Goal: Information Seeking & Learning: Check status

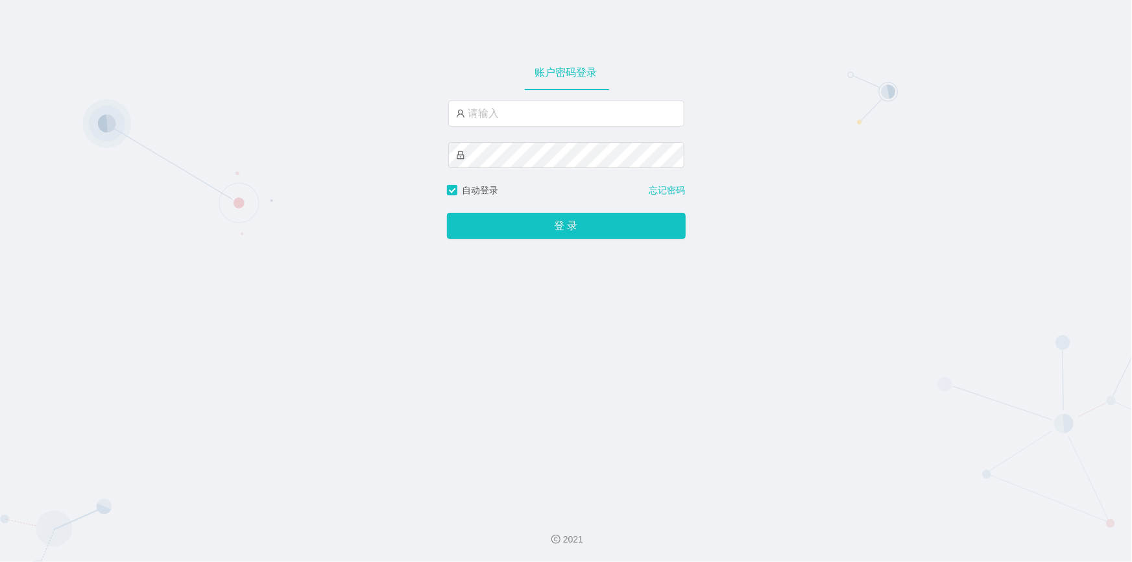
type input "jishu"
click at [505, 223] on button "登 录" at bounding box center [566, 226] width 239 height 26
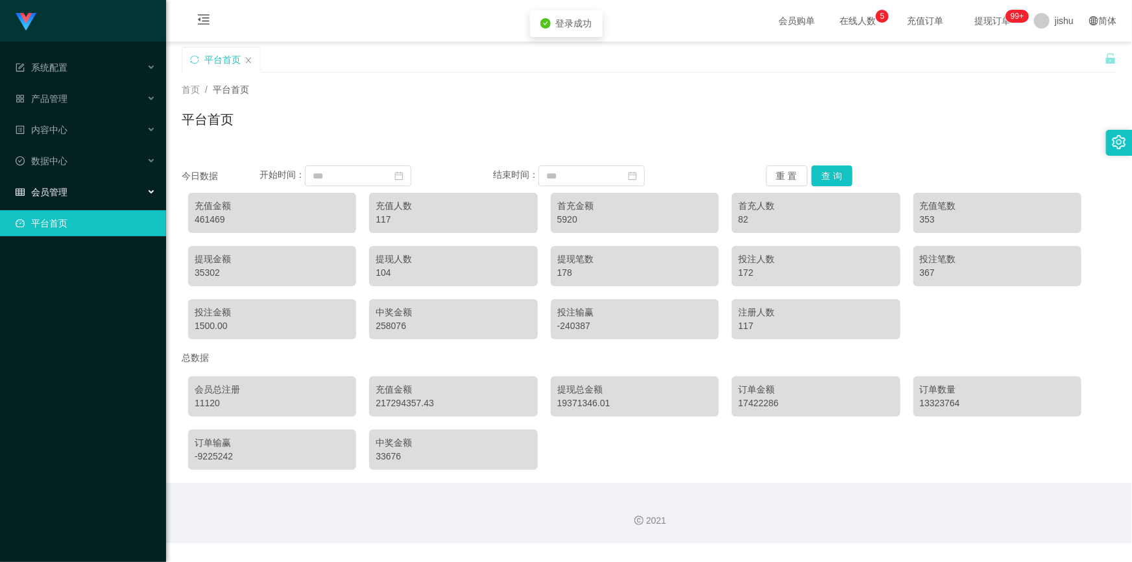
click at [72, 188] on div "会员管理" at bounding box center [83, 192] width 166 height 26
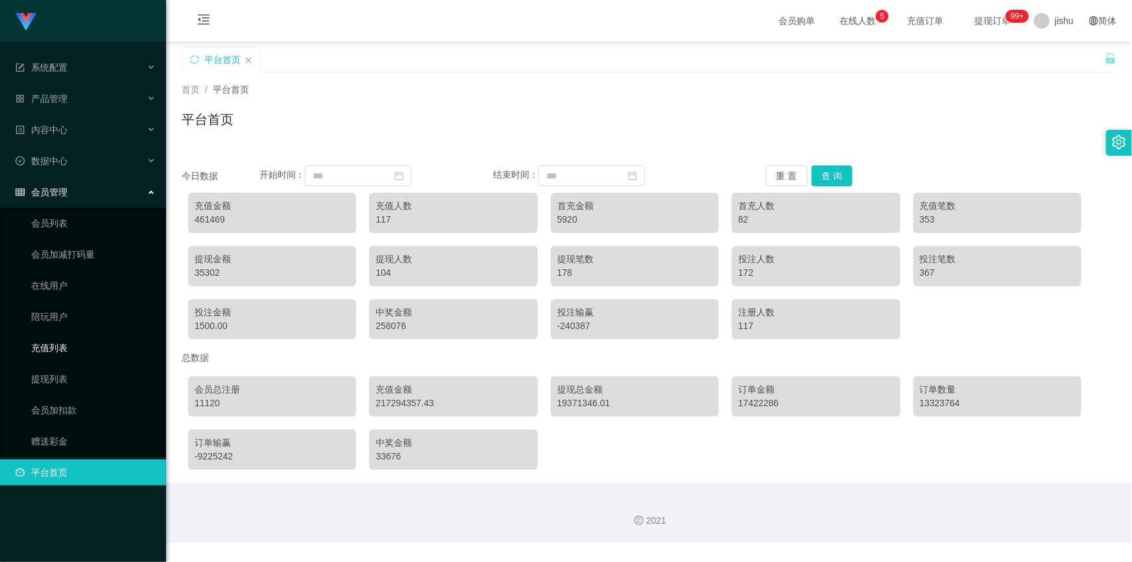
click at [64, 344] on link "充值列表" at bounding box center [93, 348] width 125 height 26
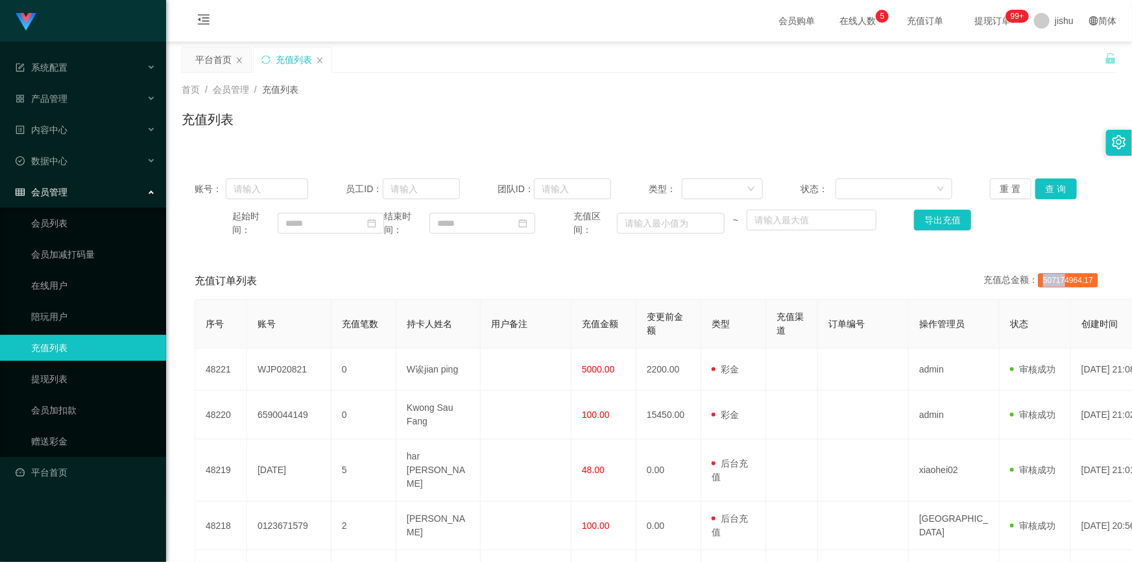
drag, startPoint x: 1039, startPoint y: 282, endPoint x: 1061, endPoint y: 280, distance: 22.1
click at [1061, 280] on span "507174964.17" at bounding box center [1068, 280] width 60 height 14
click at [861, 281] on div "充值订单列表 充值总金额： 507174964.17" at bounding box center [649, 281] width 909 height 36
click at [753, 267] on div "充值订单列表 充值总金额： 507174964.17" at bounding box center [649, 281] width 909 height 36
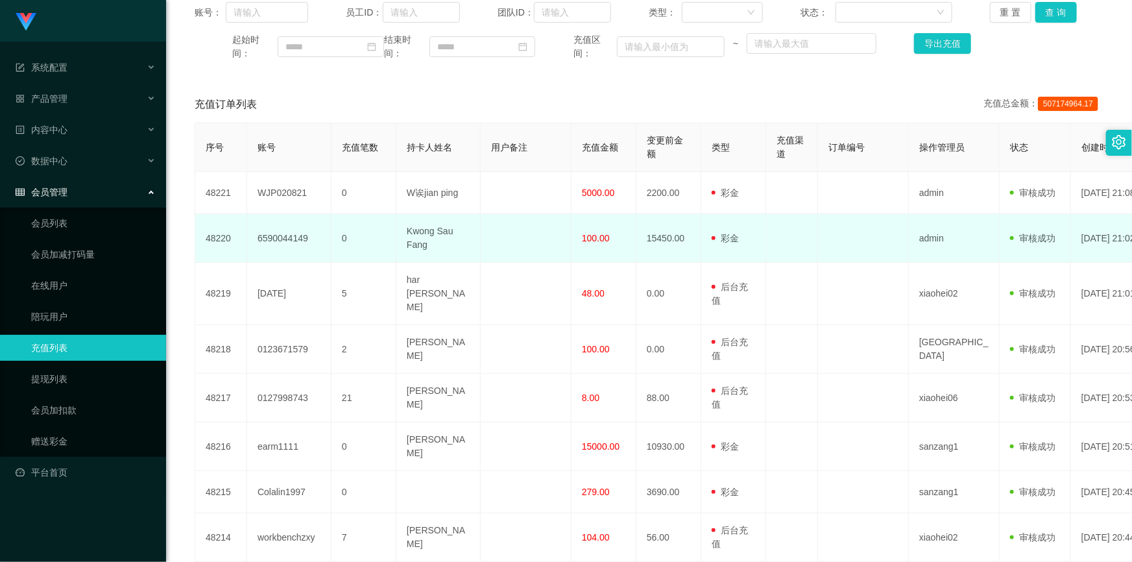
scroll to position [58, 0]
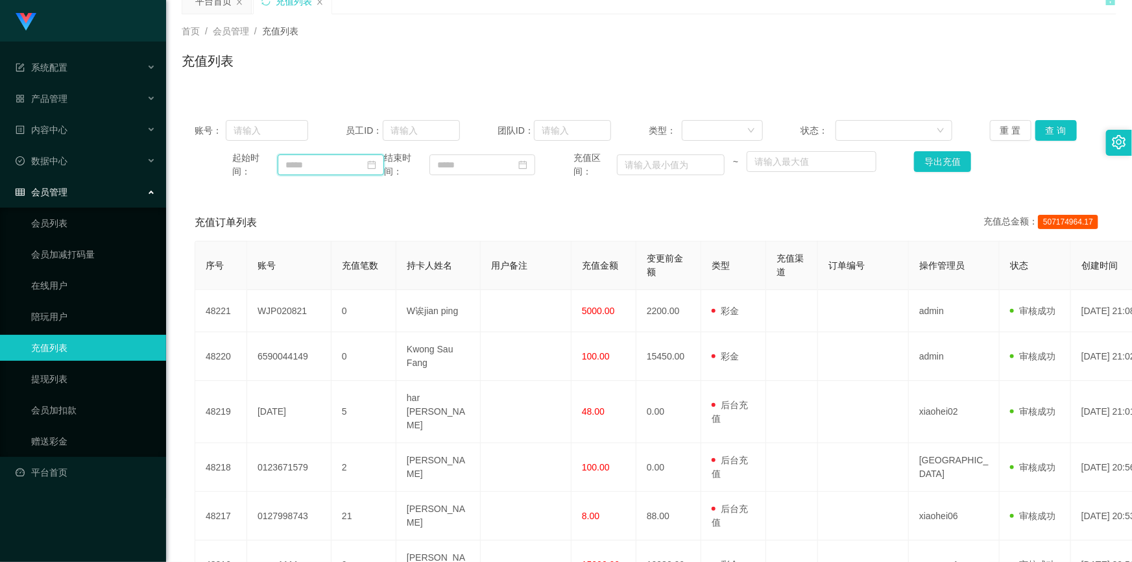
click at [306, 160] on input at bounding box center [331, 164] width 106 height 21
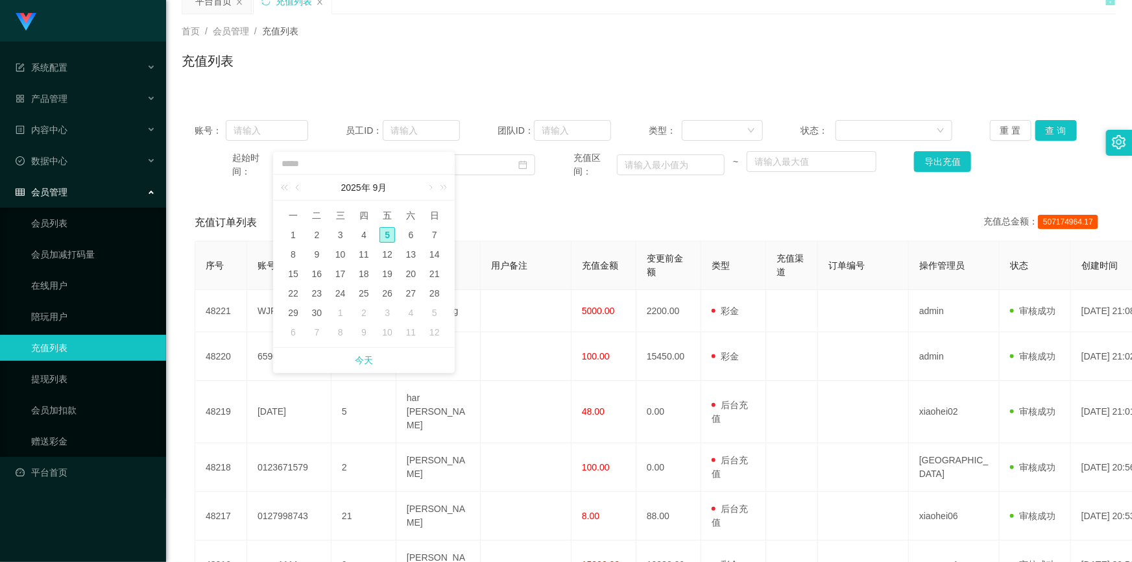
scroll to position [0, 0]
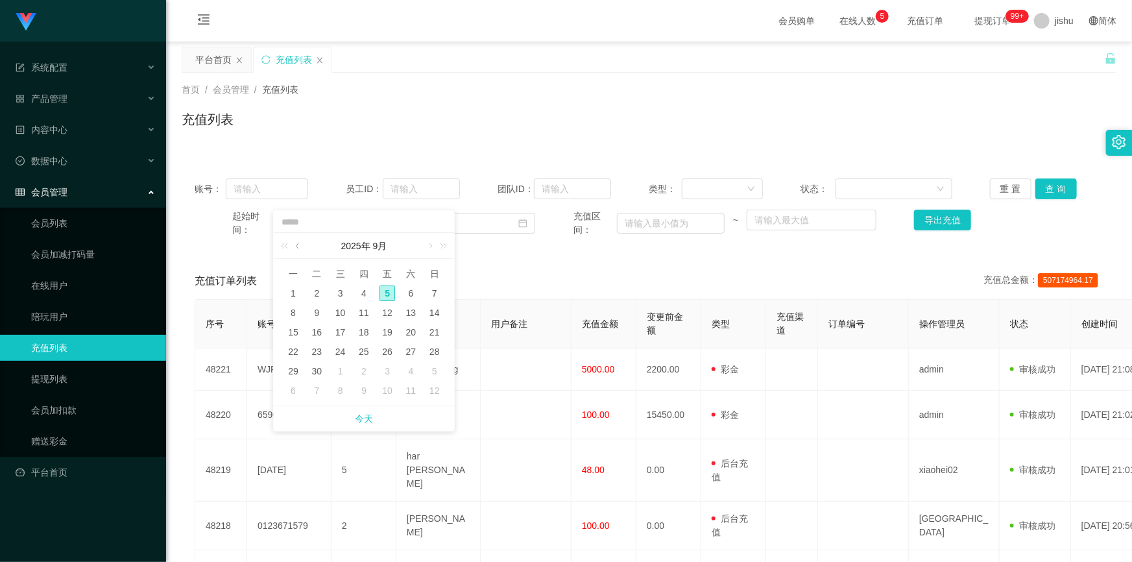
click at [298, 247] on link at bounding box center [299, 246] width 12 height 26
click at [341, 350] on div "20" at bounding box center [341, 352] width 16 height 16
type input "**********"
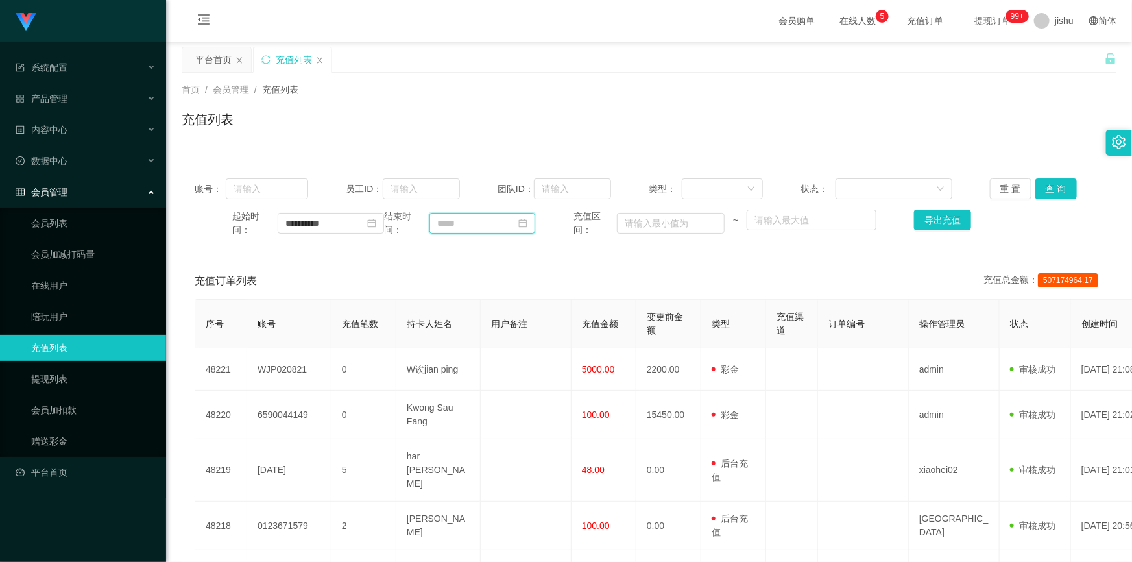
click at [459, 219] on input at bounding box center [482, 223] width 106 height 21
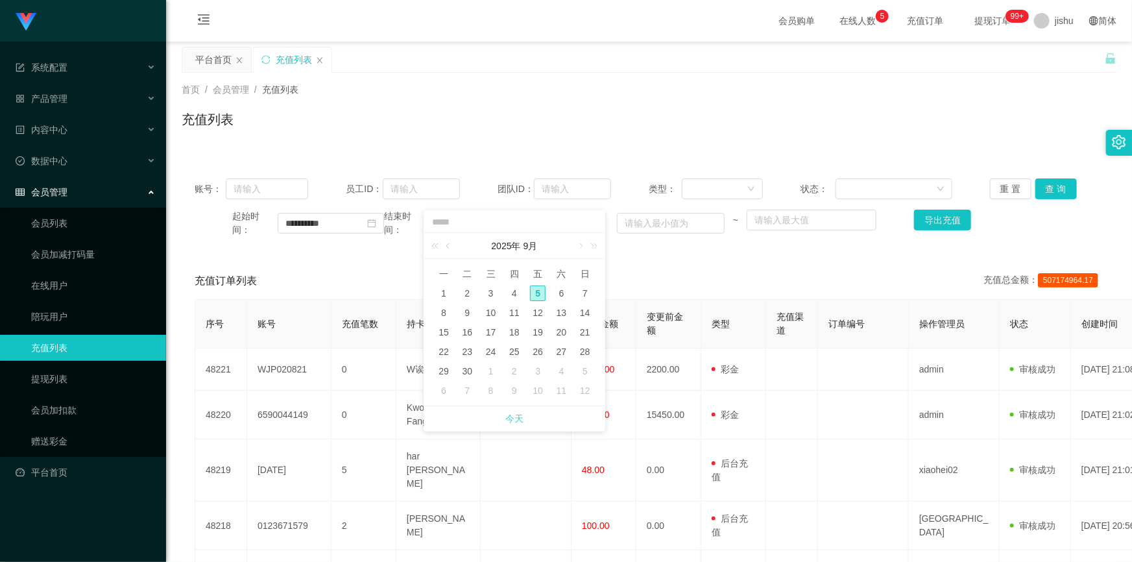
click at [521, 420] on link "今天" at bounding box center [514, 418] width 18 height 25
type input "**********"
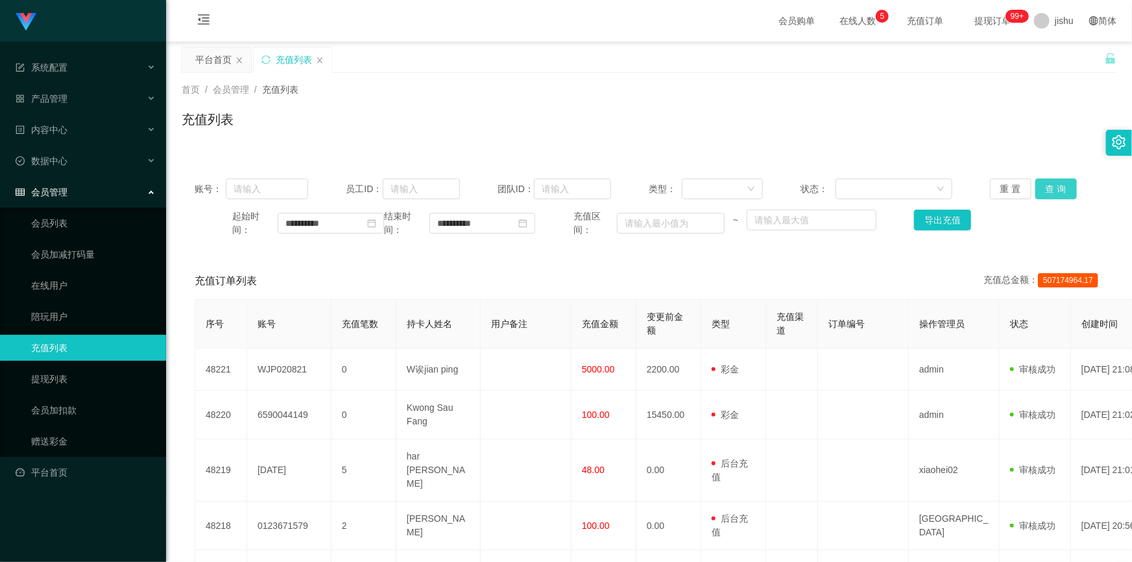
click at [1054, 190] on button "查 询" at bounding box center [1056, 188] width 42 height 21
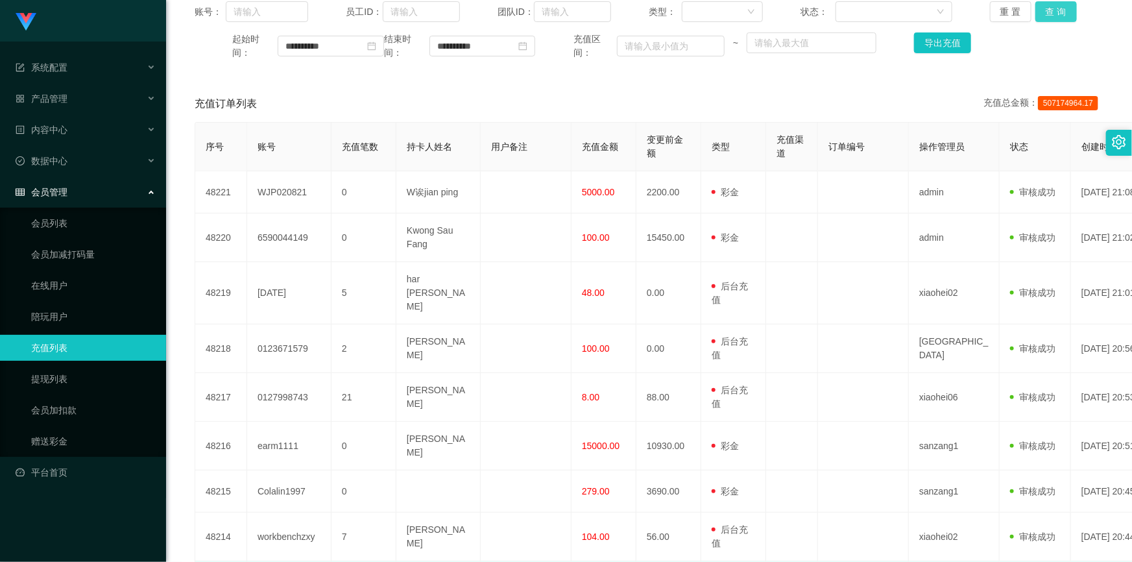
scroll to position [354, 0]
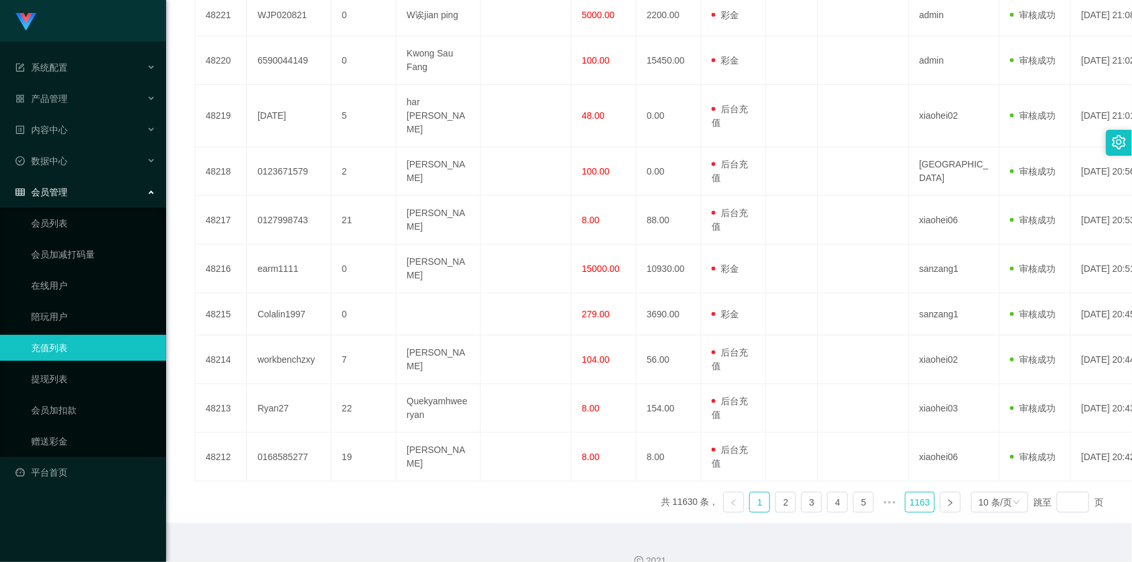
click at [927, 492] on link "1163" at bounding box center [920, 501] width 28 height 19
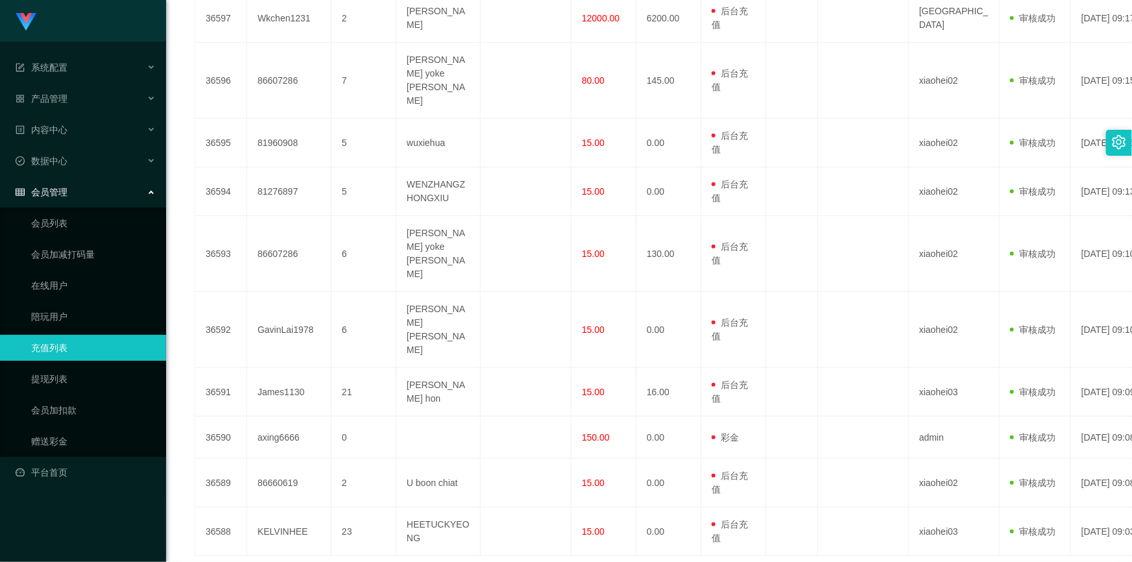
scroll to position [367, 0]
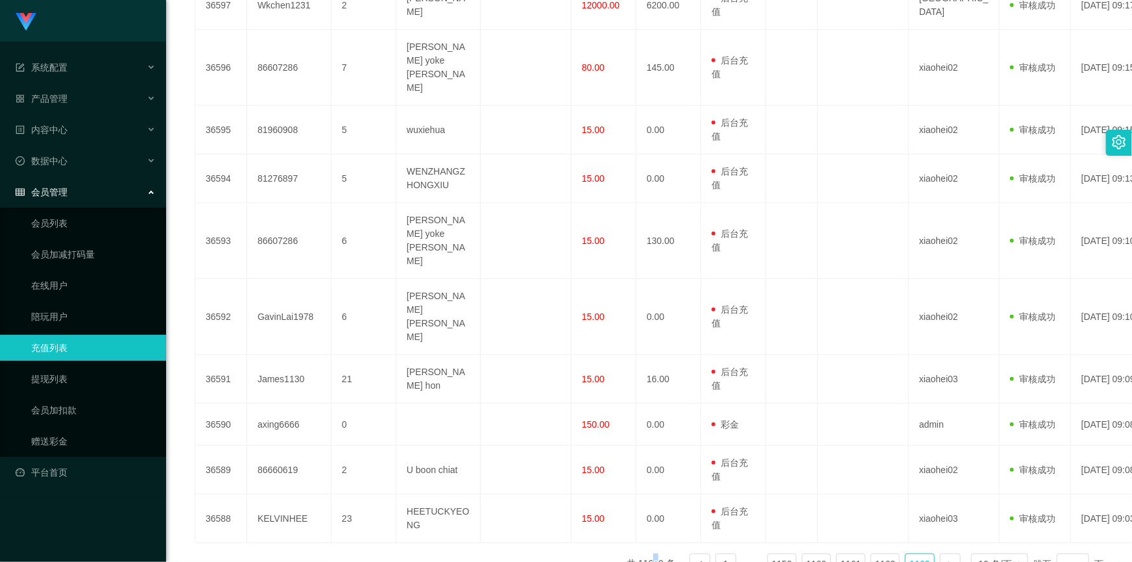
drag, startPoint x: 659, startPoint y: 481, endPoint x: 667, endPoint y: 481, distance: 7.8
click at [667, 553] on li "共 11630 条，" at bounding box center [656, 563] width 58 height 21
click at [647, 553] on li "共 11630 条，" at bounding box center [656, 563] width 58 height 21
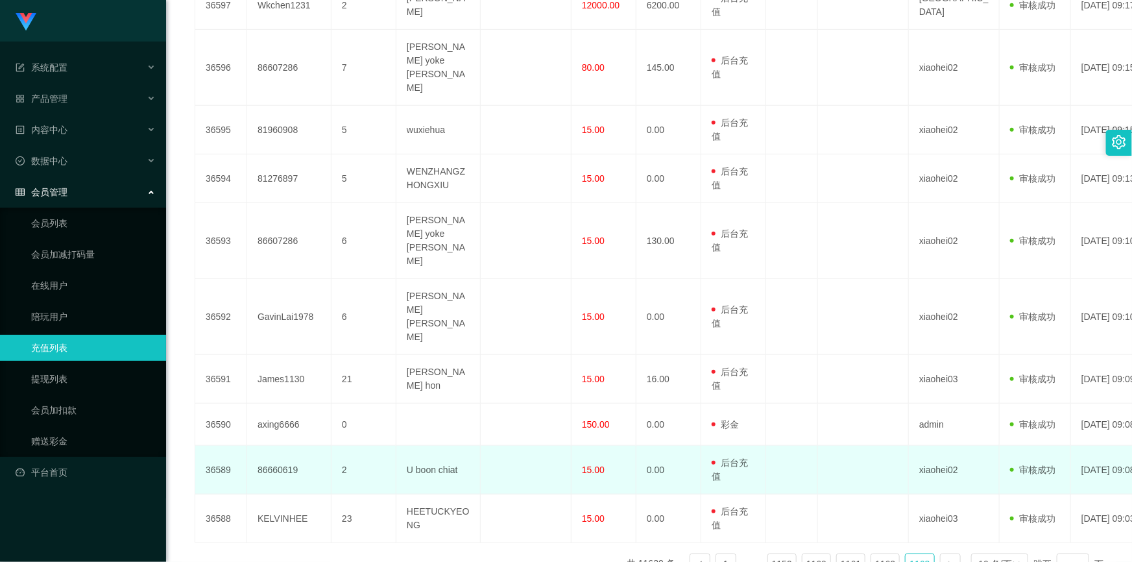
scroll to position [131, 0]
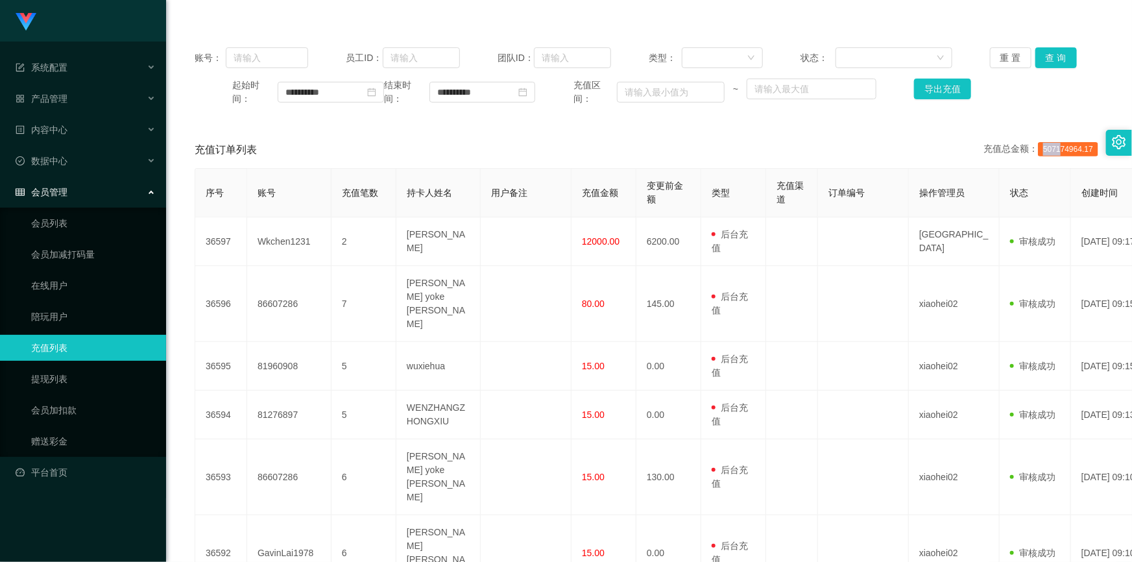
drag, startPoint x: 1039, startPoint y: 151, endPoint x: 1064, endPoint y: 149, distance: 25.3
click at [1057, 149] on span "507174964.17" at bounding box center [1068, 149] width 60 height 14
click at [1064, 149] on span "507174964.17" at bounding box center [1068, 149] width 60 height 14
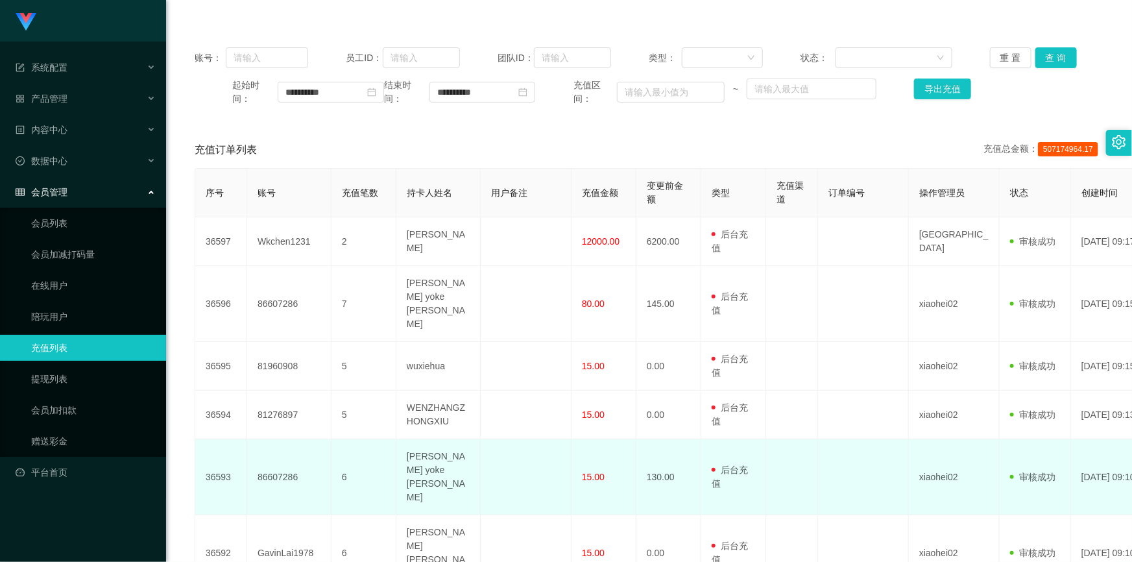
scroll to position [367, 0]
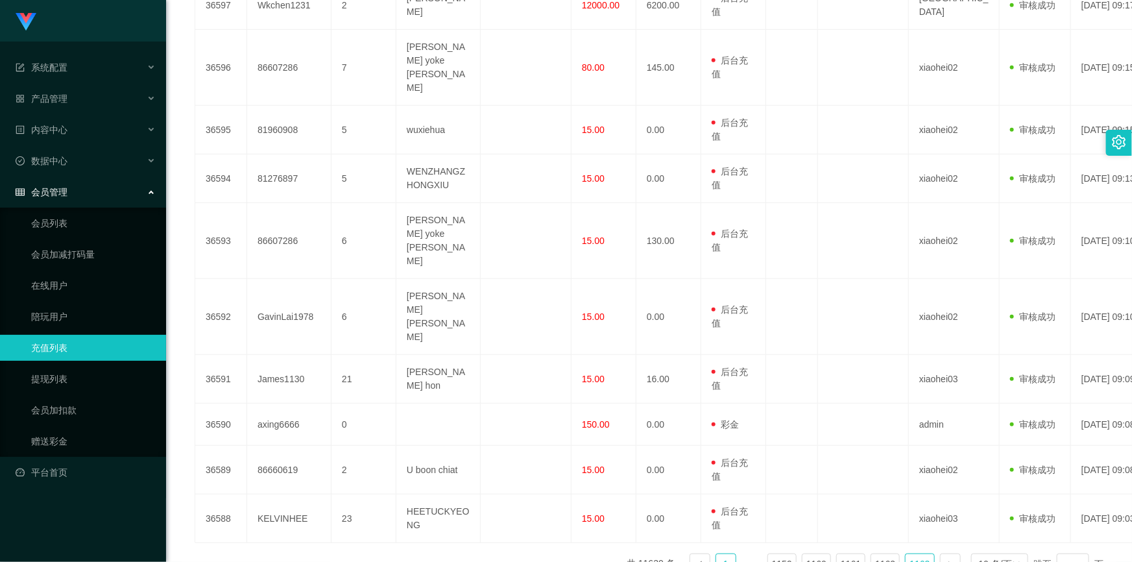
click at [723, 554] on link "1" at bounding box center [725, 563] width 19 height 19
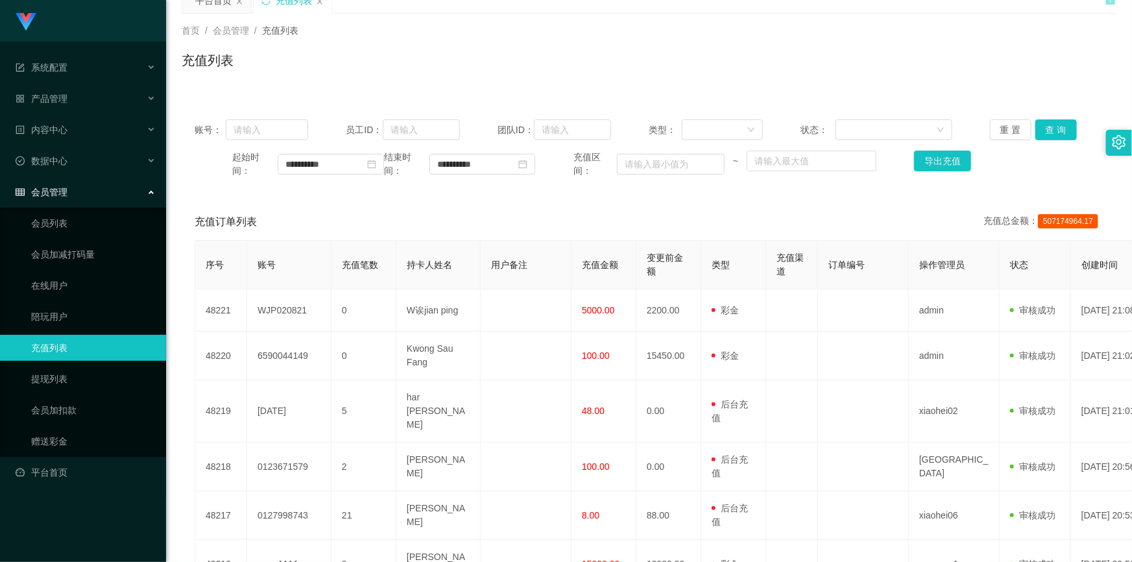
scroll to position [0, 0]
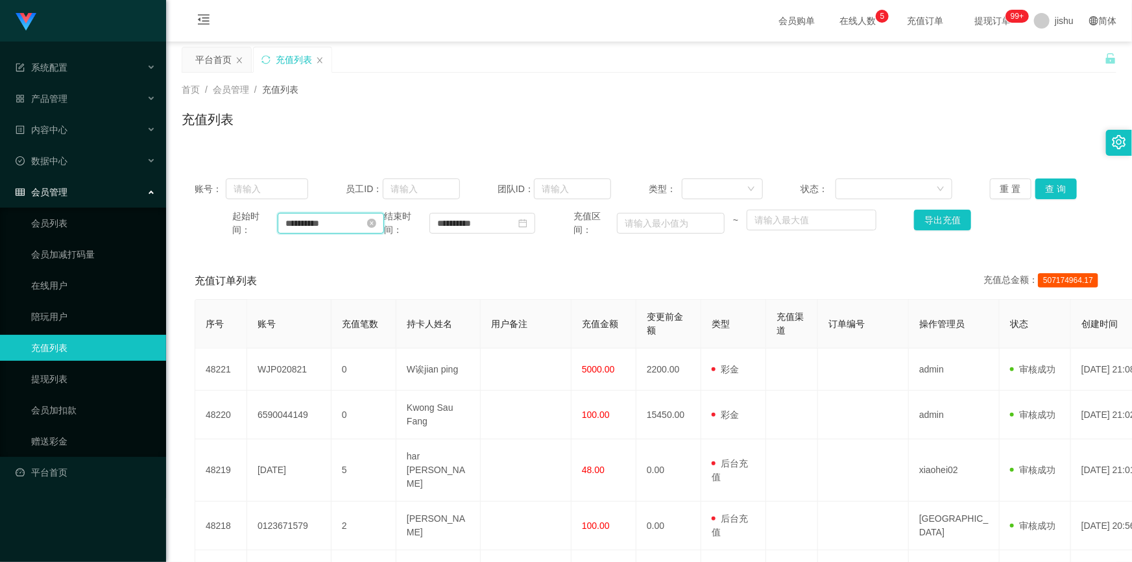
click at [328, 226] on input "**********" at bounding box center [331, 223] width 106 height 21
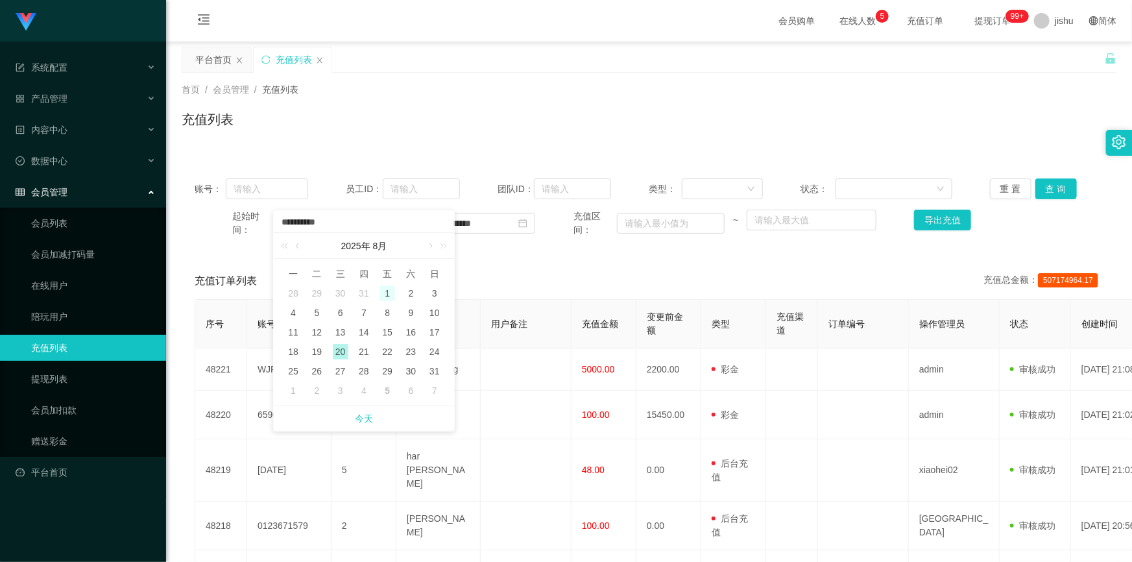
click at [385, 295] on div "1" at bounding box center [388, 293] width 16 height 16
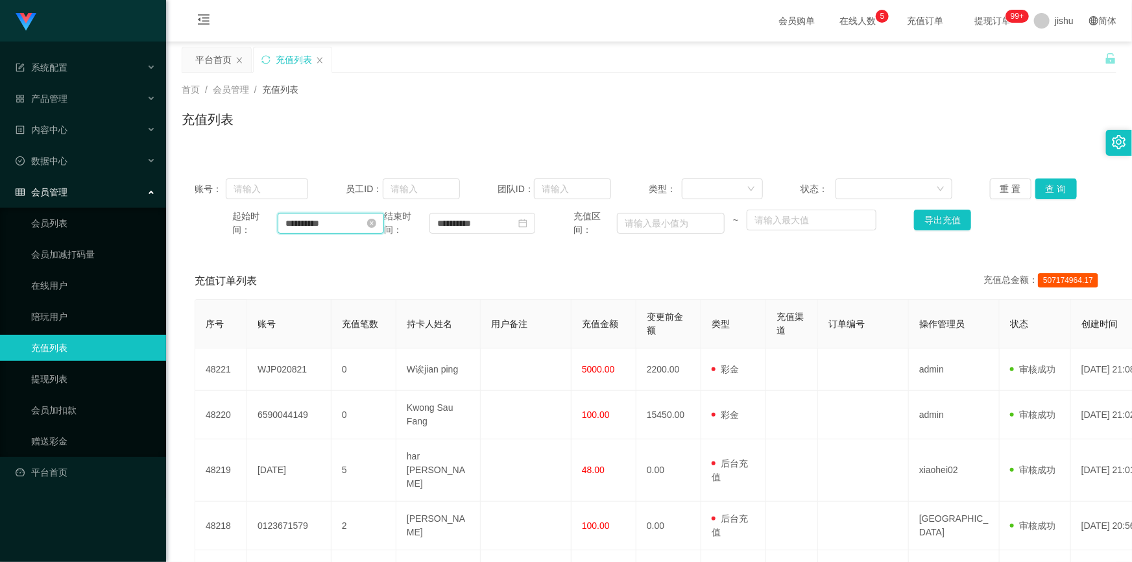
click at [322, 220] on input "**********" at bounding box center [331, 223] width 106 height 21
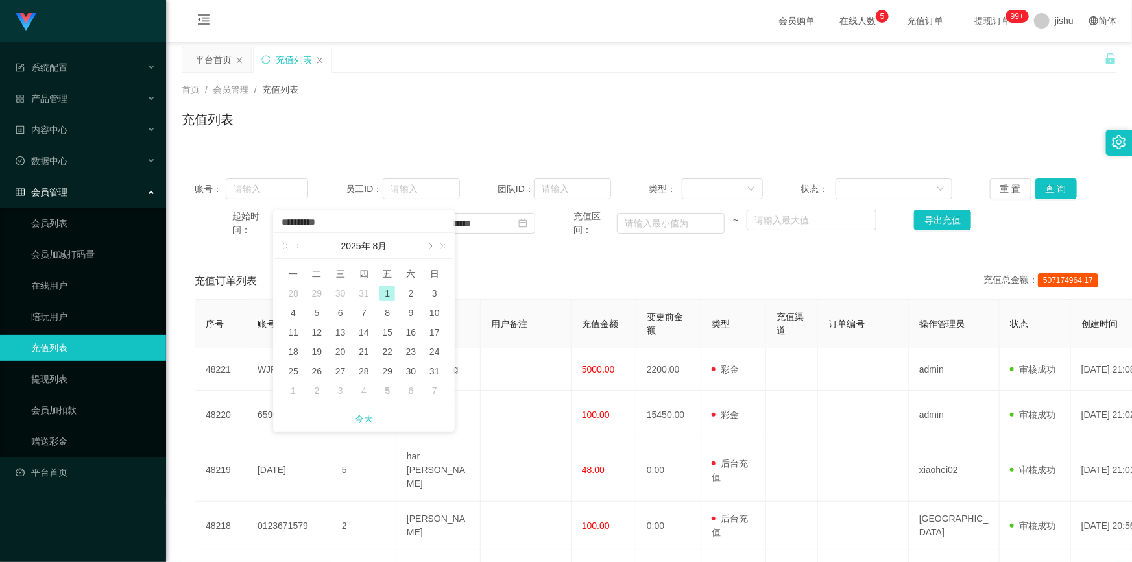
click at [428, 247] on link at bounding box center [430, 246] width 12 height 26
click at [291, 293] on div "1" at bounding box center [293, 293] width 16 height 16
type input "**********"
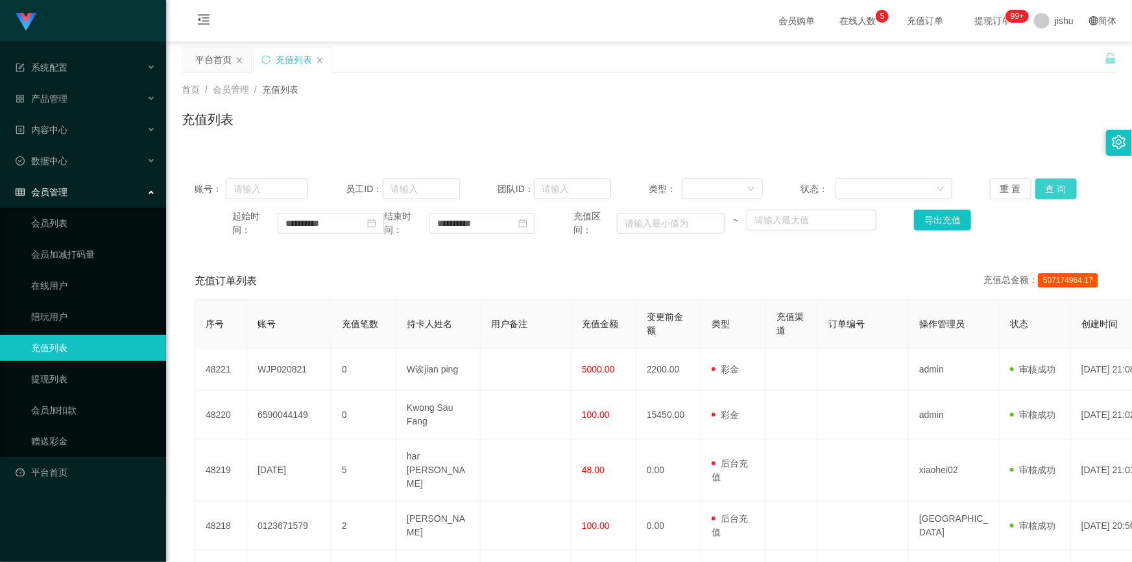
click at [1051, 187] on button "查 询" at bounding box center [1056, 188] width 42 height 21
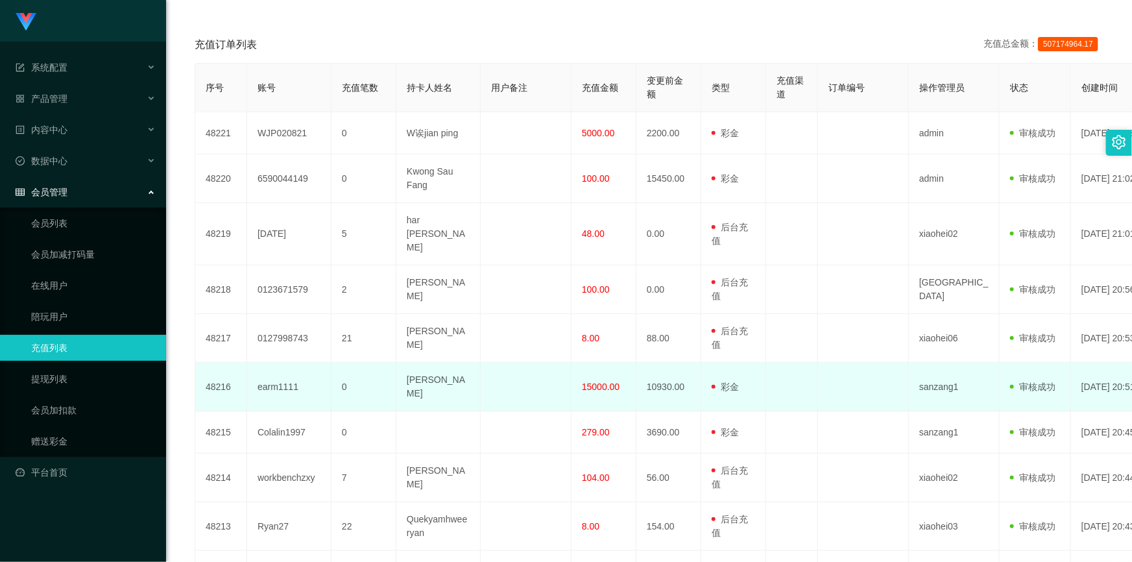
scroll to position [354, 0]
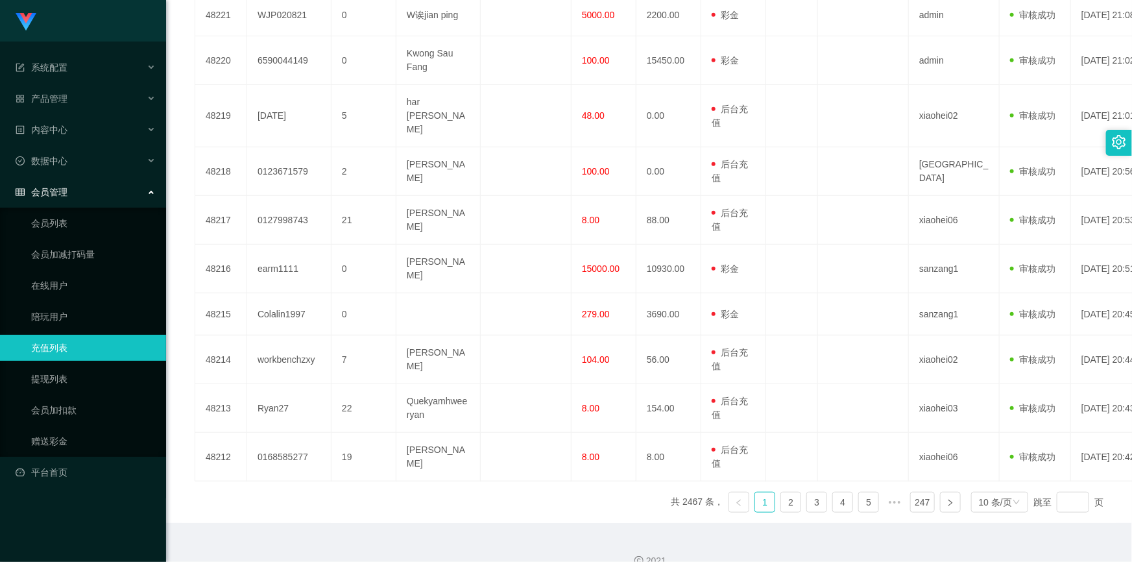
click at [72, 191] on div "会员管理" at bounding box center [83, 192] width 166 height 26
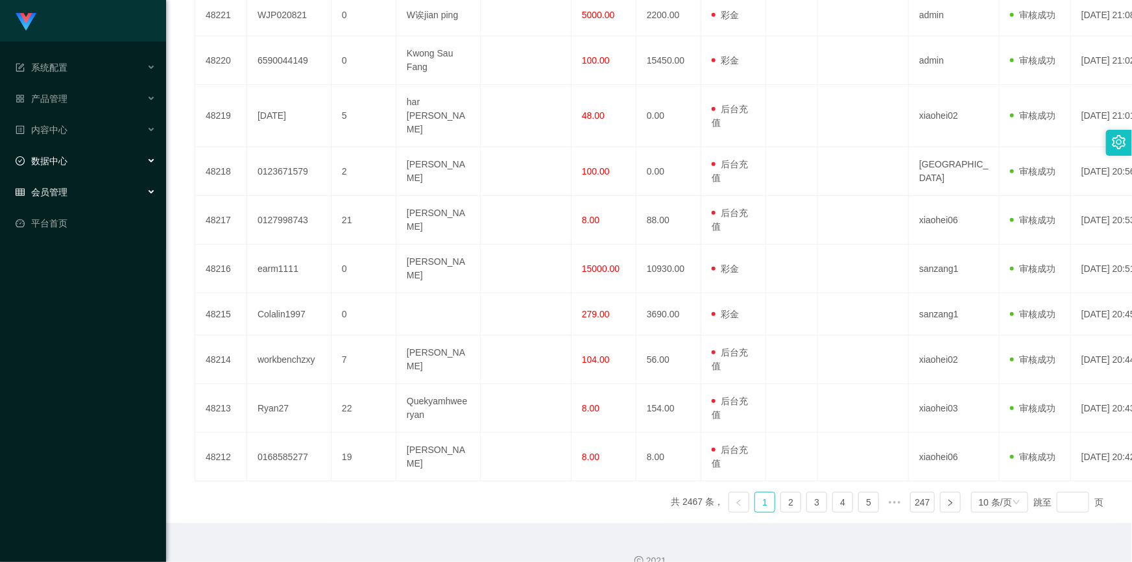
click at [61, 162] on span "数据中心" at bounding box center [42, 161] width 52 height 10
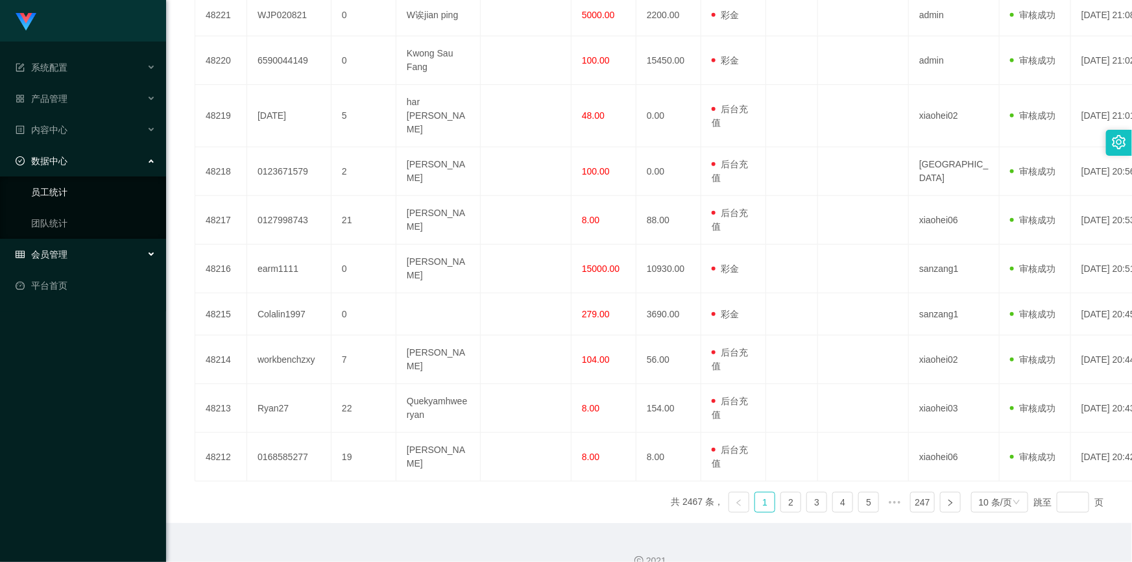
click at [60, 188] on link "员工统计" at bounding box center [93, 192] width 125 height 26
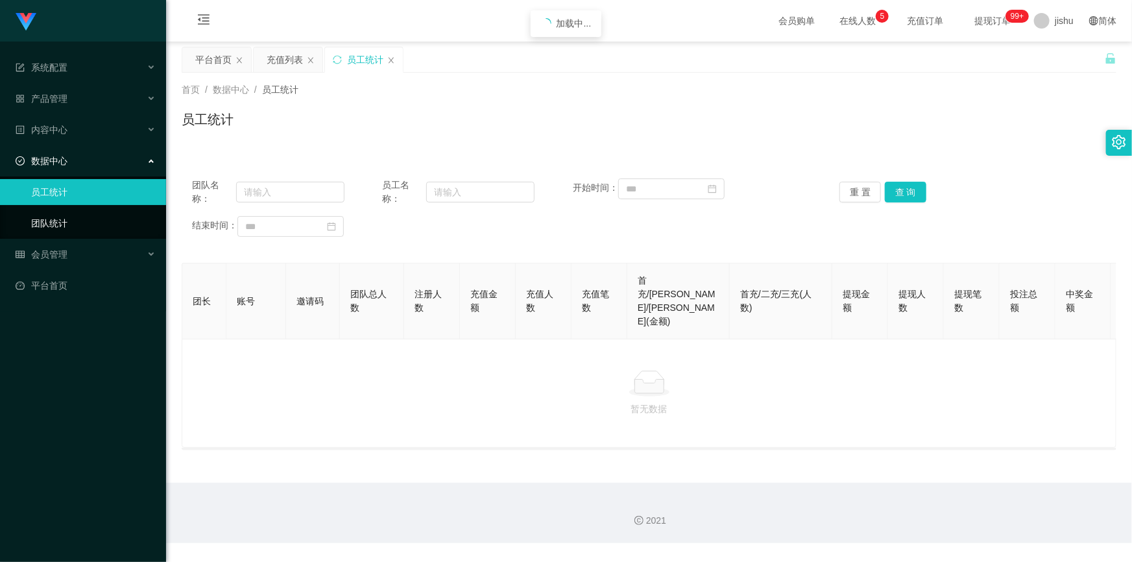
click at [64, 221] on link "团队统计" at bounding box center [93, 223] width 125 height 26
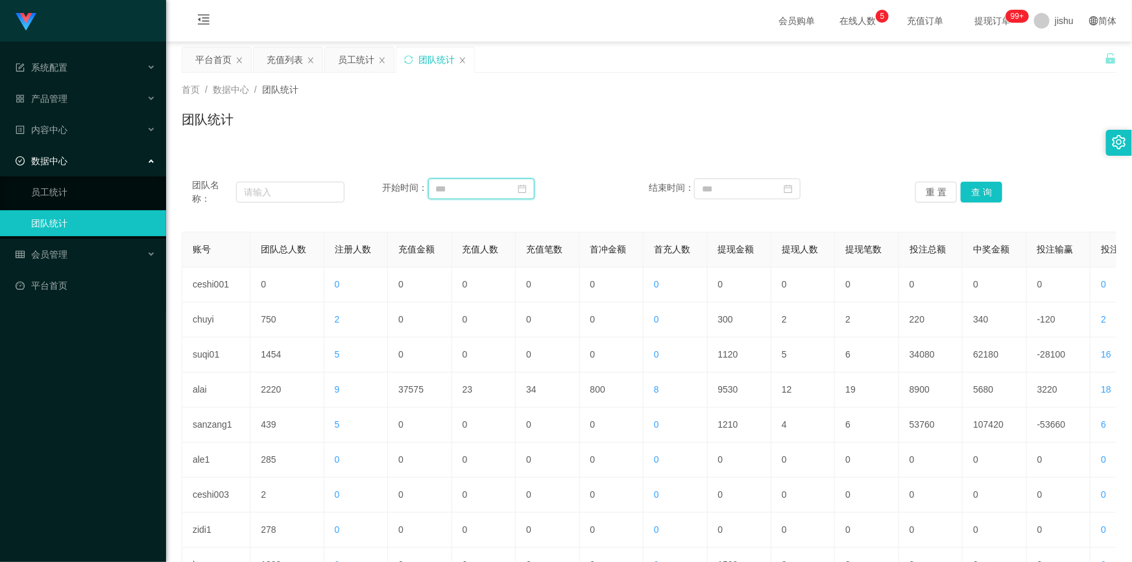
click at [485, 187] on input at bounding box center [481, 188] width 106 height 21
click at [446, 256] on div "1" at bounding box center [445, 259] width 16 height 16
type input "**********"
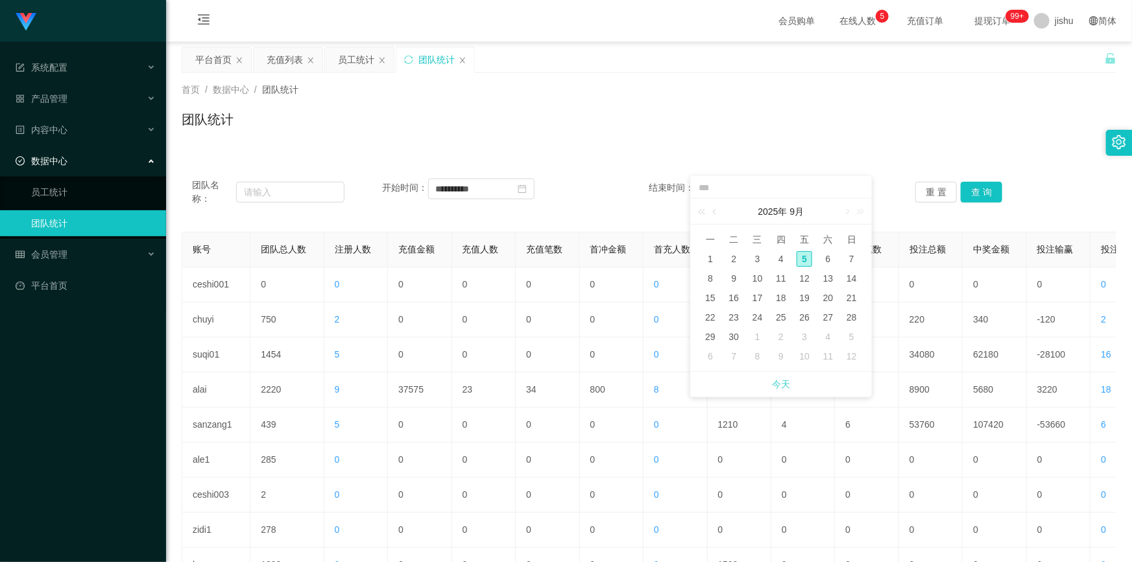
click at [772, 385] on link "今天" at bounding box center [781, 384] width 18 height 25
type input "**********"
click at [987, 180] on div "重 置 查 询" at bounding box center [991, 191] width 152 height 27
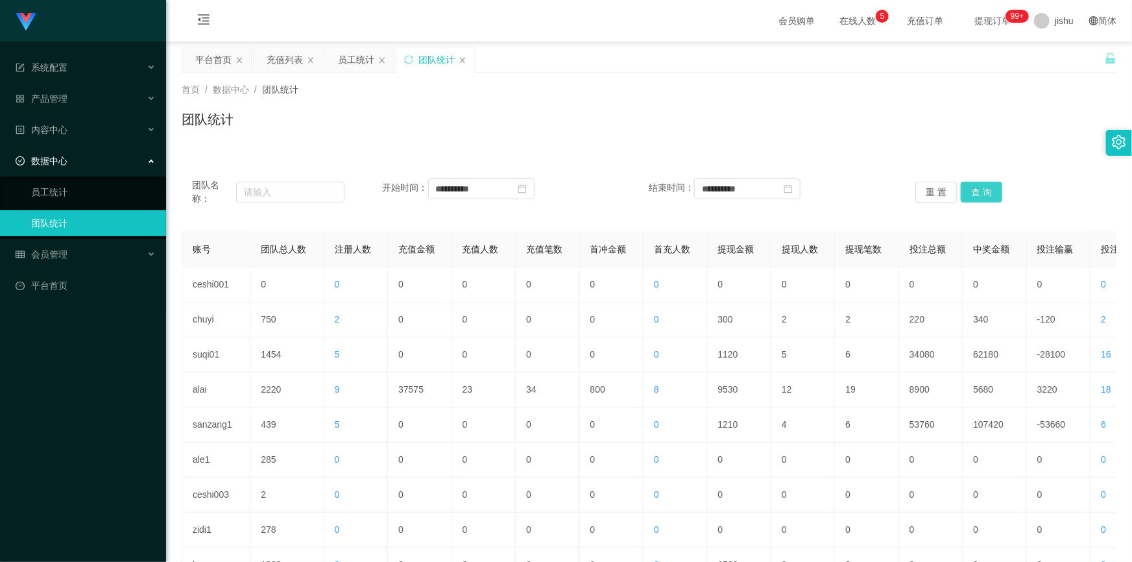
click at [986, 187] on button "查 询" at bounding box center [982, 192] width 42 height 21
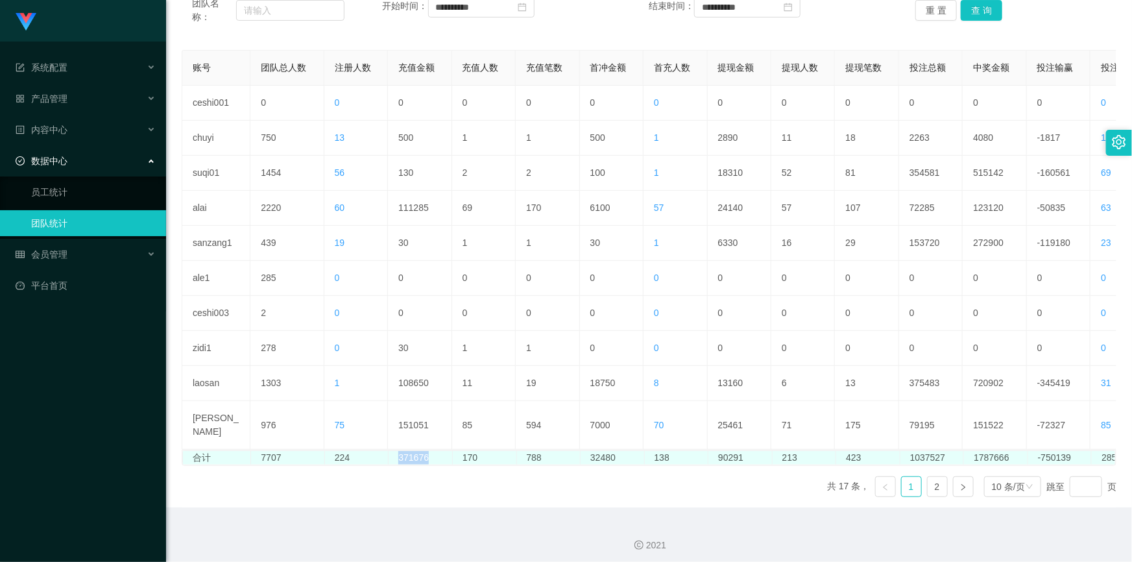
drag, startPoint x: 428, startPoint y: 453, endPoint x: 398, endPoint y: 454, distance: 29.9
click at [398, 454] on td "371676" at bounding box center [421, 458] width 64 height 14
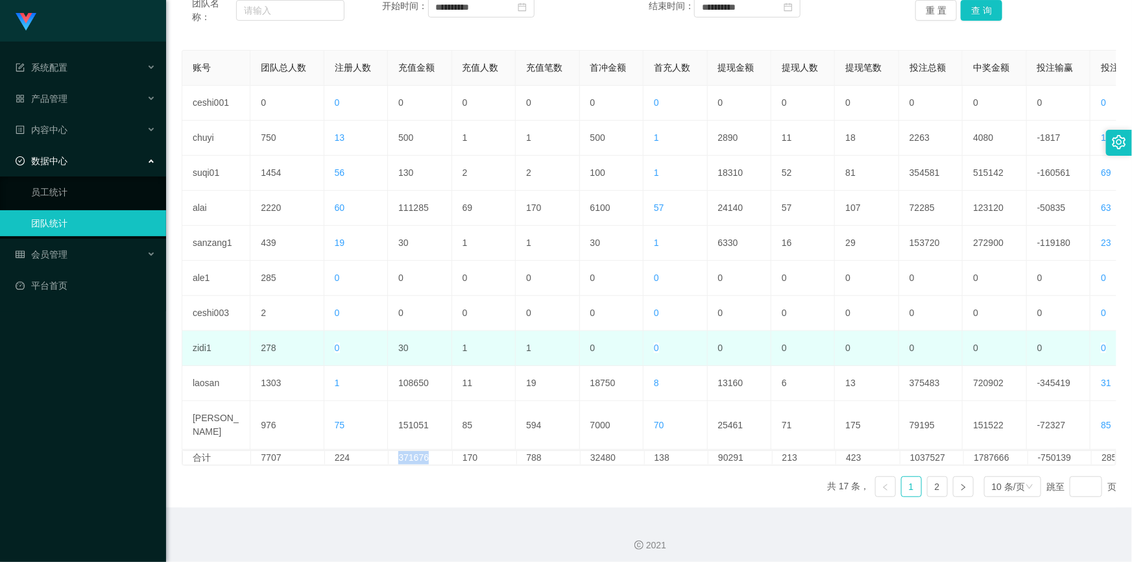
scroll to position [123, 0]
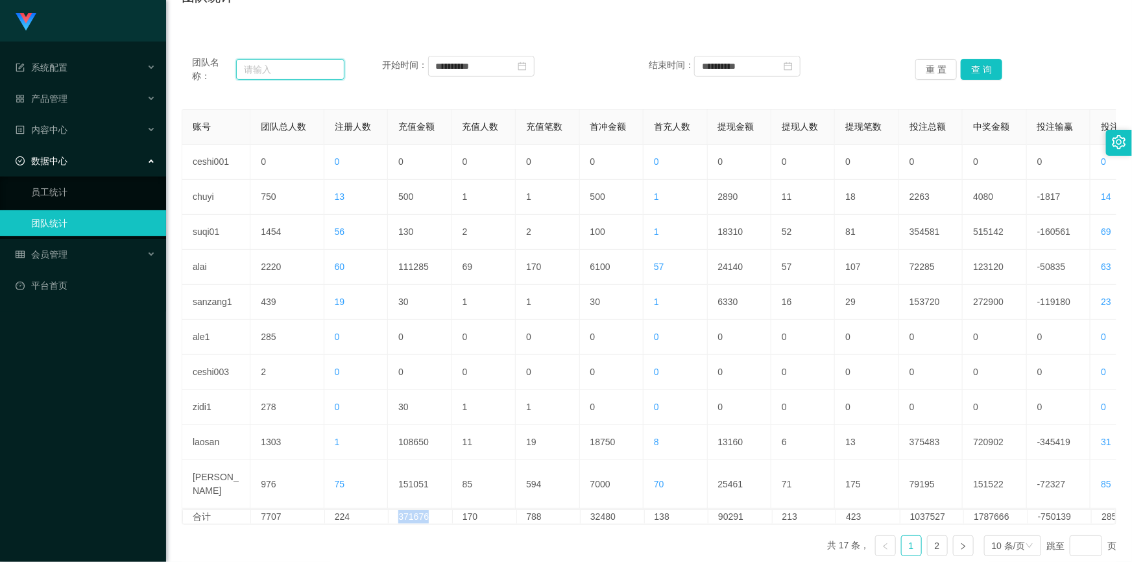
click at [274, 75] on input "text" at bounding box center [290, 69] width 108 height 21
click at [102, 192] on link "员工统计" at bounding box center [93, 192] width 125 height 26
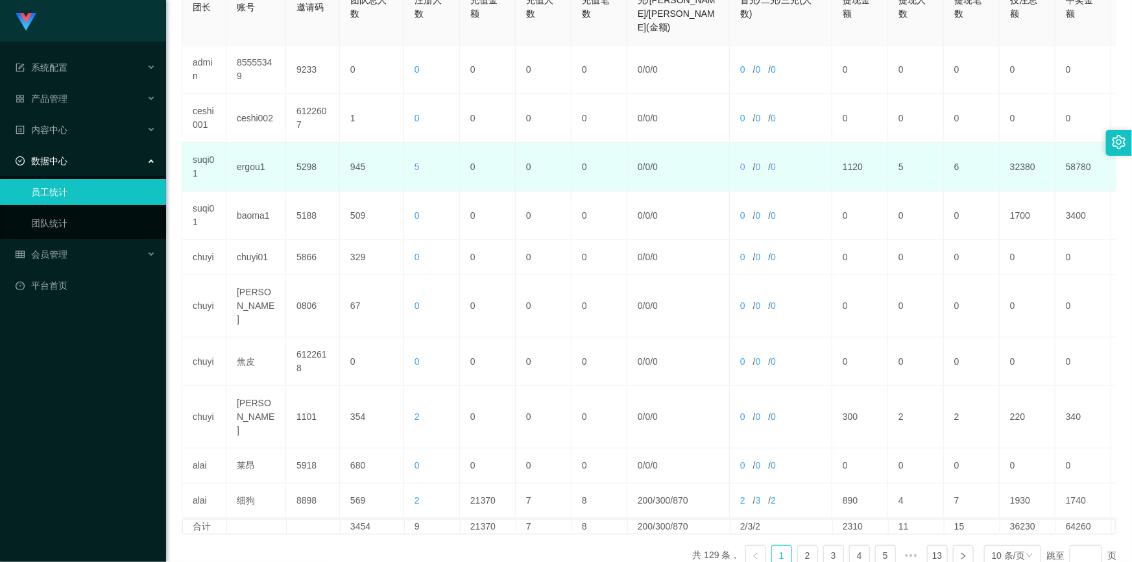
scroll to position [58, 0]
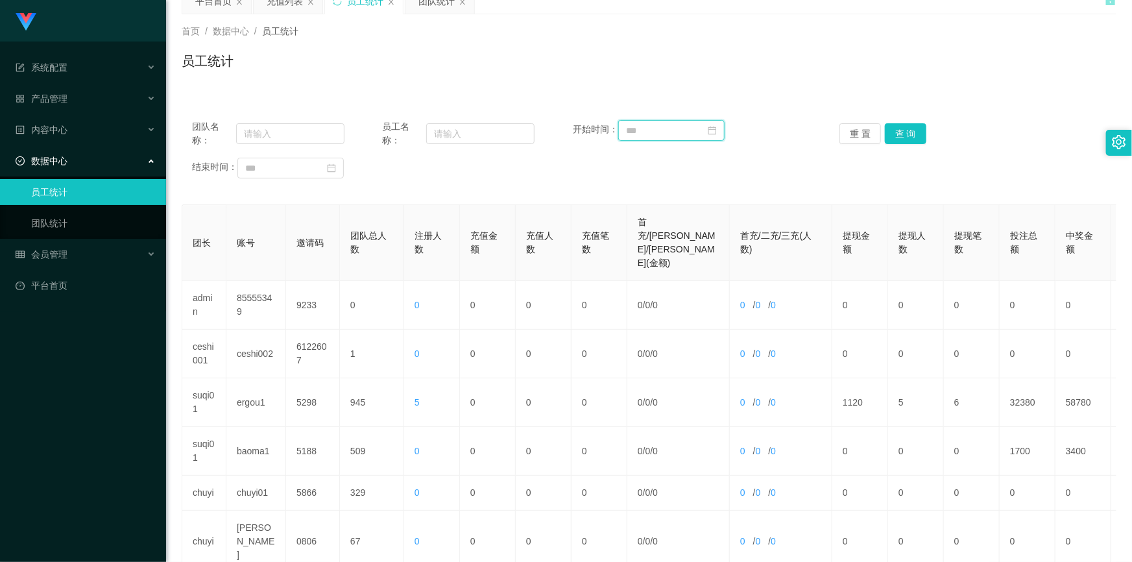
click at [651, 127] on input at bounding box center [671, 130] width 106 height 21
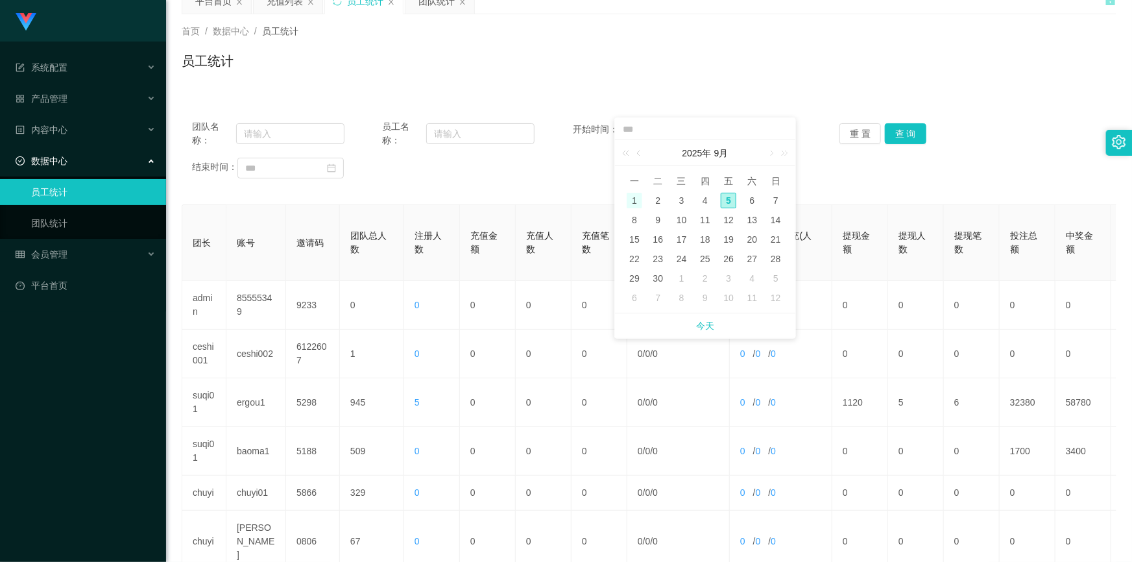
click at [633, 201] on div "1" at bounding box center [635, 201] width 16 height 16
type input "**********"
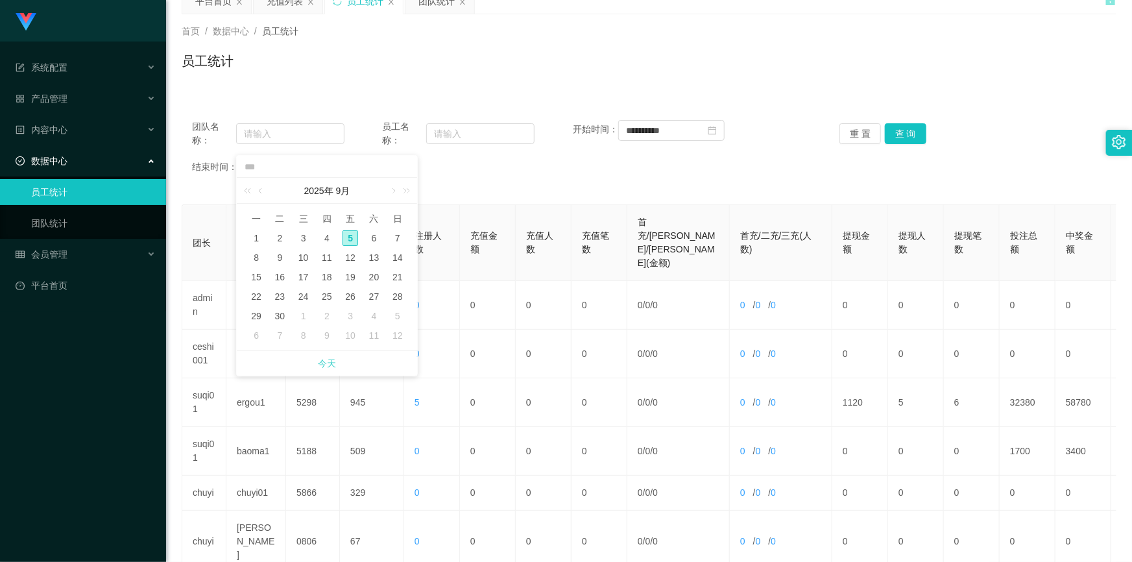
click at [326, 365] on link "今天" at bounding box center [327, 363] width 18 height 25
type input "**********"
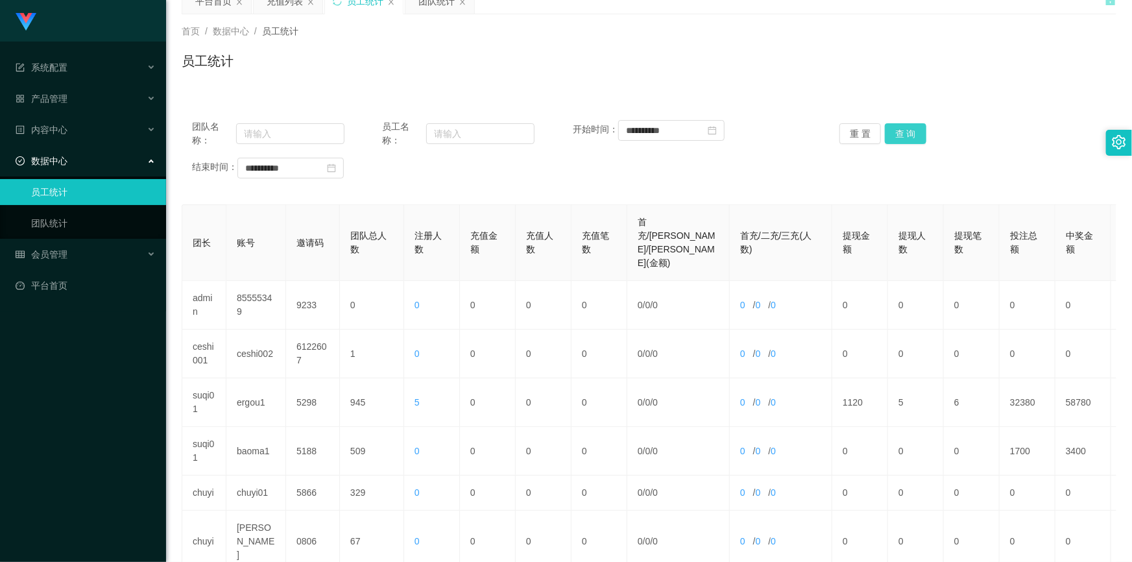
click at [899, 133] on button "查 询" at bounding box center [906, 133] width 42 height 21
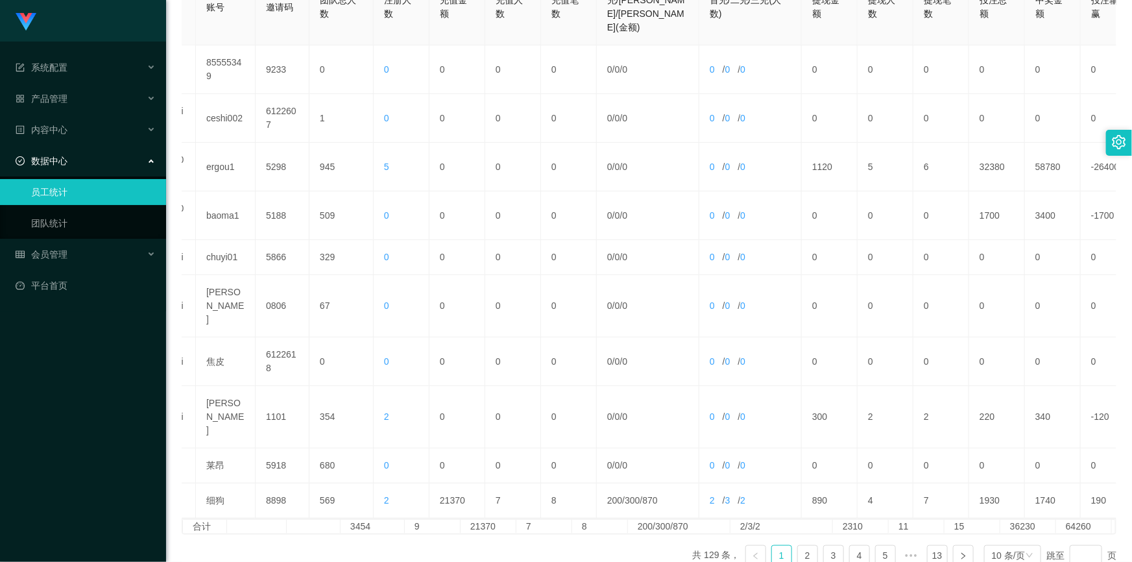
scroll to position [0, 58]
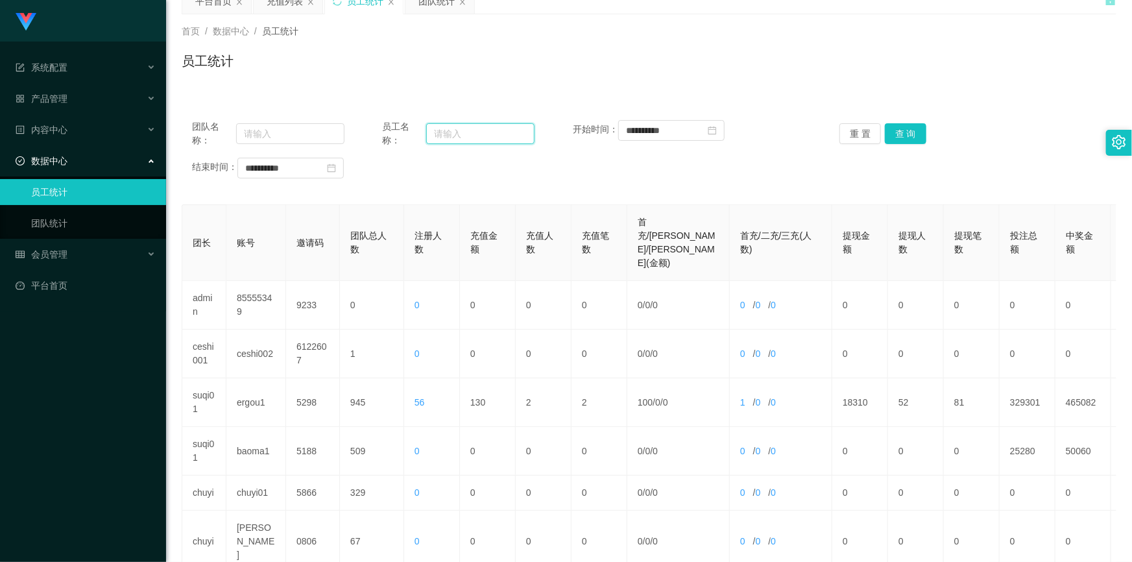
click at [457, 140] on input "text" at bounding box center [480, 133] width 108 height 21
click at [293, 136] on input "text" at bounding box center [290, 133] width 108 height 21
click at [92, 220] on link "团队统计" at bounding box center [93, 223] width 125 height 26
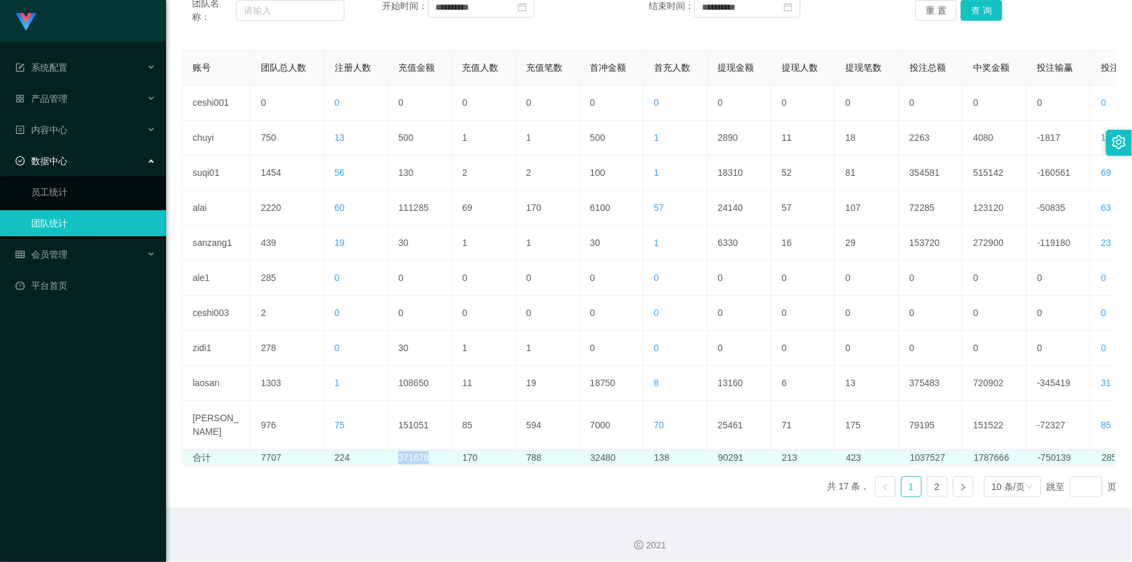
drag, startPoint x: 396, startPoint y: 452, endPoint x: 429, endPoint y: 452, distance: 33.1
click at [429, 452] on td "371676" at bounding box center [421, 458] width 64 height 14
click at [384, 457] on td "224" at bounding box center [357, 458] width 64 height 14
drag, startPoint x: 429, startPoint y: 452, endPoint x: 400, endPoint y: 452, distance: 29.2
click at [400, 452] on td "371676" at bounding box center [421, 458] width 64 height 14
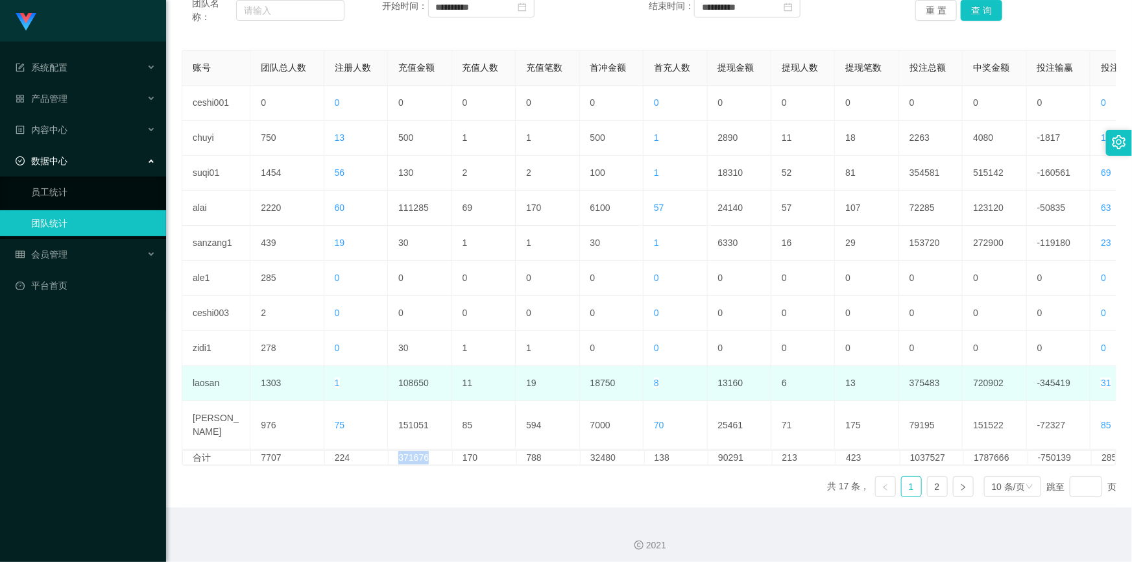
scroll to position [123, 0]
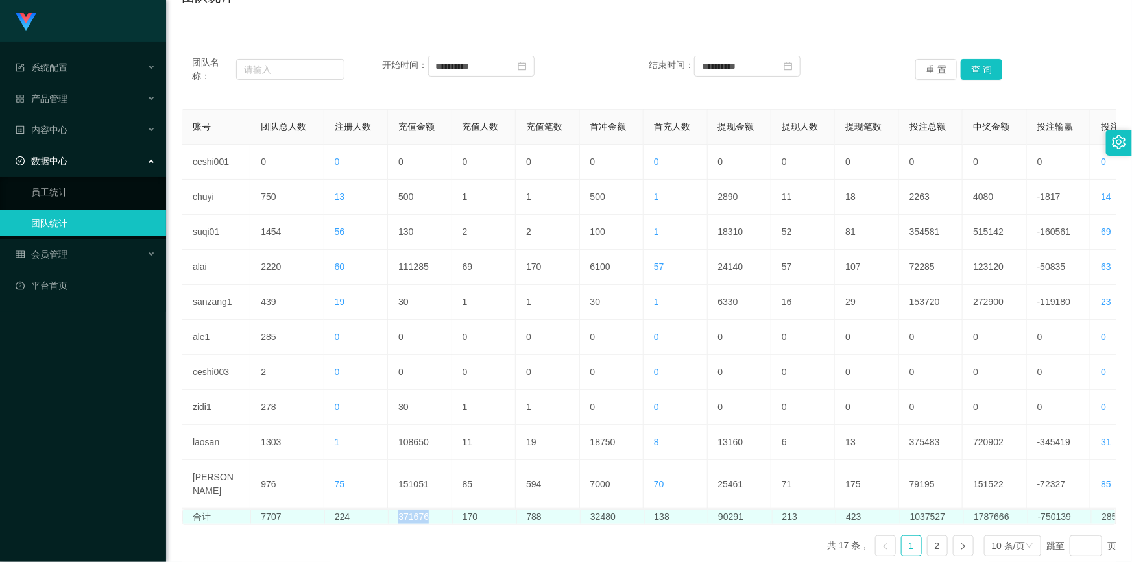
click at [431, 511] on td "371676" at bounding box center [421, 517] width 64 height 14
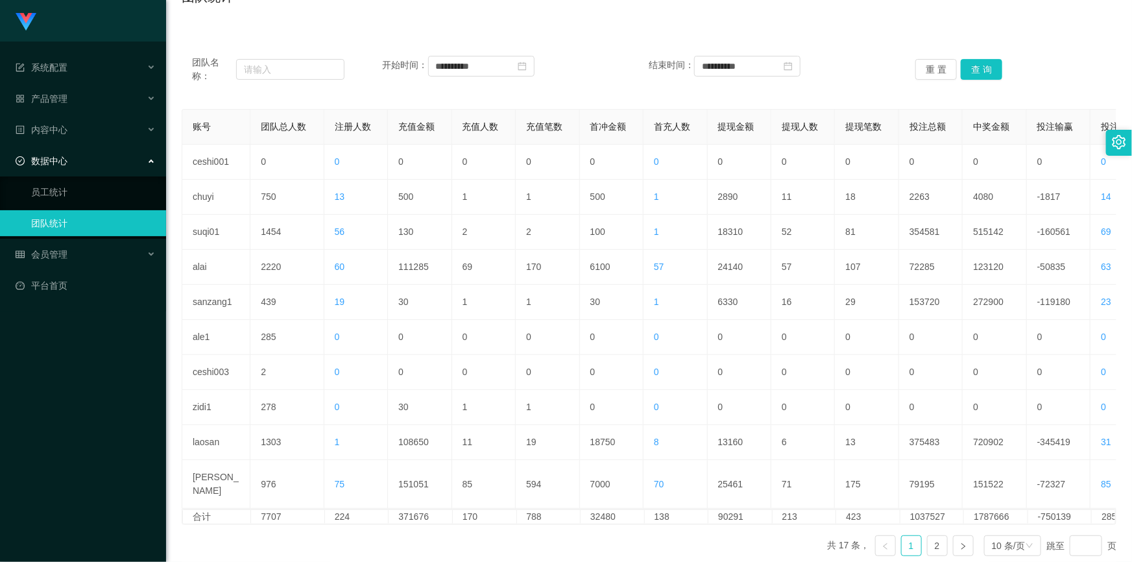
click at [73, 163] on div "数据中心" at bounding box center [83, 161] width 166 height 26
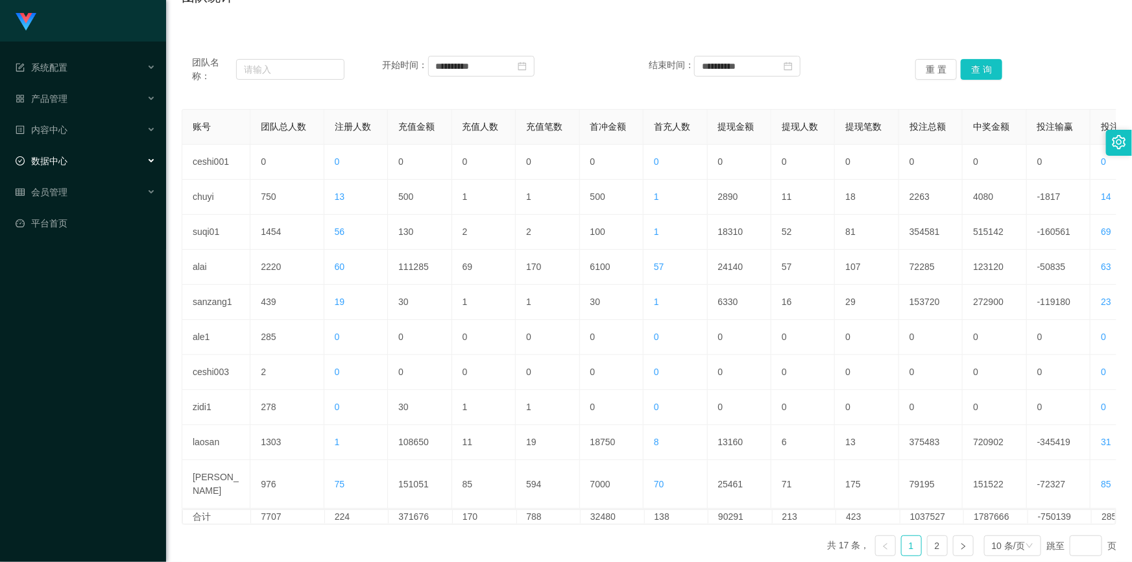
scroll to position [0, 0]
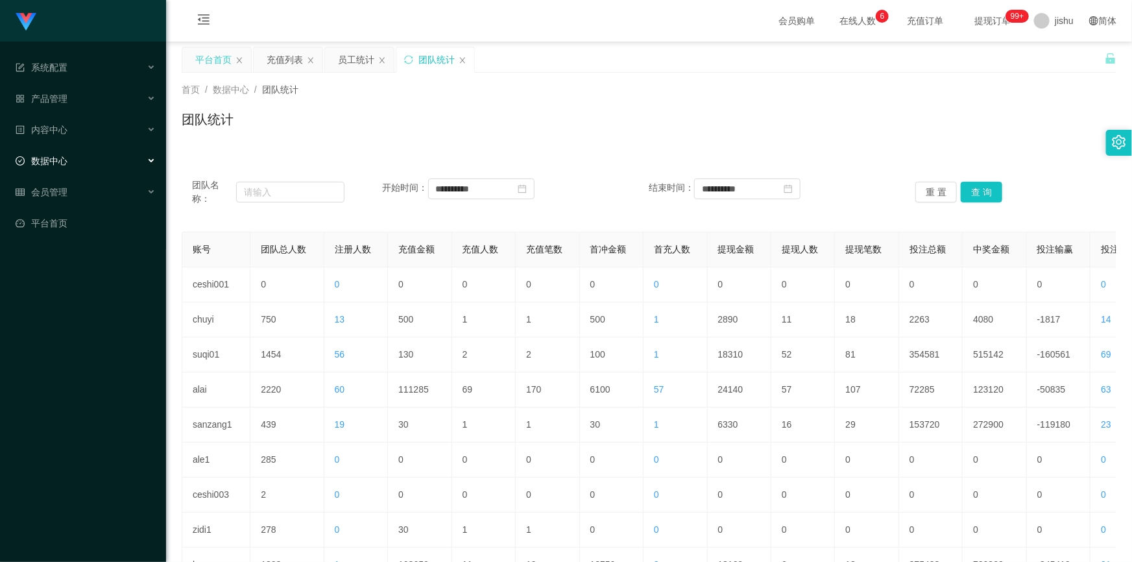
click at [215, 55] on div "平台首页" at bounding box center [213, 59] width 36 height 25
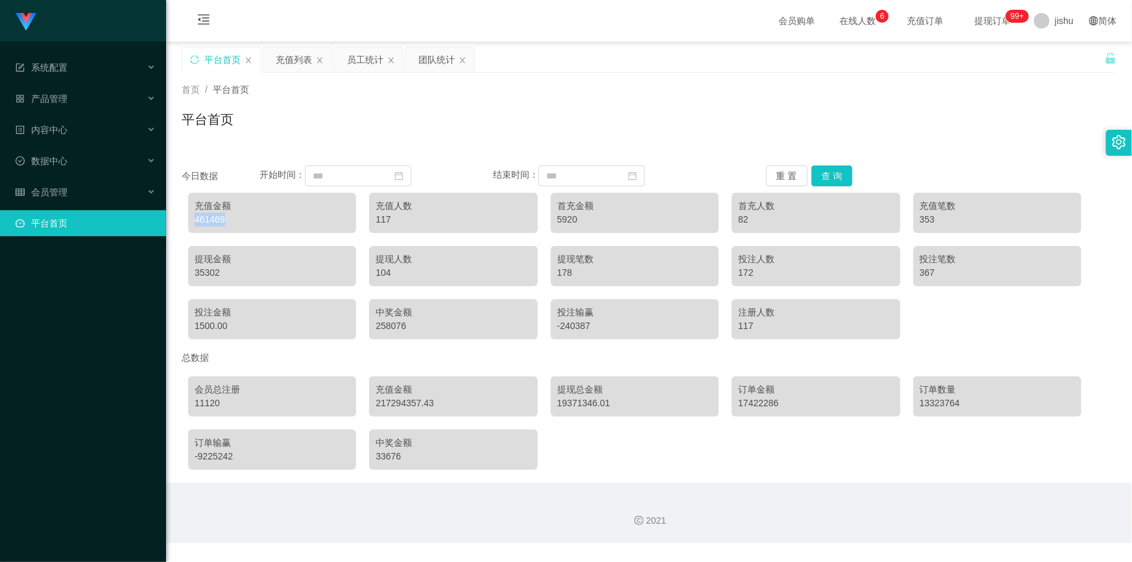
drag, startPoint x: 226, startPoint y: 219, endPoint x: 193, endPoint y: 221, distance: 33.8
click at [193, 221] on div "充值金额 461469" at bounding box center [272, 213] width 168 height 40
click at [264, 220] on div "461469" at bounding box center [272, 220] width 155 height 14
click at [338, 178] on input at bounding box center [358, 175] width 106 height 21
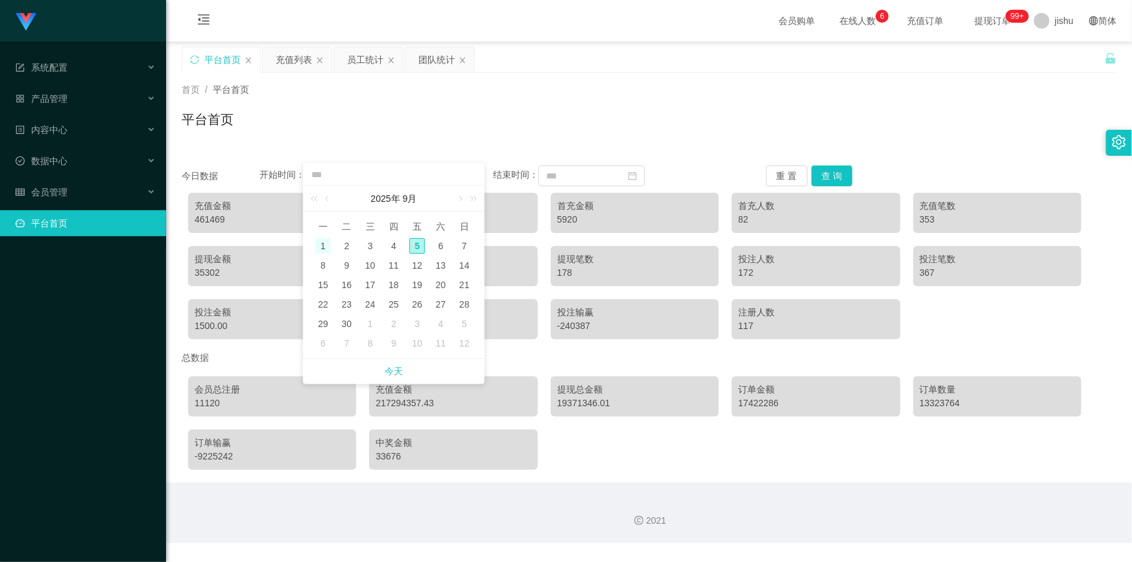
click at [324, 247] on div "1" at bounding box center [323, 246] width 16 height 16
type input "**********"
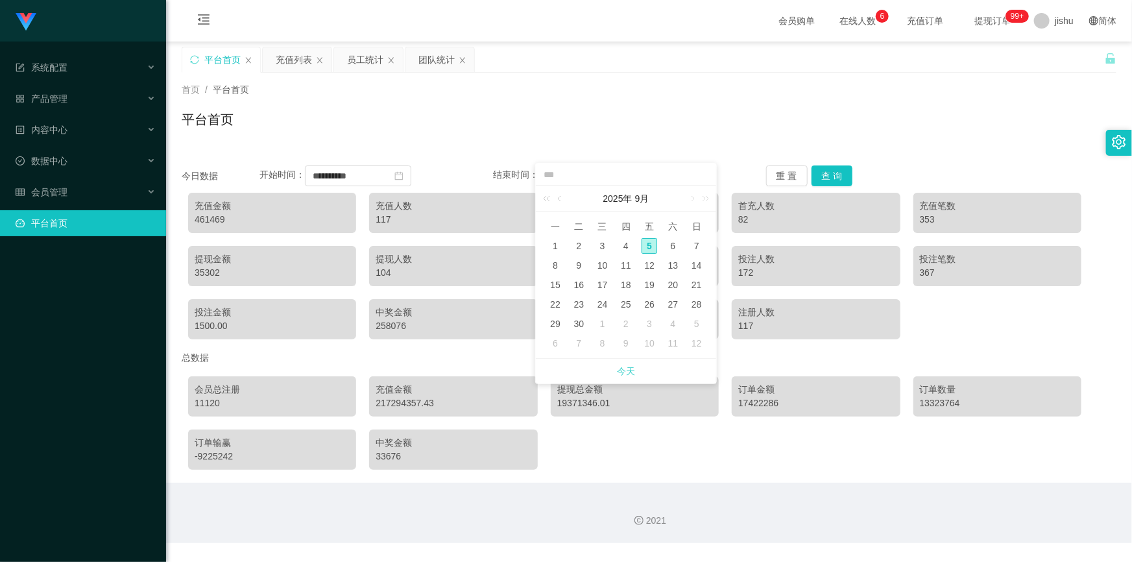
click at [624, 371] on link "今天" at bounding box center [626, 371] width 18 height 25
type input "**********"
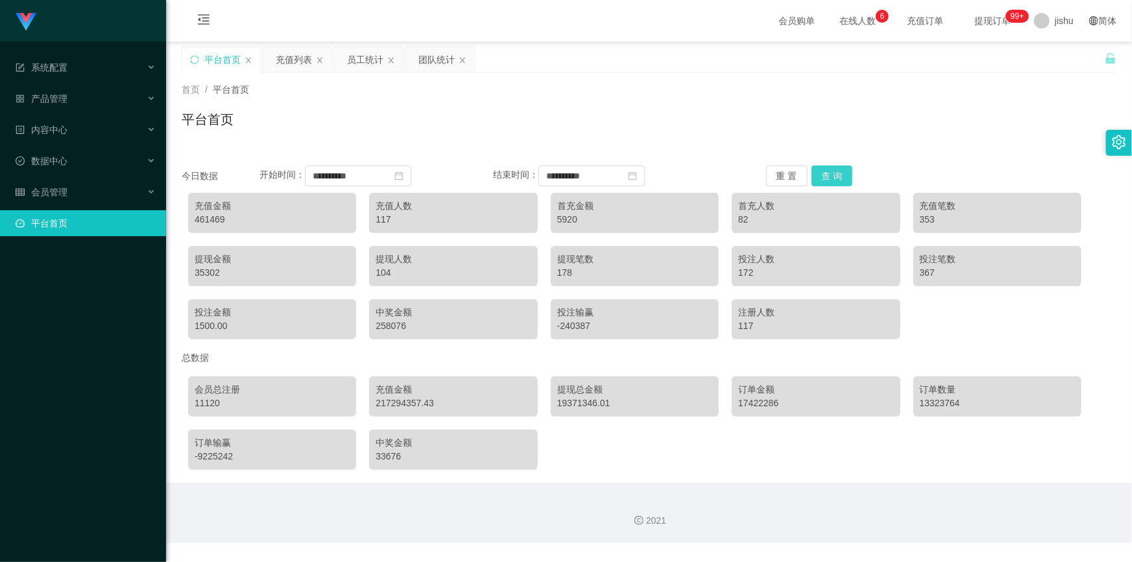
click at [835, 169] on button "查 询" at bounding box center [833, 175] width 42 height 21
drag, startPoint x: 191, startPoint y: 223, endPoint x: 236, endPoint y: 226, distance: 45.5
click at [236, 226] on div "充值金额 101038304.99" at bounding box center [272, 213] width 168 height 40
click at [278, 223] on div "101038304.99" at bounding box center [272, 220] width 155 height 14
click at [830, 174] on button "查 询" at bounding box center [833, 175] width 42 height 21
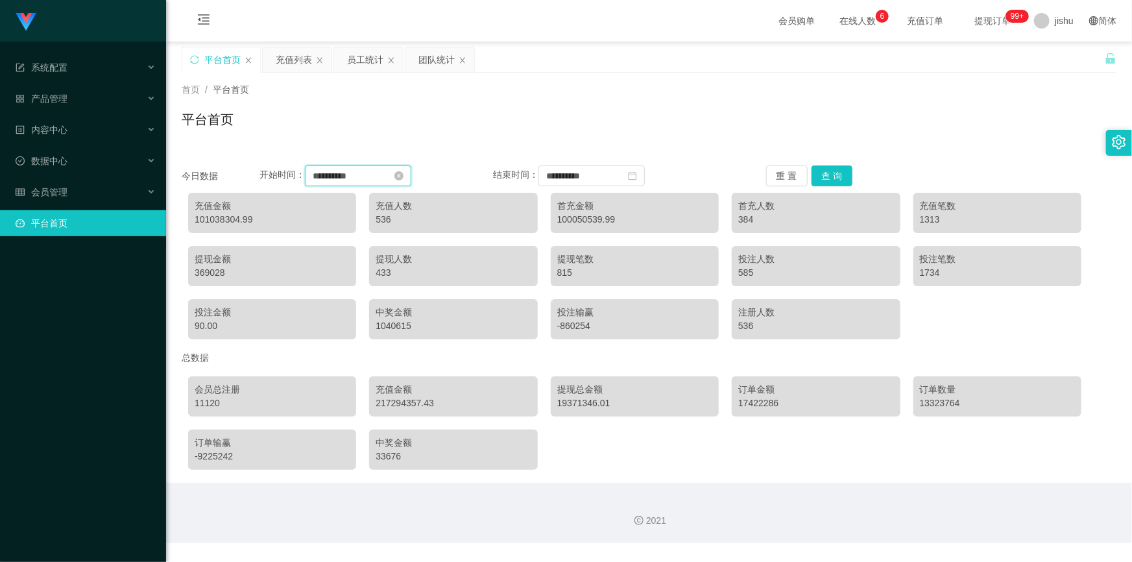
click at [370, 180] on input "**********" at bounding box center [358, 175] width 106 height 21
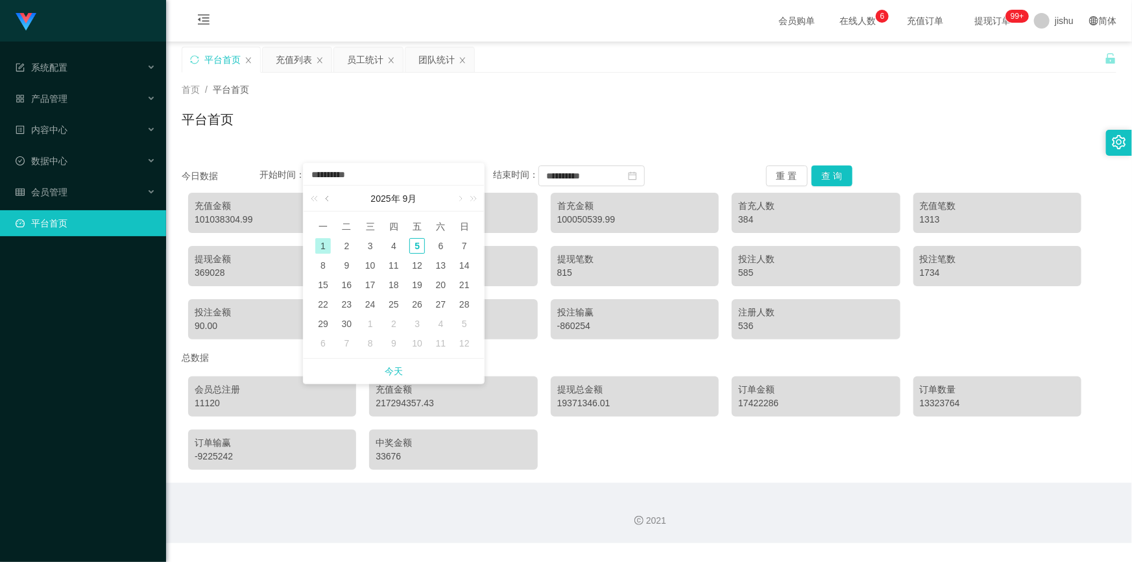
click at [327, 199] on link at bounding box center [328, 199] width 12 height 26
click at [415, 247] on div "1" at bounding box center [417, 246] width 16 height 16
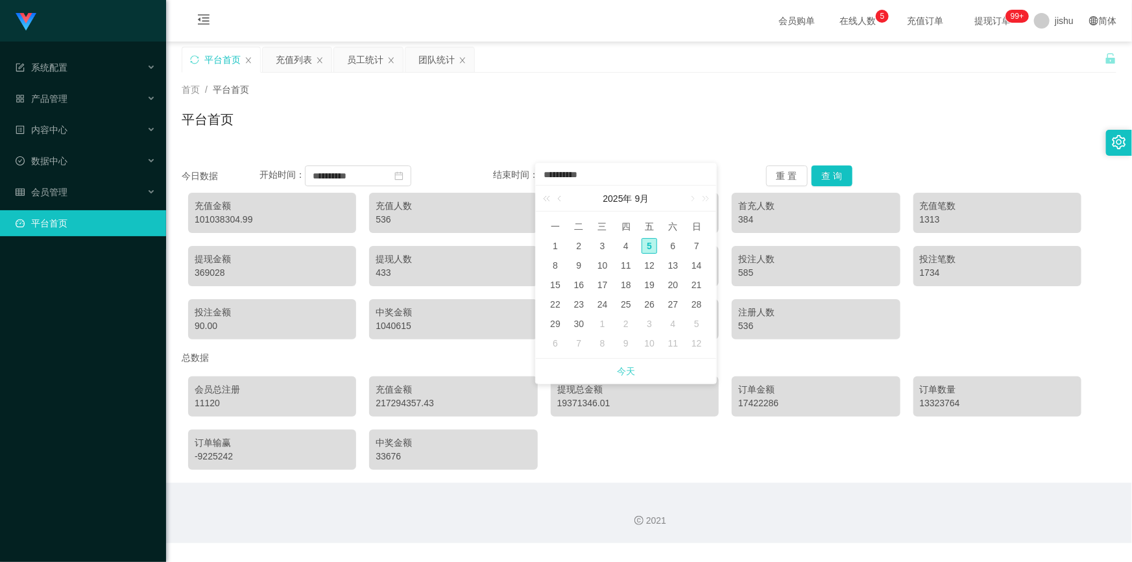
click at [622, 372] on link "今天" at bounding box center [626, 371] width 18 height 25
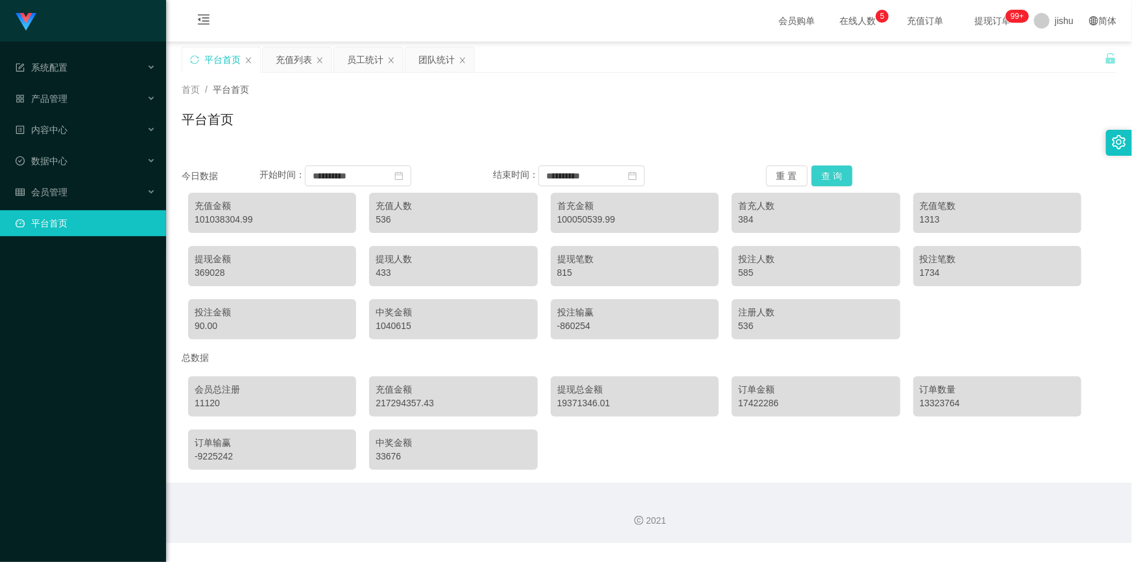
click at [826, 176] on button "查 询" at bounding box center [833, 175] width 42 height 21
drag, startPoint x: 191, startPoint y: 221, endPoint x: 236, endPoint y: 226, distance: 45.0
click at [236, 226] on div "充值金额 204239965.15" at bounding box center [272, 213] width 168 height 40
click at [273, 216] on div "204239965.15" at bounding box center [272, 220] width 155 height 14
click at [370, 177] on input "**********" at bounding box center [358, 175] width 106 height 21
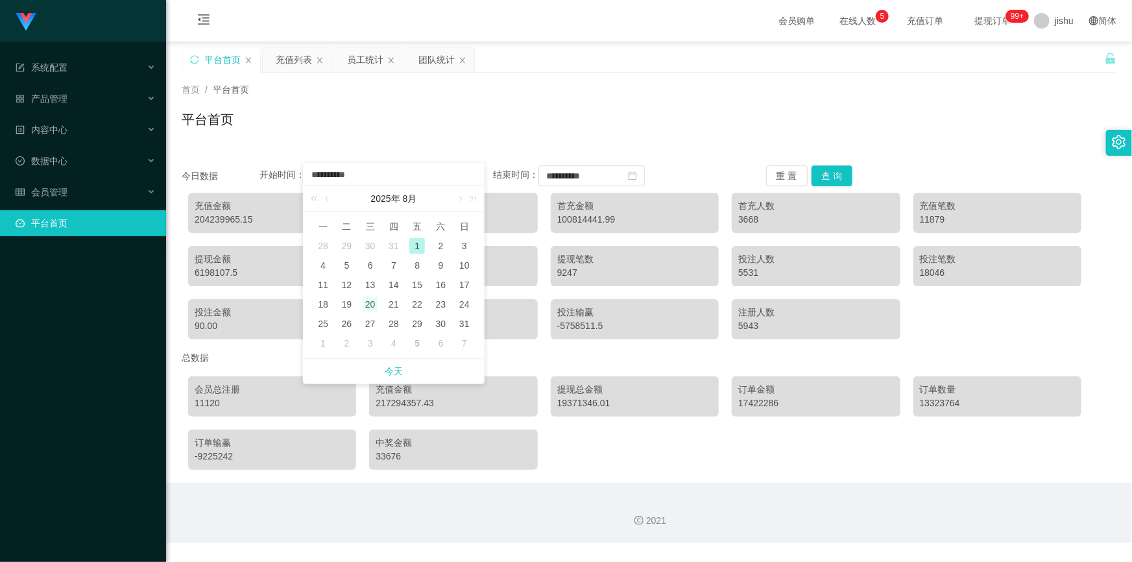
click at [371, 302] on div "20" at bounding box center [371, 304] width 16 height 16
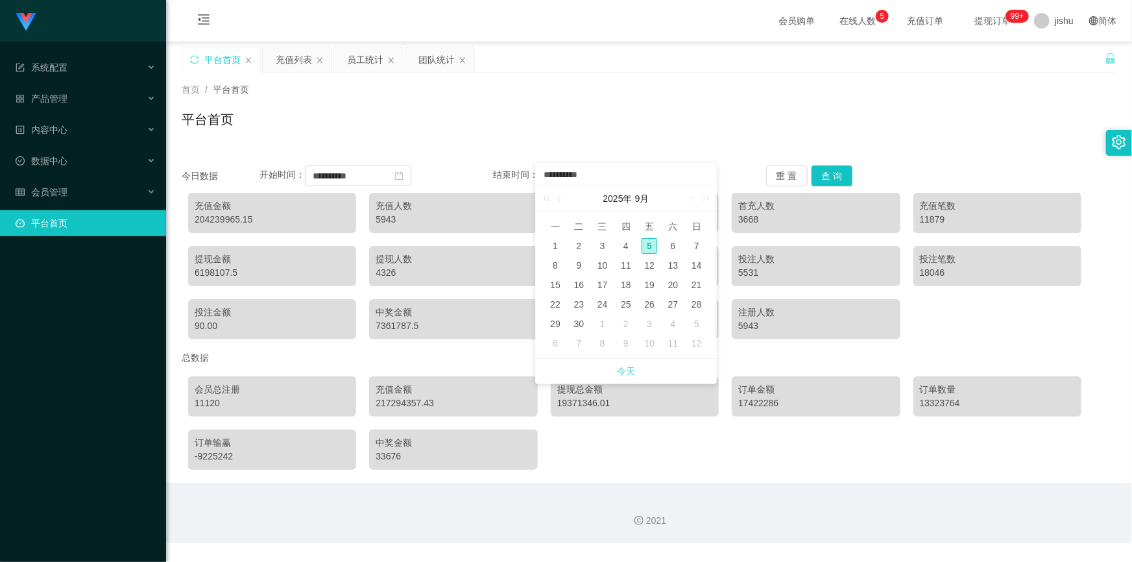
click at [618, 373] on link "今天" at bounding box center [626, 371] width 18 height 25
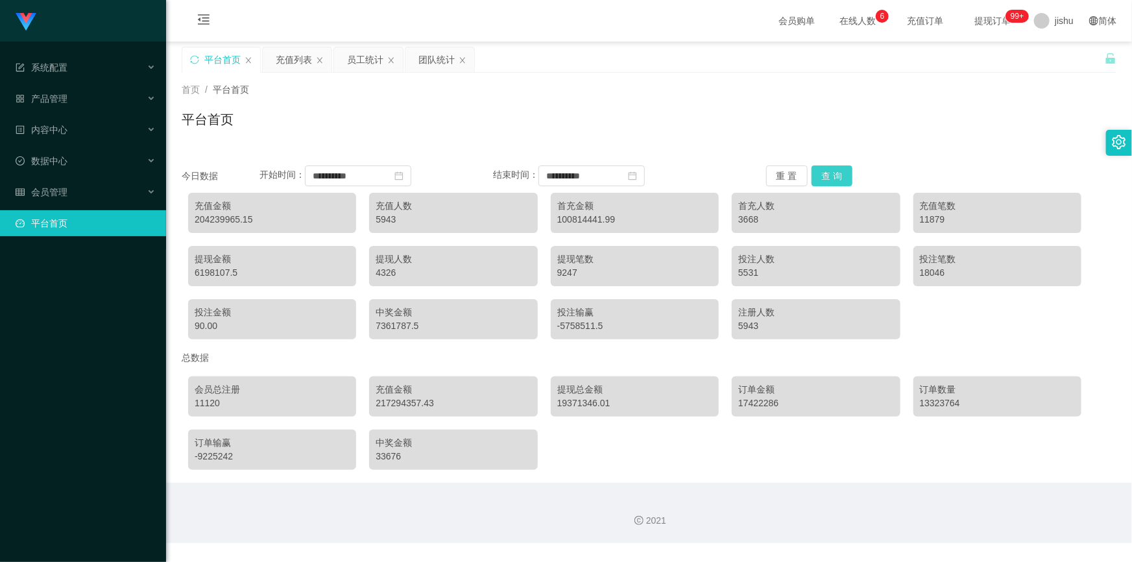
click at [835, 173] on button "查 询" at bounding box center [833, 175] width 42 height 21
click at [363, 177] on input "**********" at bounding box center [358, 175] width 106 height 21
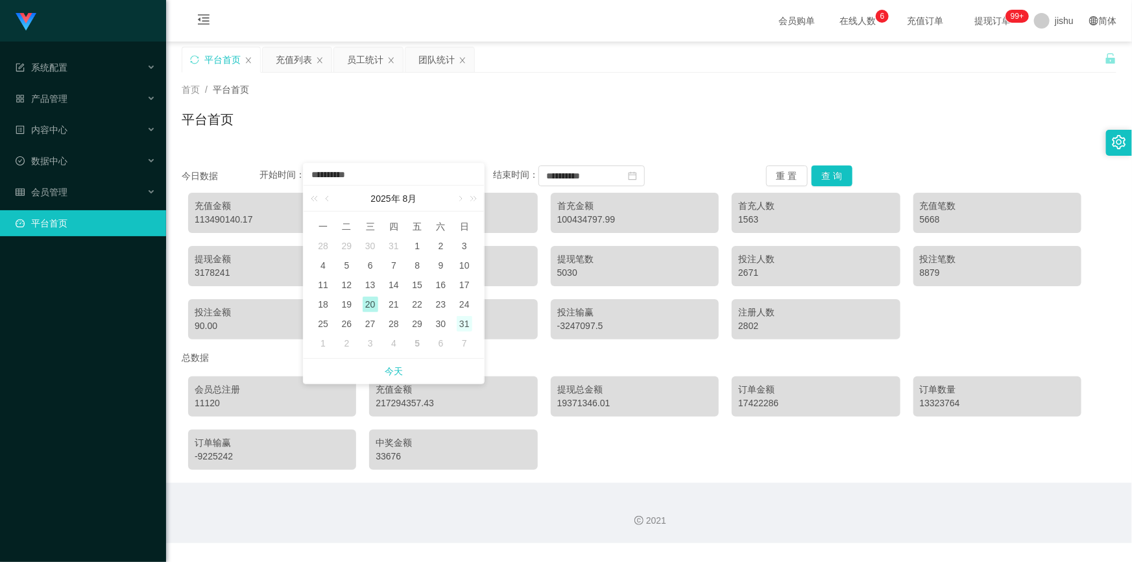
click at [465, 324] on div "31" at bounding box center [465, 324] width 16 height 16
type input "**********"
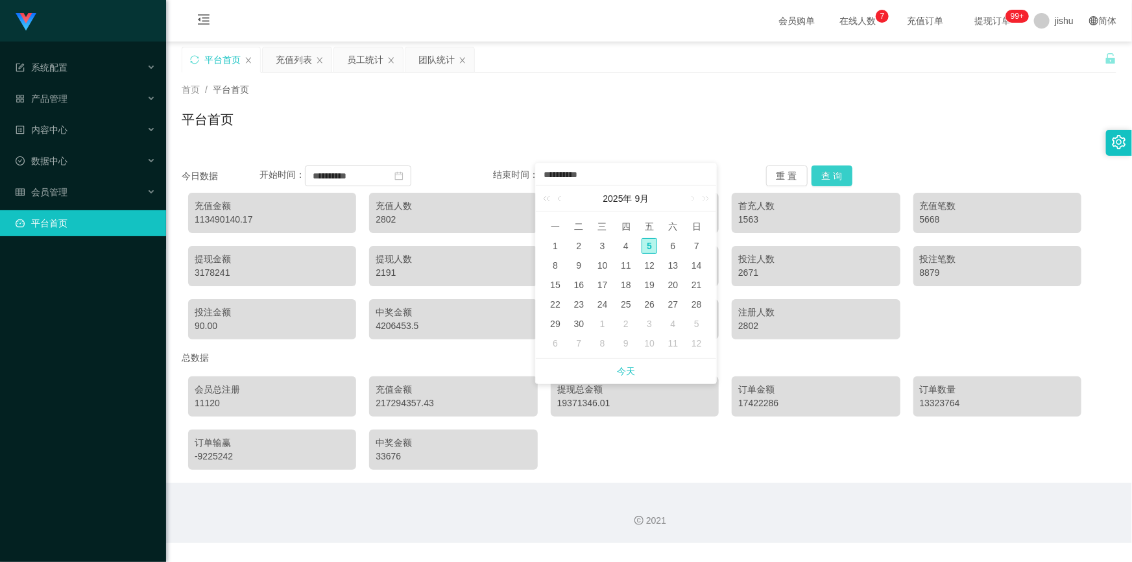
click at [824, 175] on button "查 询" at bounding box center [833, 175] width 42 height 21
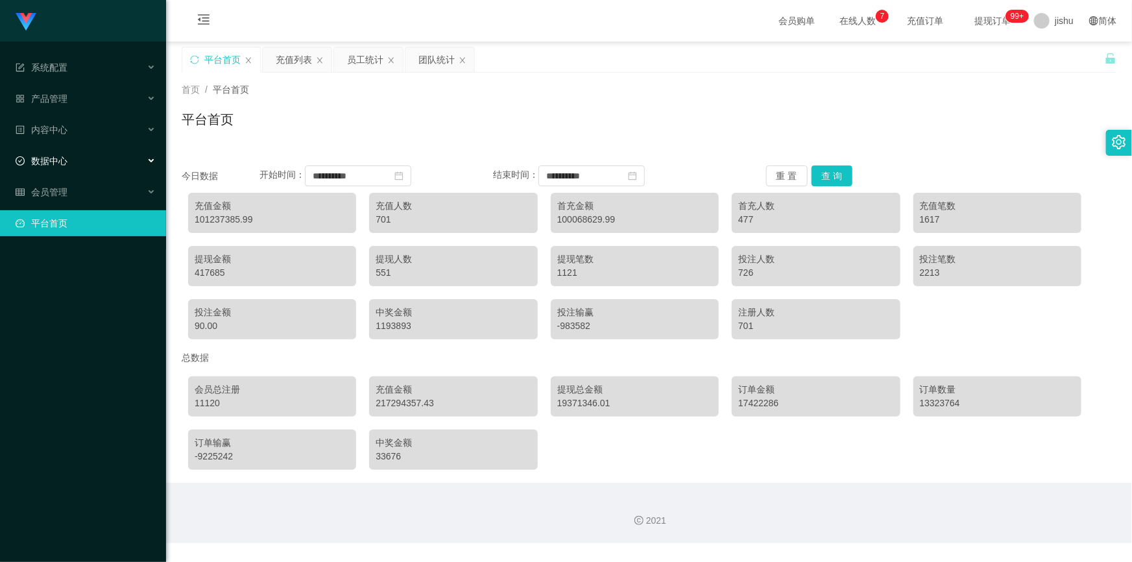
click at [77, 160] on div "数据中心" at bounding box center [83, 161] width 166 height 26
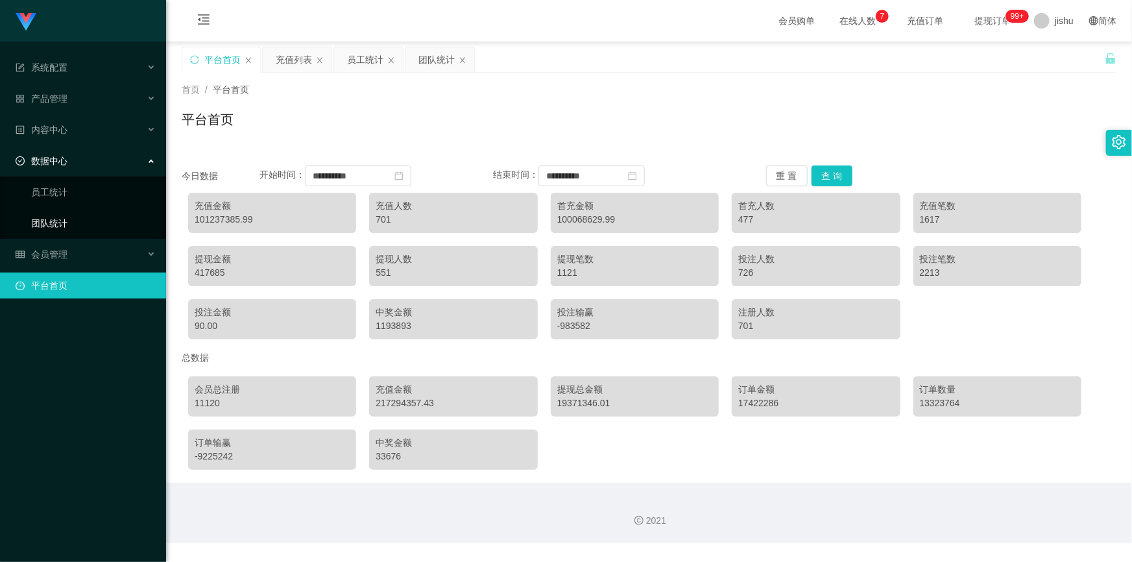
click at [65, 227] on link "团队统计" at bounding box center [93, 223] width 125 height 26
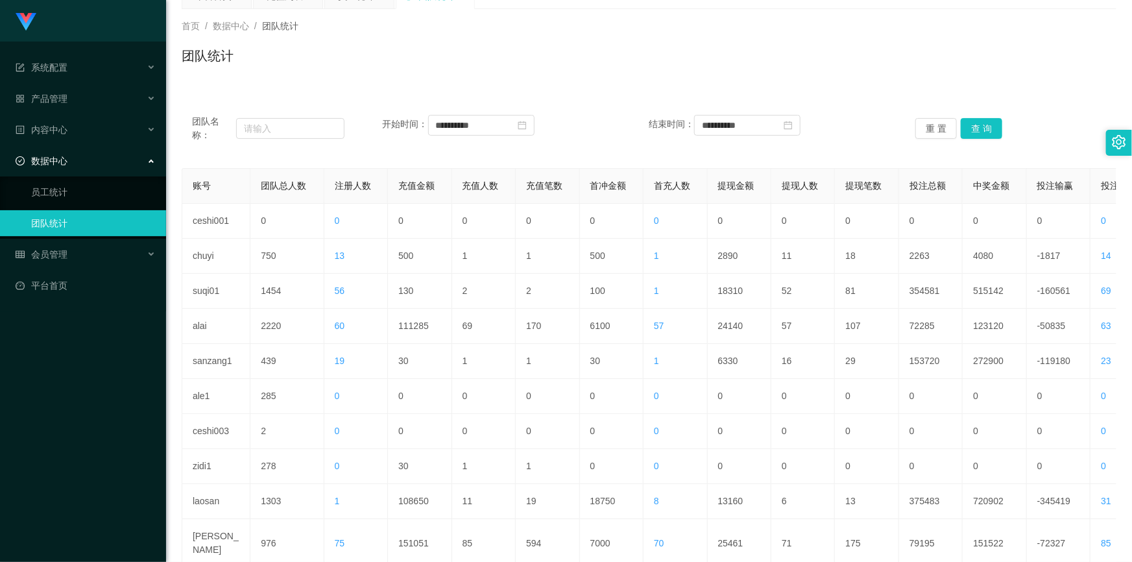
scroll to position [123, 0]
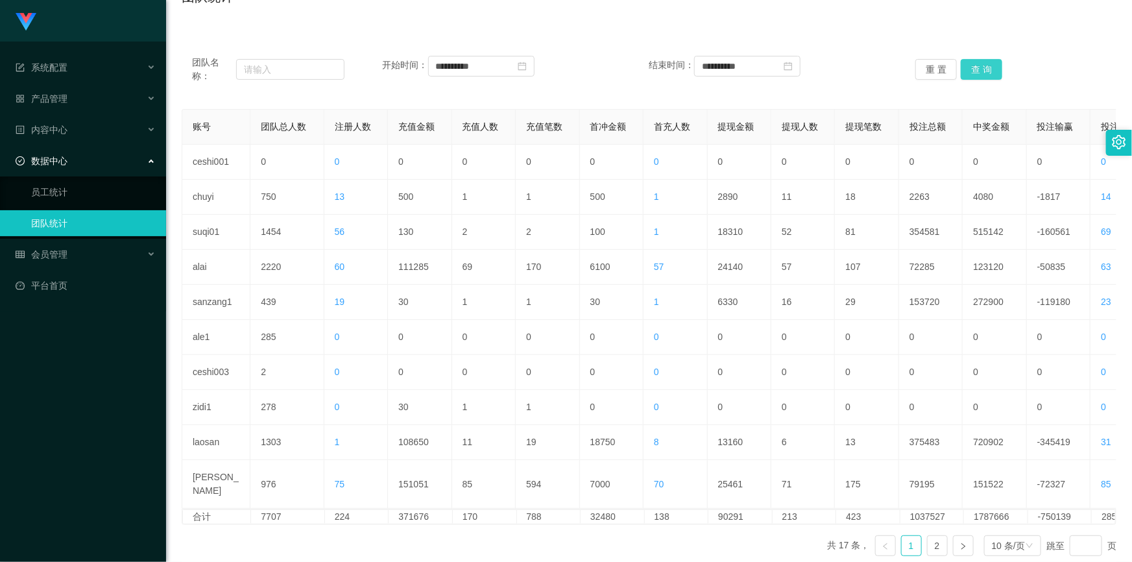
click at [972, 68] on button "查 询" at bounding box center [982, 69] width 42 height 21
click at [278, 73] on input "text" at bounding box center [290, 69] width 108 height 21
click at [65, 71] on span "系统配置" at bounding box center [42, 67] width 52 height 10
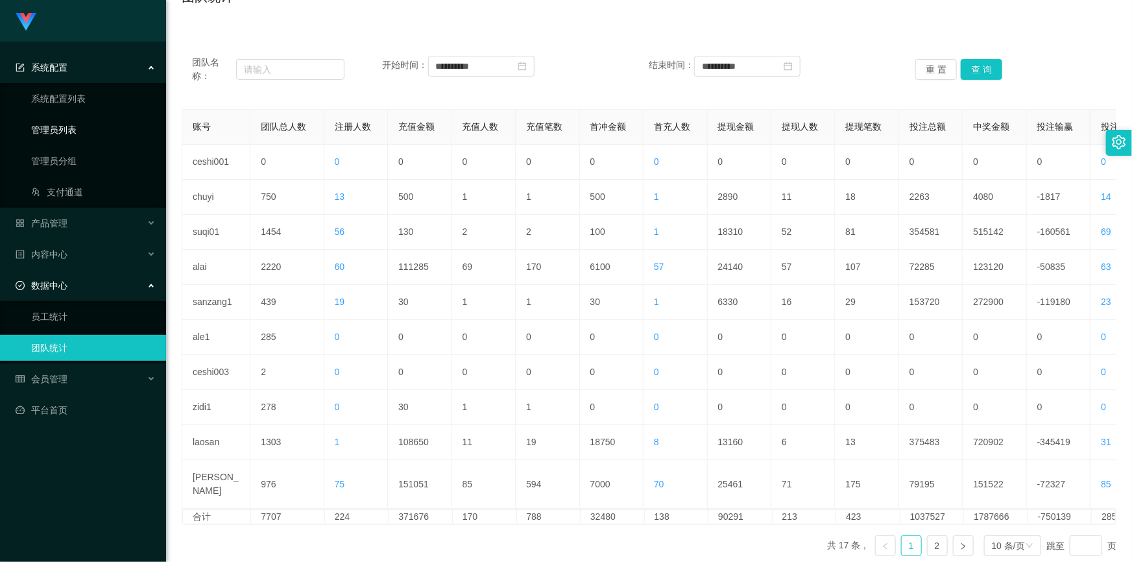
click at [77, 130] on link "管理员列表" at bounding box center [93, 130] width 125 height 26
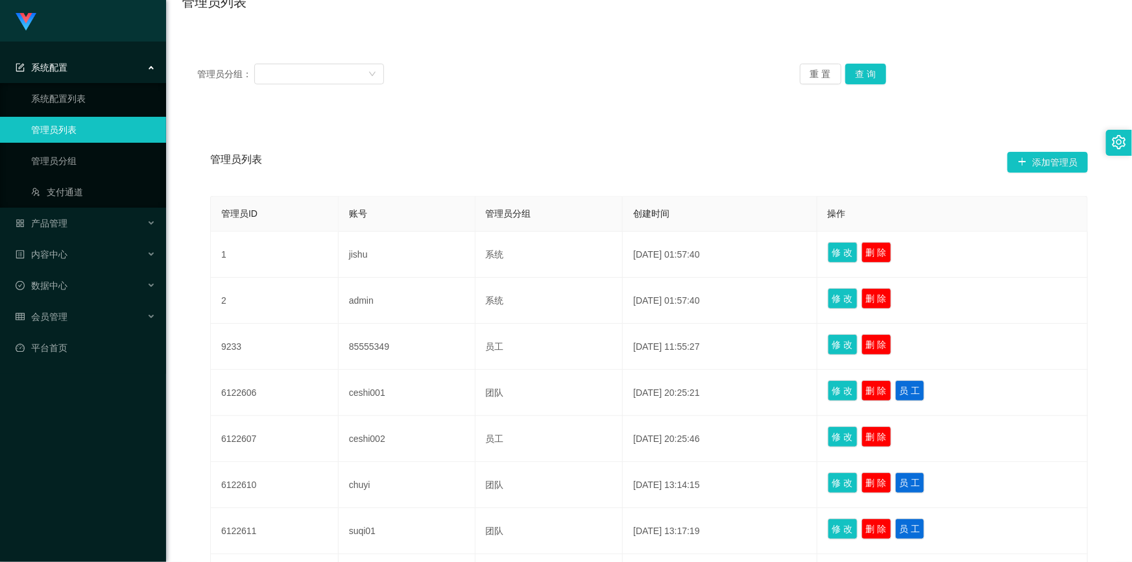
scroll to position [295, 0]
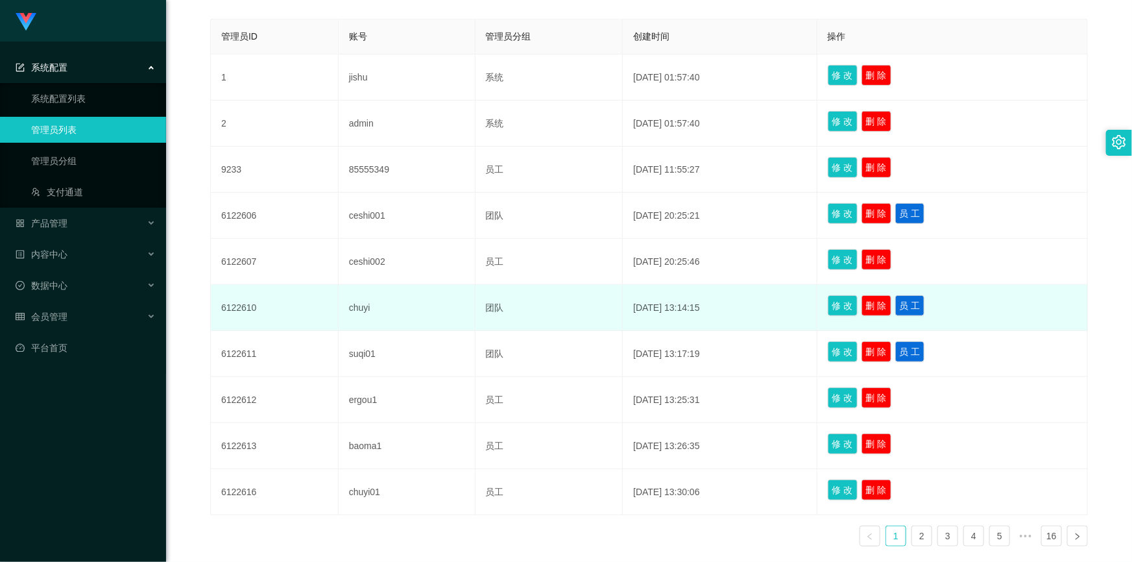
click at [376, 299] on td "chuyi" at bounding box center [407, 308] width 137 height 46
drag, startPoint x: 375, startPoint y: 310, endPoint x: 344, endPoint y: 309, distance: 30.5
click at [344, 309] on td "chuyi" at bounding box center [407, 308] width 137 height 46
copy td "chuyi"
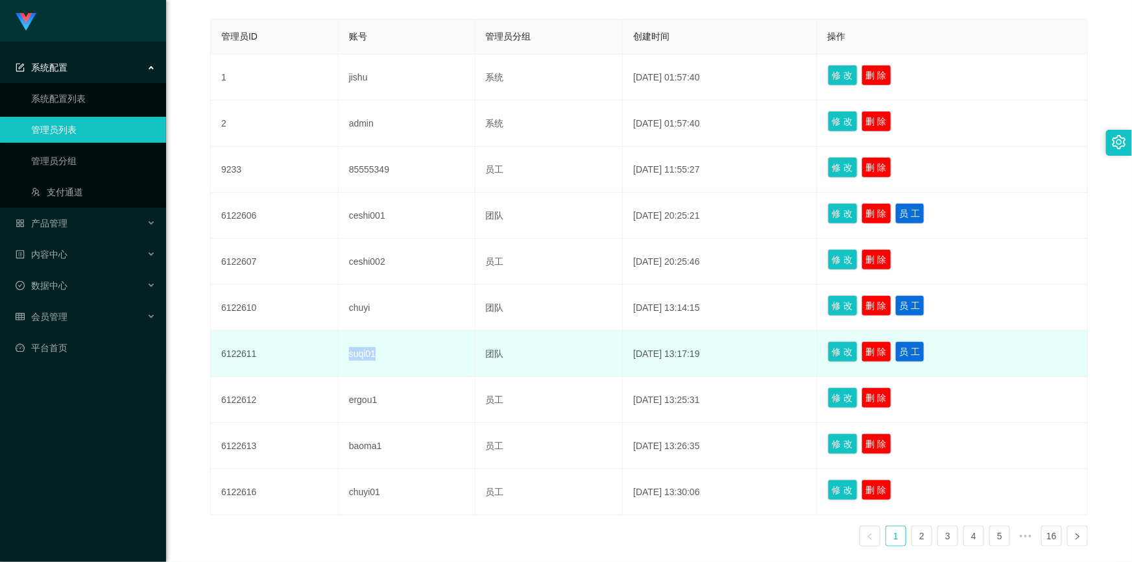
drag, startPoint x: 379, startPoint y: 348, endPoint x: 341, endPoint y: 350, distance: 38.4
click at [341, 350] on td "suqi01" at bounding box center [407, 354] width 137 height 46
copy td "suqi01"
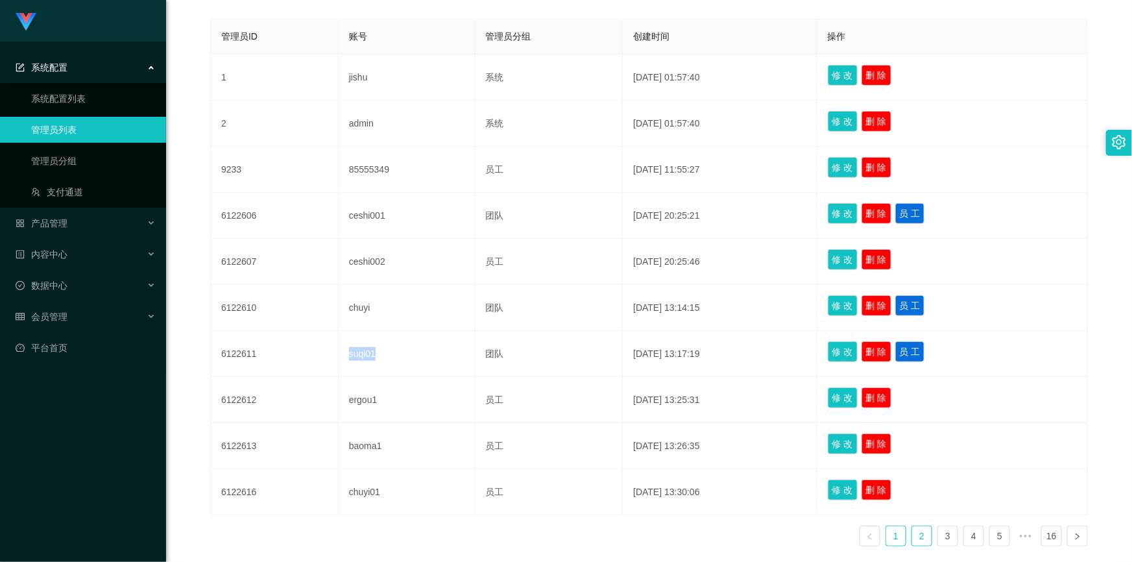
click at [921, 540] on link "2" at bounding box center [921, 535] width 19 height 19
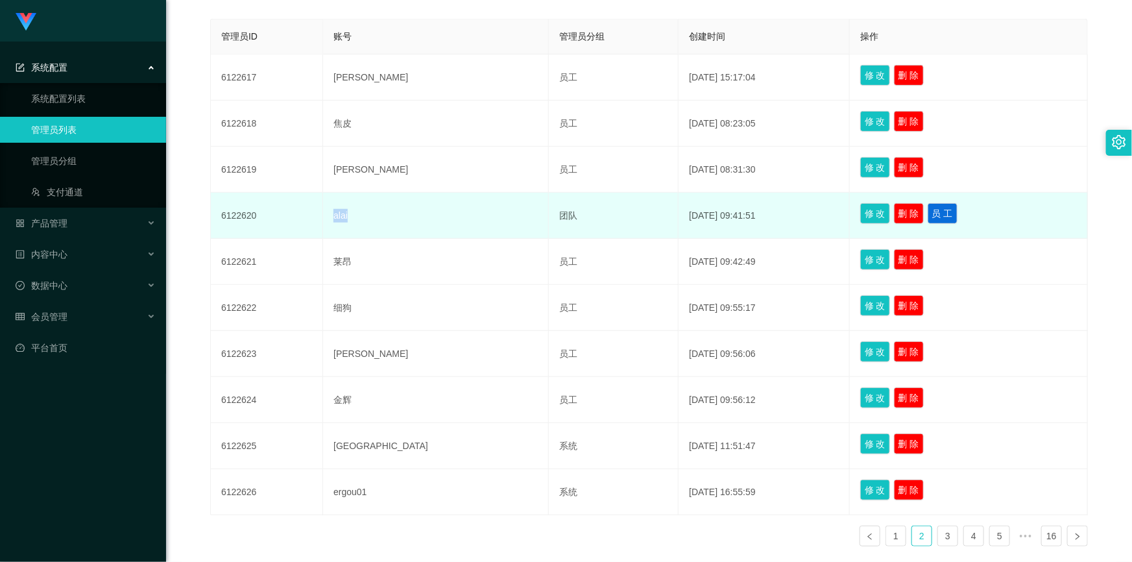
drag, startPoint x: 384, startPoint y: 218, endPoint x: 337, endPoint y: 219, distance: 46.7
click at [337, 218] on td "alai" at bounding box center [436, 216] width 226 height 46
copy td "alai"
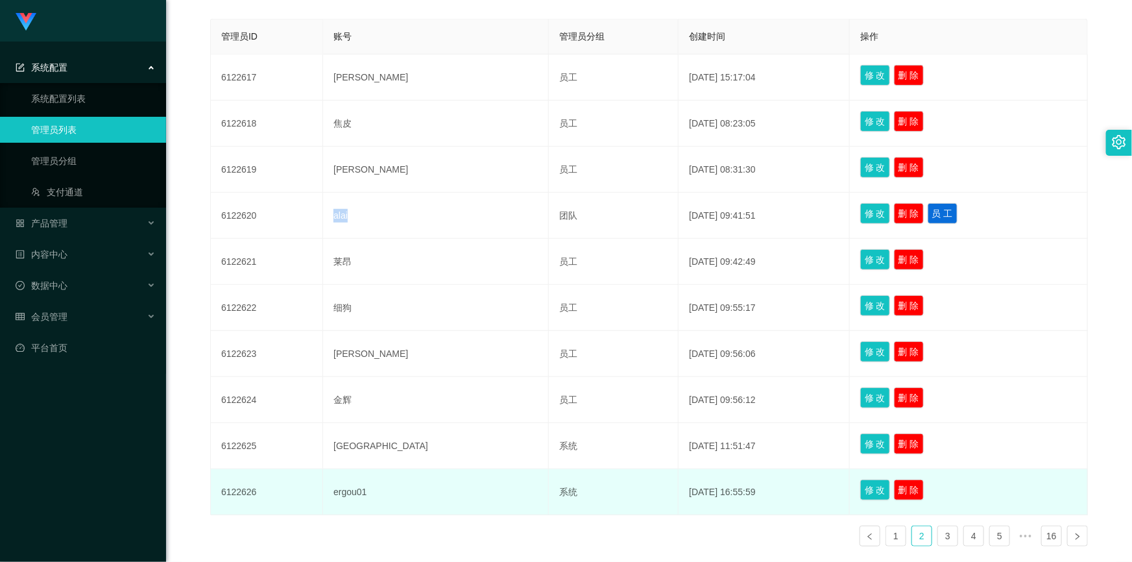
scroll to position [354, 0]
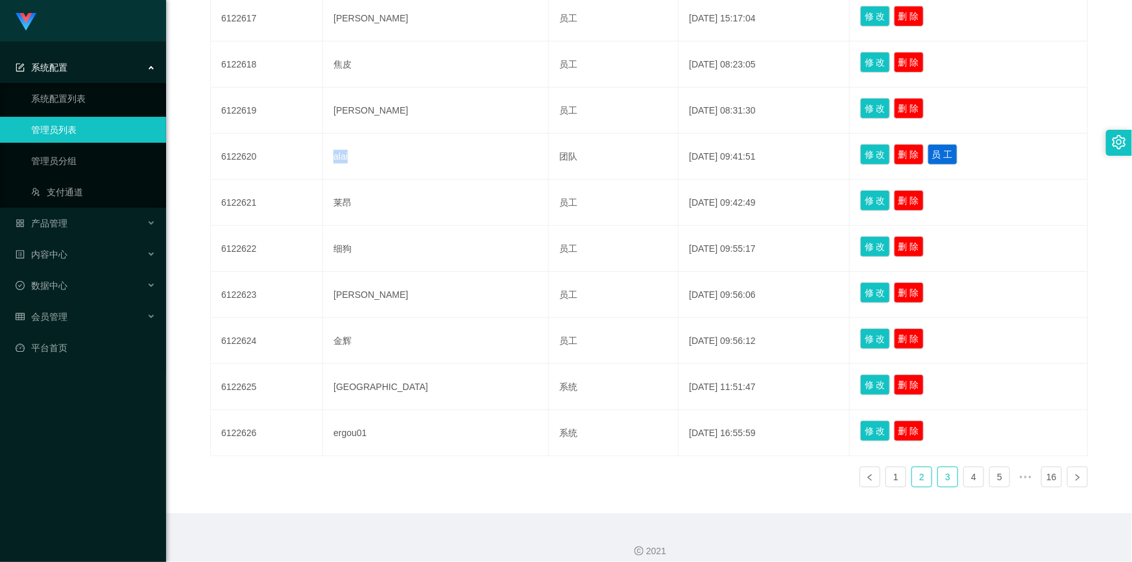
click at [945, 474] on link "3" at bounding box center [947, 476] width 19 height 19
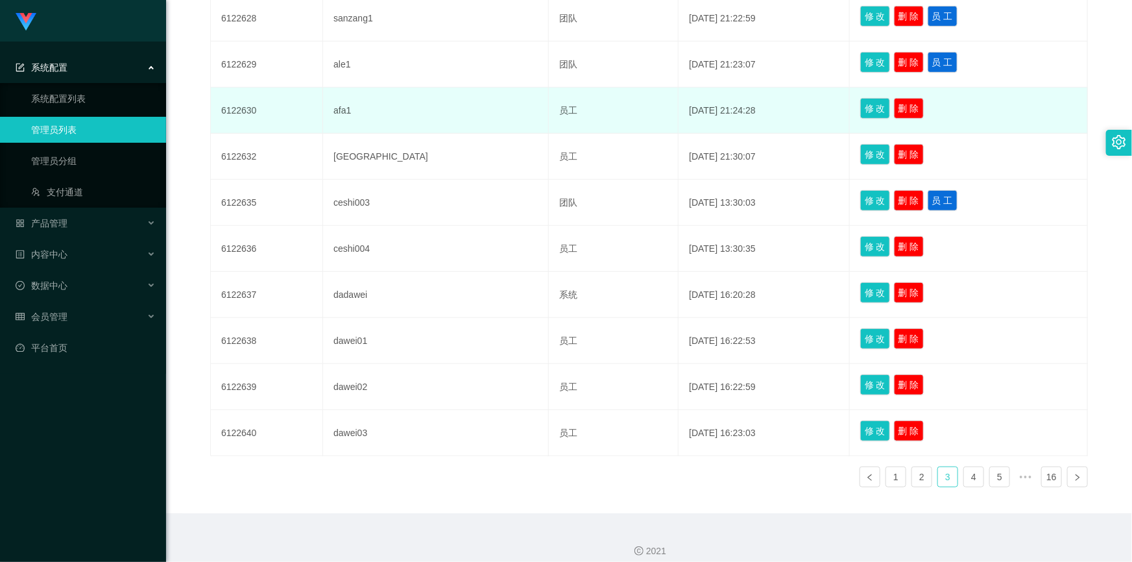
scroll to position [176, 0]
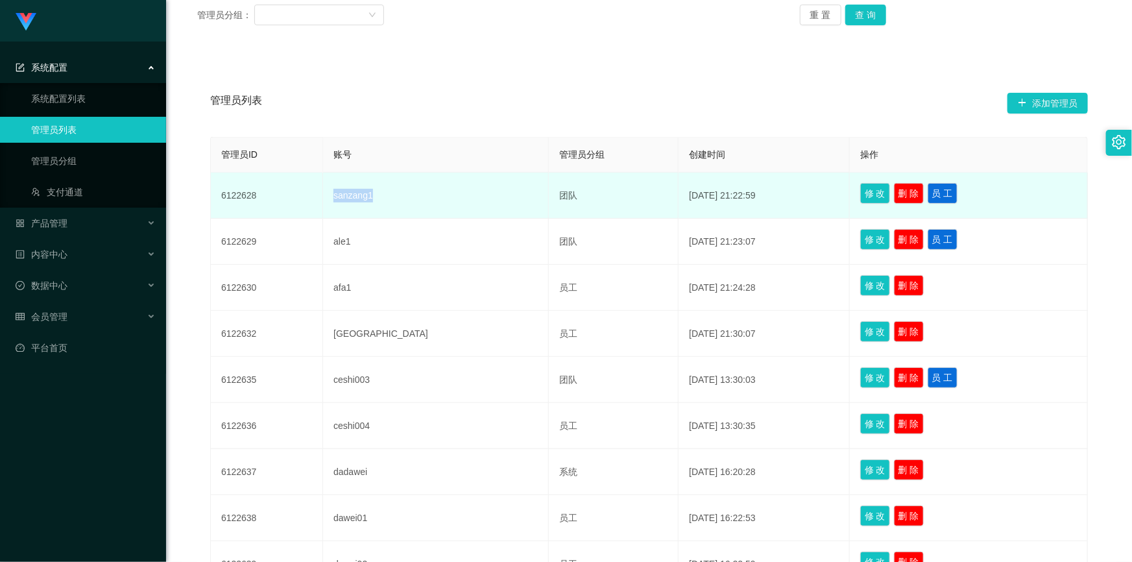
drag, startPoint x: 387, startPoint y: 195, endPoint x: 330, endPoint y: 192, distance: 57.2
click at [330, 192] on tr "6122628 sanzang1 团队 2025-06-23 21:22:59 修 改 删 除 员 工" at bounding box center [649, 196] width 877 height 46
copy tr "sanzang1"
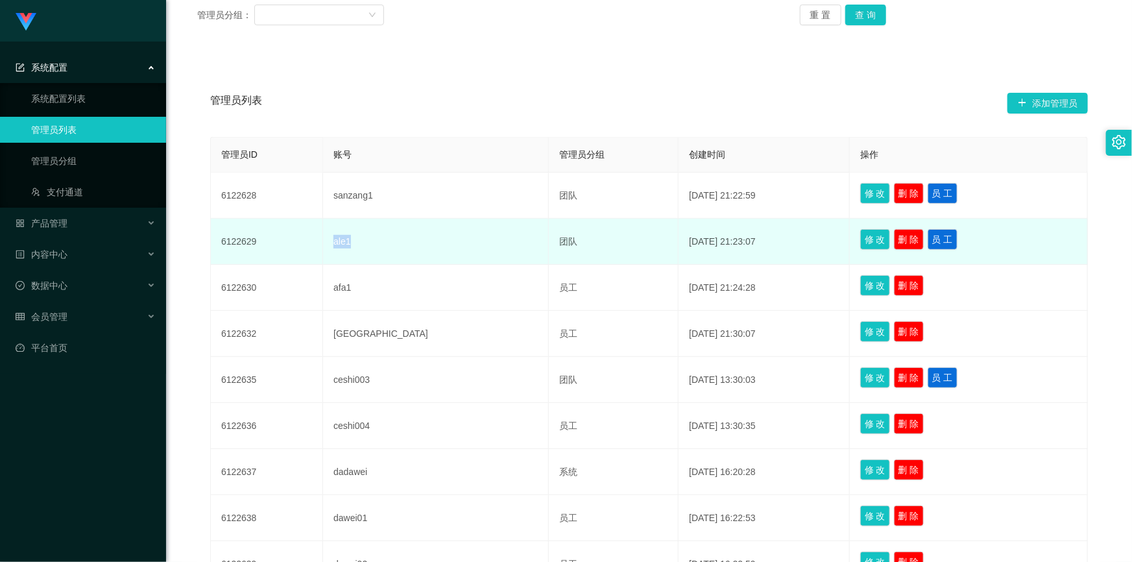
drag, startPoint x: 361, startPoint y: 242, endPoint x: 343, endPoint y: 239, distance: 17.7
click at [343, 239] on td "ale1" at bounding box center [436, 242] width 226 height 46
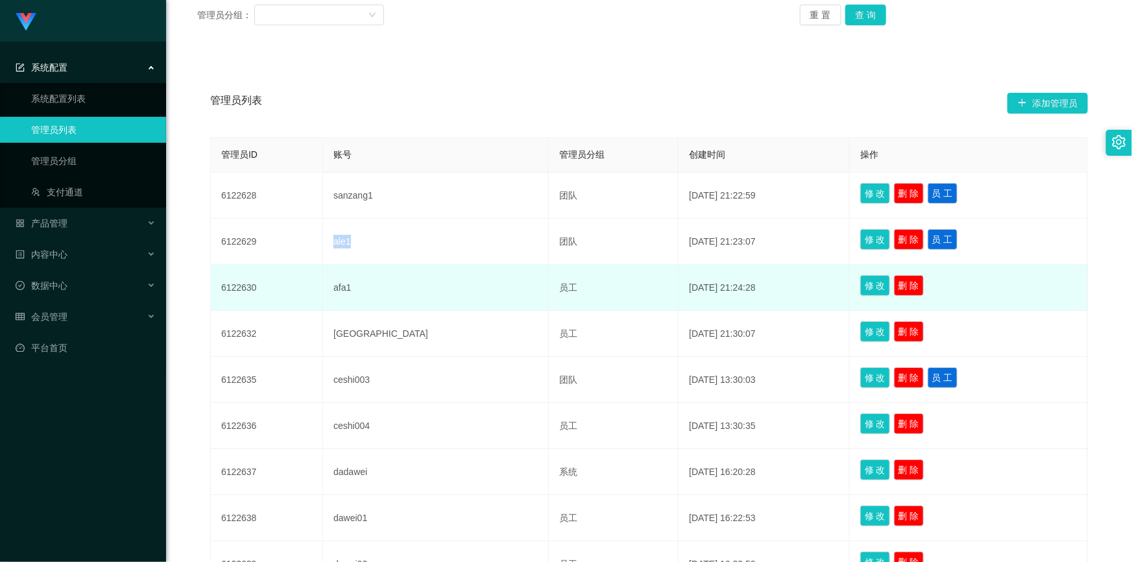
copy td "ale1"
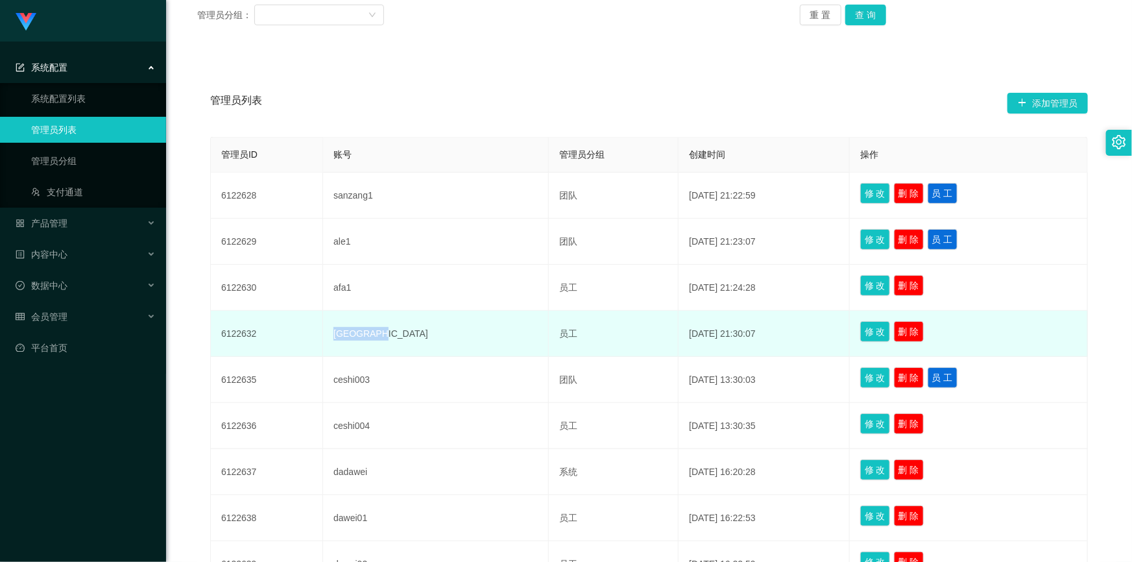
drag, startPoint x: 355, startPoint y: 332, endPoint x: 339, endPoint y: 332, distance: 15.6
click at [339, 332] on td "yangyang1" at bounding box center [436, 334] width 226 height 46
copy td "yangyang1"
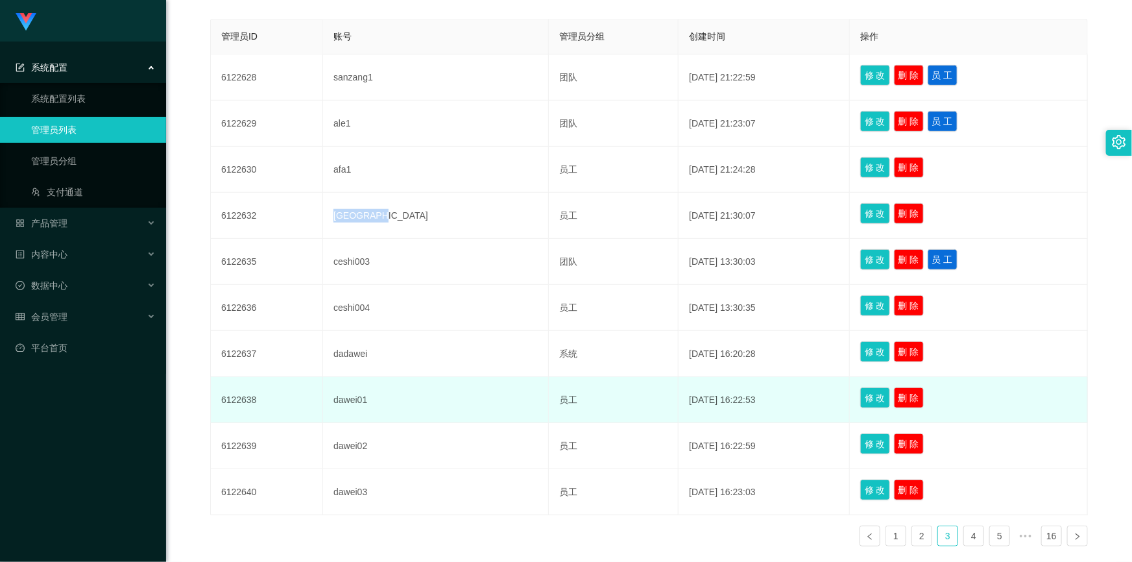
scroll to position [354, 0]
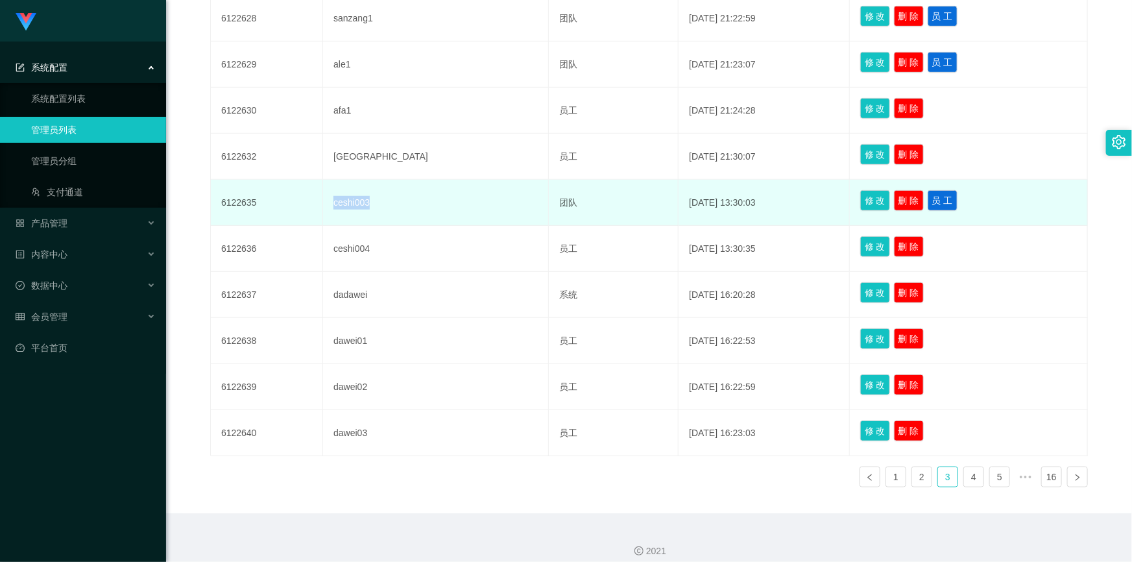
drag, startPoint x: 381, startPoint y: 201, endPoint x: 337, endPoint y: 200, distance: 44.1
click at [337, 200] on td "ceshi003" at bounding box center [436, 203] width 226 height 46
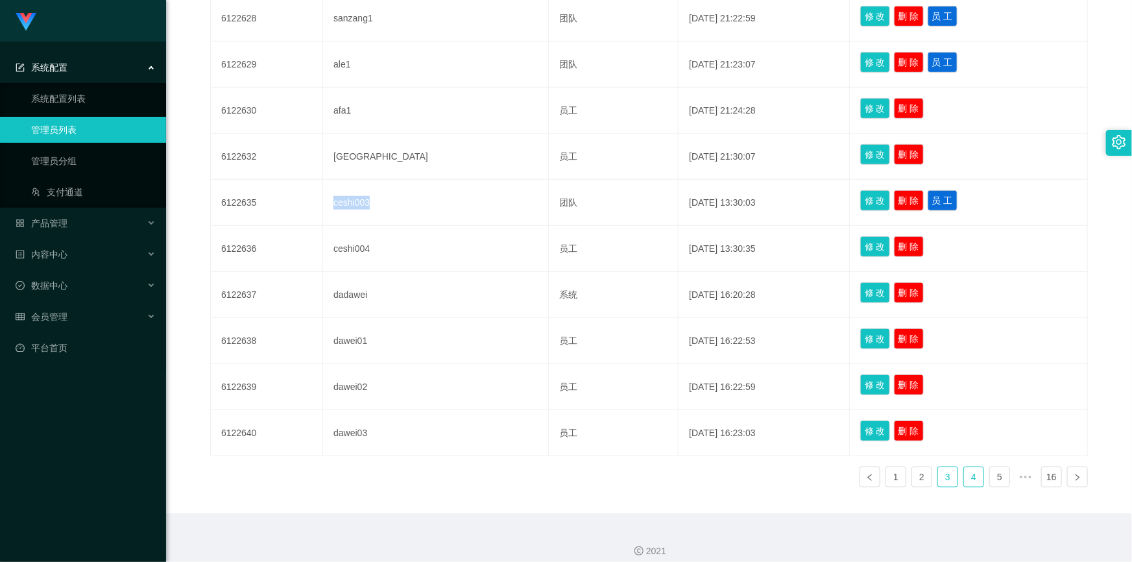
click at [965, 479] on link "4" at bounding box center [973, 476] width 19 height 19
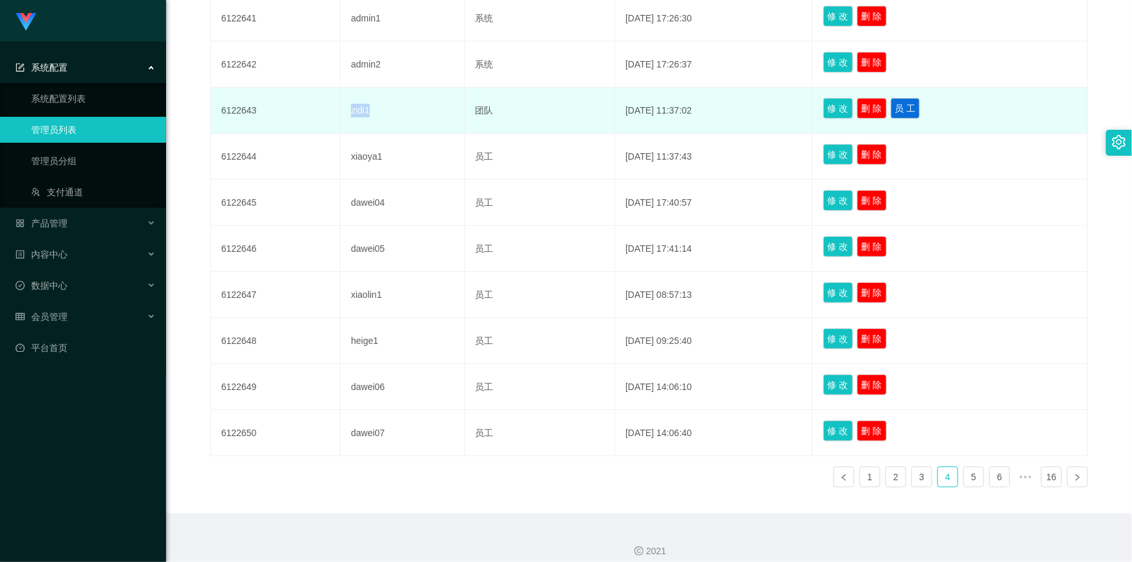
drag, startPoint x: 385, startPoint y: 114, endPoint x: 319, endPoint y: 110, distance: 66.3
click at [319, 110] on tr "6122643 zidi1 团队 2025-07-07 11:37:02 修 改 删 除 员 工" at bounding box center [649, 111] width 877 height 46
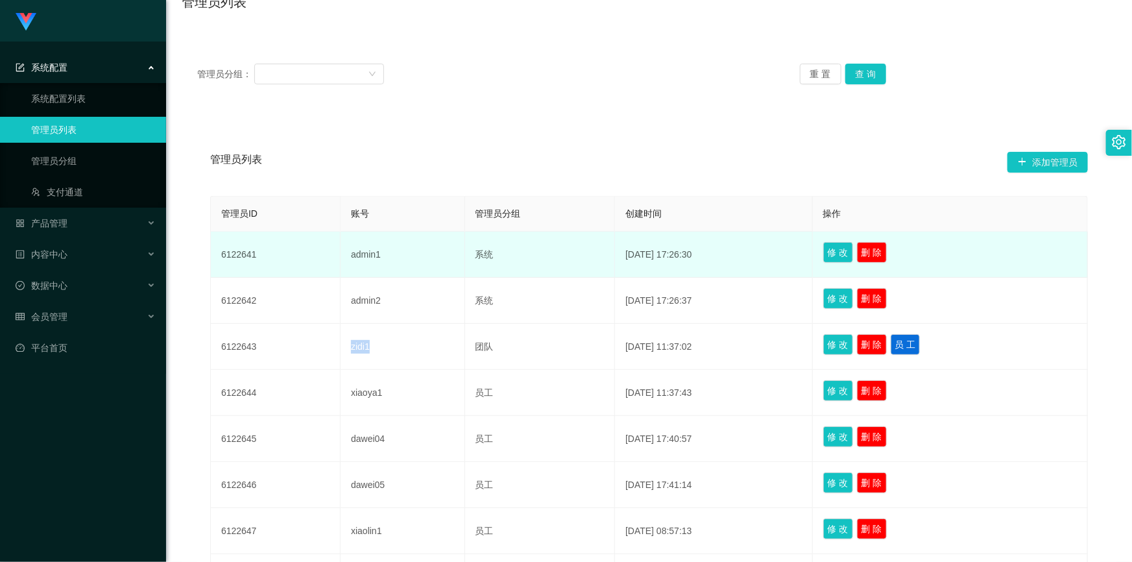
scroll to position [363, 0]
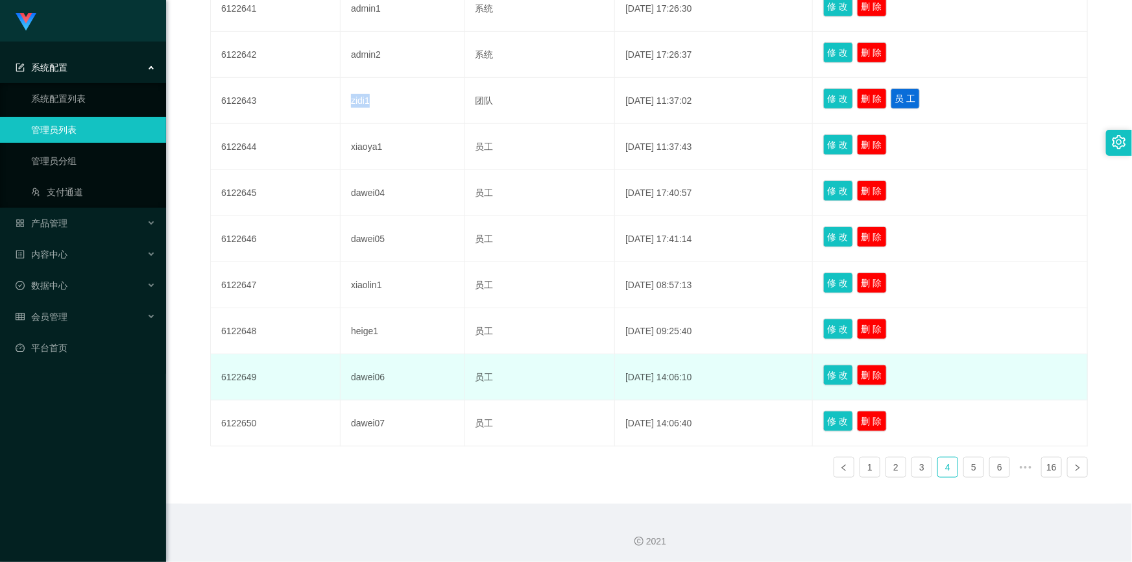
copy tr "zidi1"
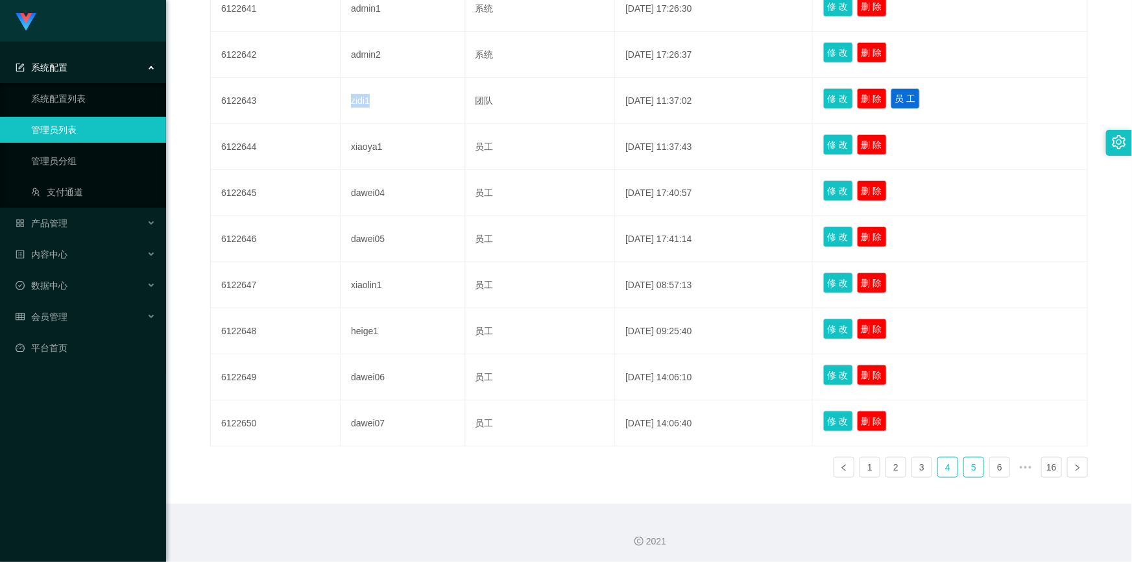
click at [971, 468] on link "5" at bounding box center [973, 466] width 19 height 19
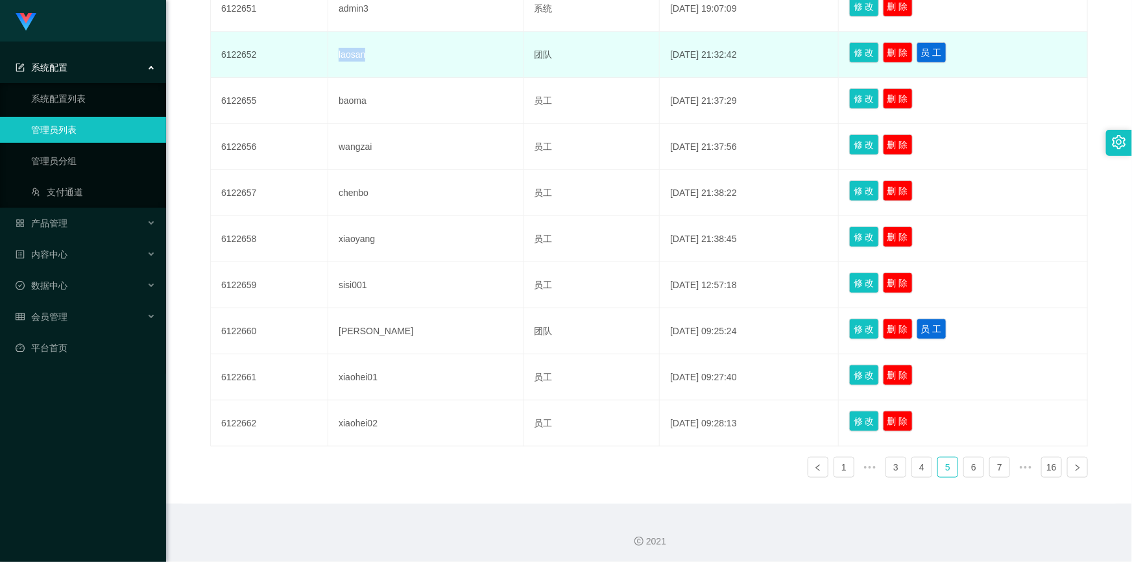
drag, startPoint x: 381, startPoint y: 50, endPoint x: 330, endPoint y: 53, distance: 52.0
click at [330, 53] on tr "6122652 laosan 团队 2025-07-11 21:32:42 修 改 删 除 员 工" at bounding box center [649, 55] width 877 height 46
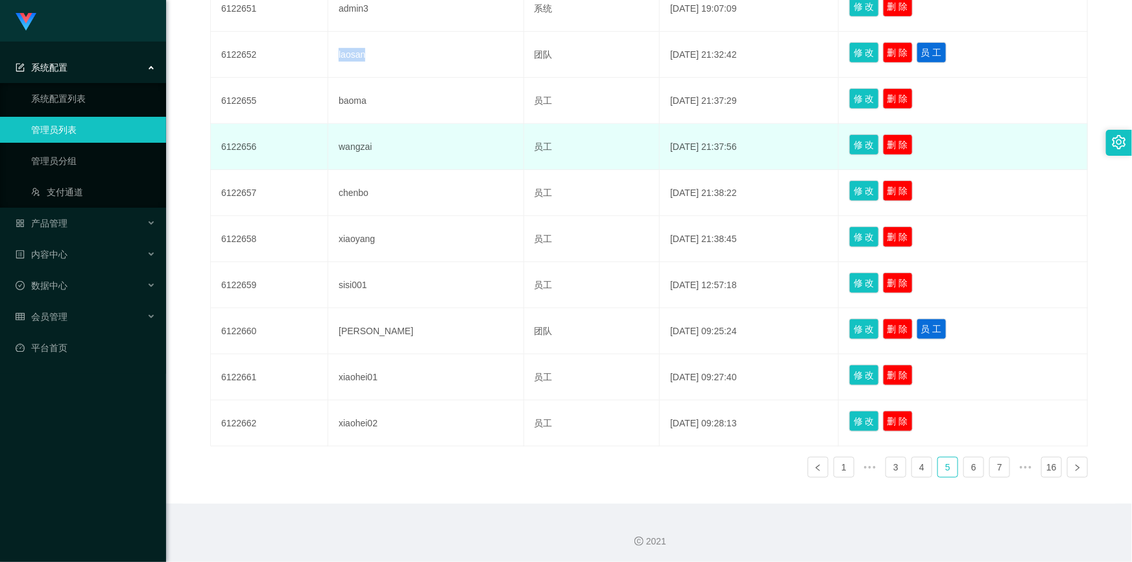
copy tr "laosan"
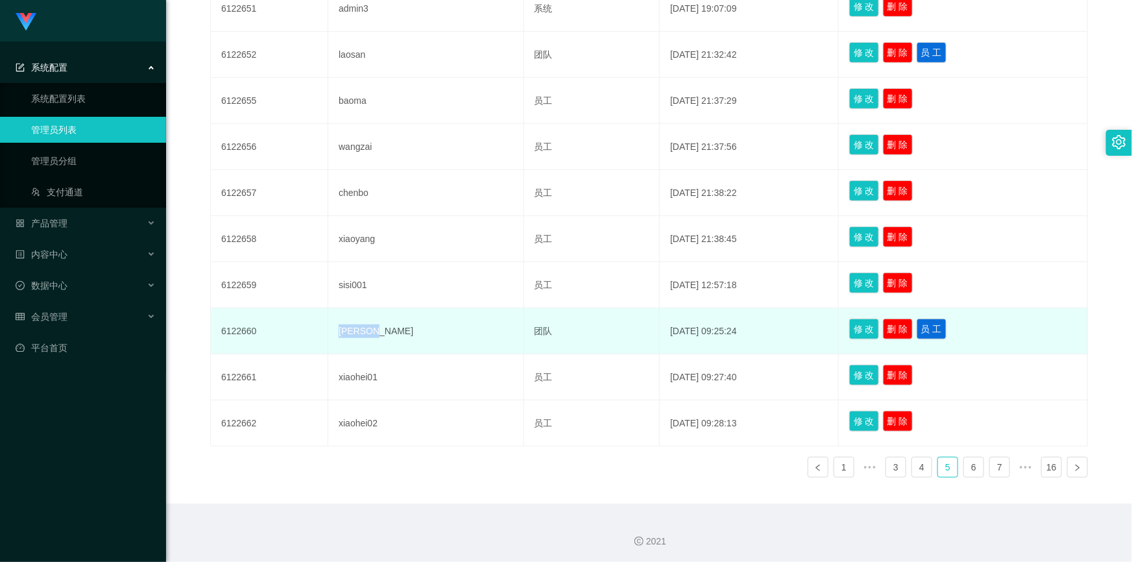
drag, startPoint x: 393, startPoint y: 327, endPoint x: 335, endPoint y: 328, distance: 57.7
click at [335, 328] on td "xiaohei" at bounding box center [426, 331] width 196 height 46
copy td "xiaohei"
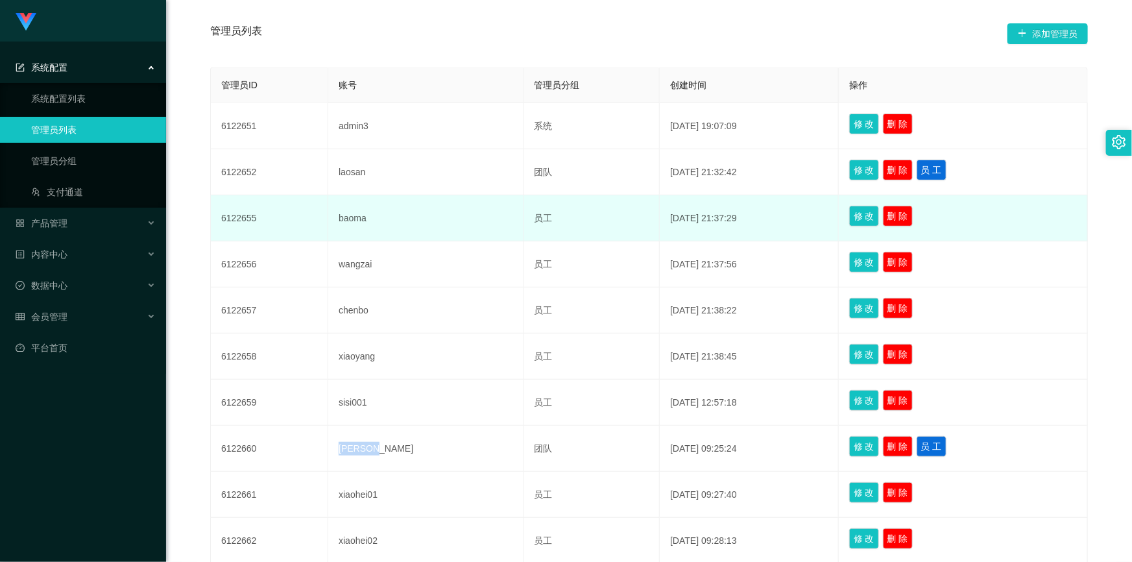
scroll to position [187, 0]
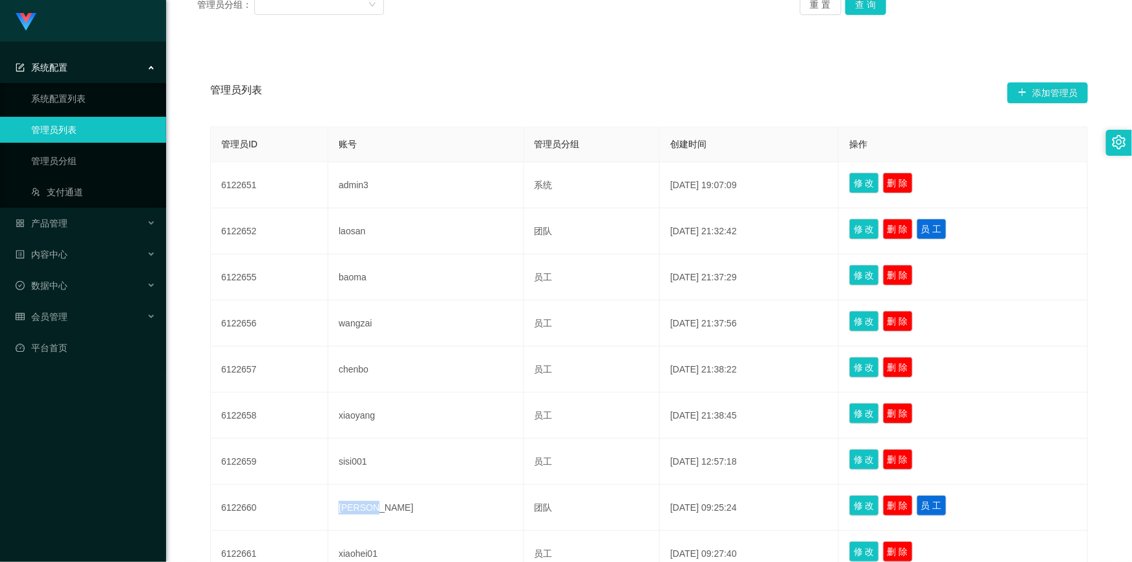
click at [101, 68] on div "系统配置" at bounding box center [83, 67] width 166 height 26
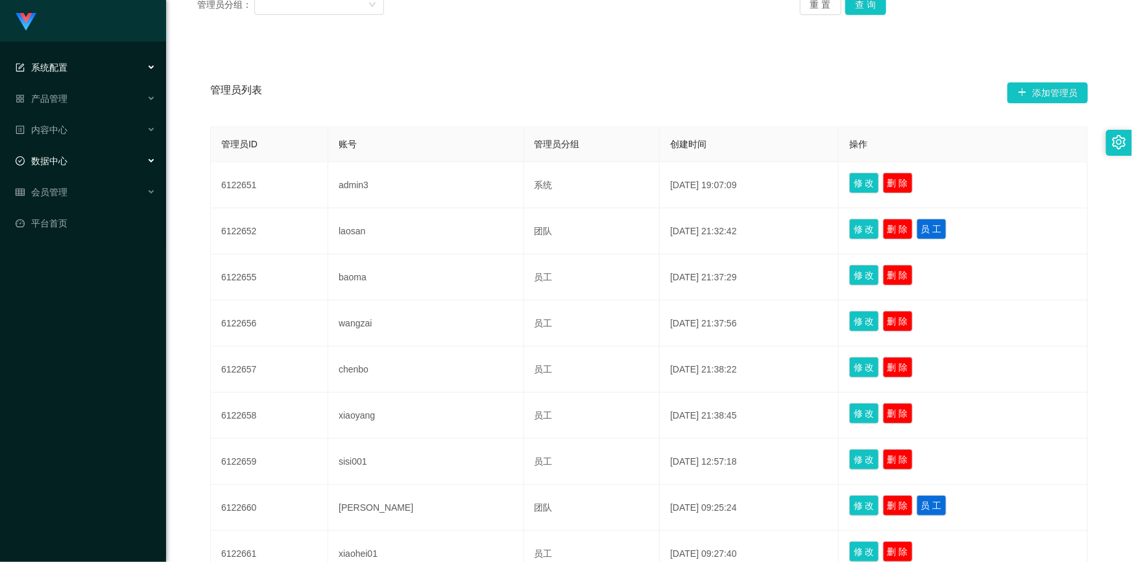
click at [77, 158] on div "数据中心" at bounding box center [83, 161] width 166 height 26
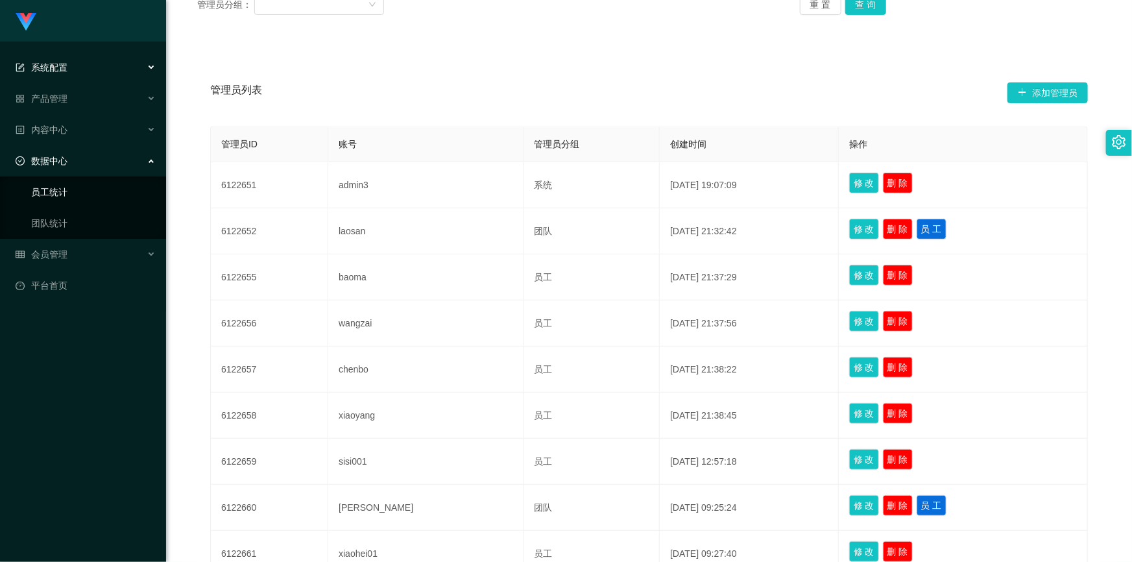
click at [76, 188] on link "员工统计" at bounding box center [93, 192] width 125 height 26
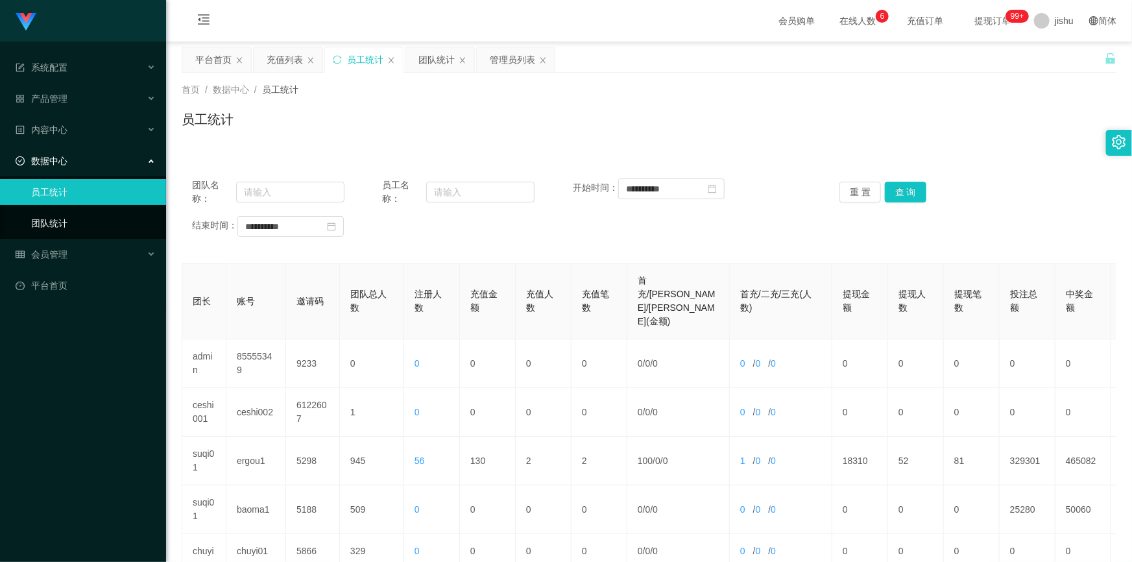
click at [74, 217] on link "团队统计" at bounding box center [93, 223] width 125 height 26
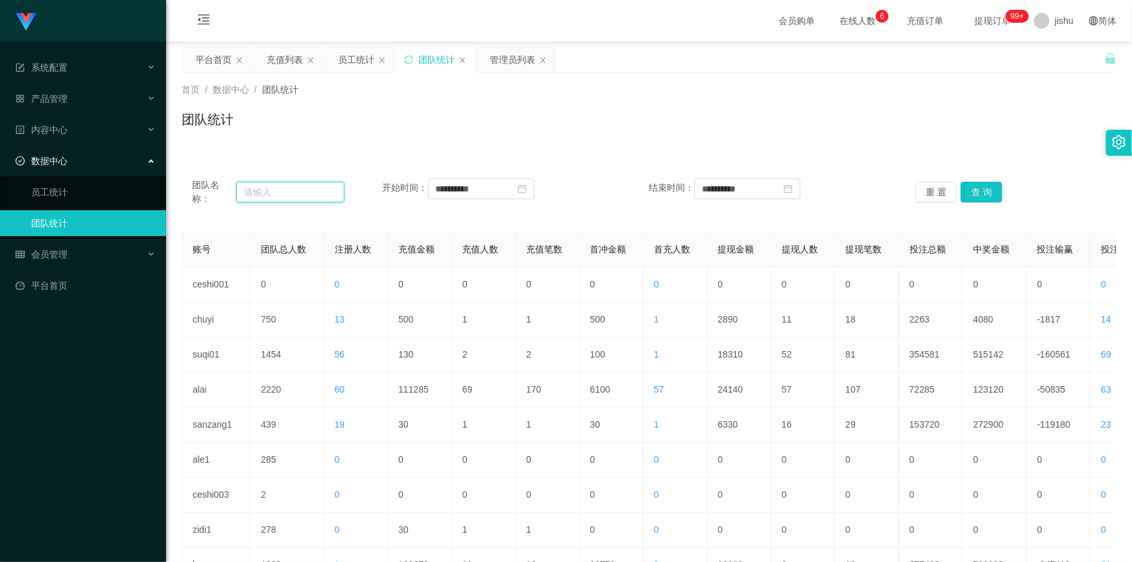
click at [271, 189] on input "text" at bounding box center [290, 192] width 108 height 21
paste input "xiaohei"
click at [974, 195] on button "查 询" at bounding box center [982, 192] width 42 height 21
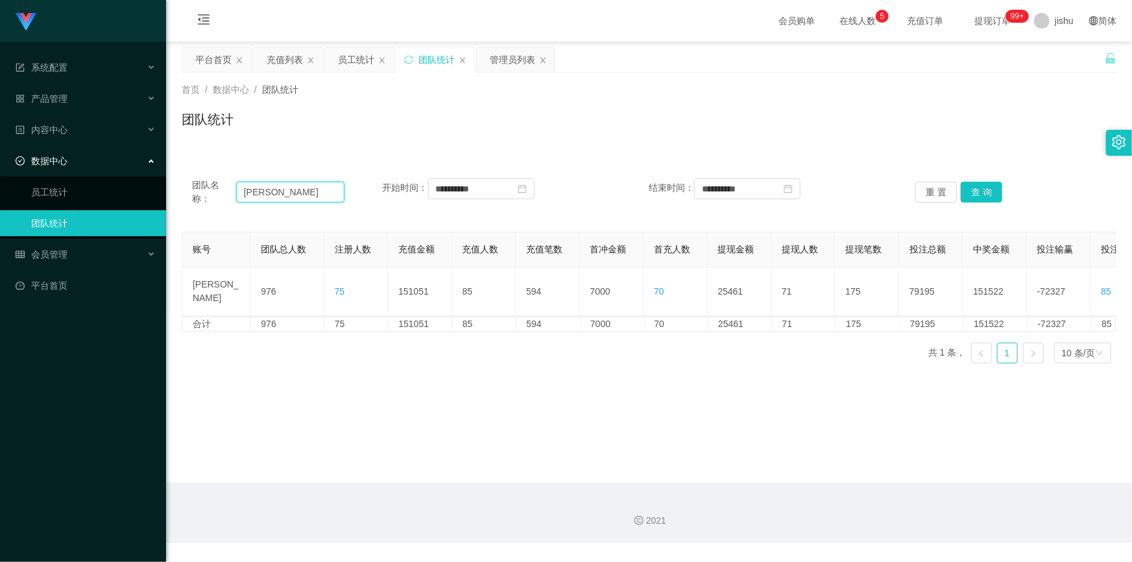
drag, startPoint x: 298, startPoint y: 193, endPoint x: 193, endPoint y: 193, distance: 104.5
click at [193, 193] on div "团队名称： xiaohei" at bounding box center [268, 191] width 152 height 27
paste input "laosan"
click at [971, 193] on button "查 询" at bounding box center [982, 192] width 42 height 21
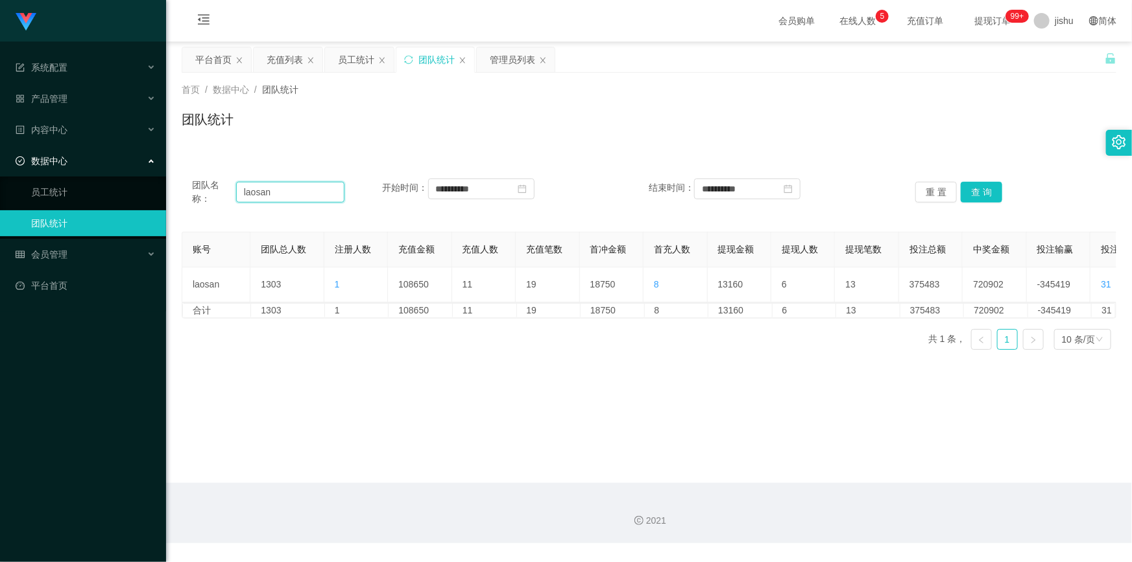
drag, startPoint x: 288, startPoint y: 191, endPoint x: 202, endPoint y: 186, distance: 85.8
click at [203, 186] on div "团队名称： laosan" at bounding box center [268, 191] width 152 height 27
paste input "zidi1"
click at [972, 192] on button "查 询" at bounding box center [982, 192] width 42 height 21
drag, startPoint x: 278, startPoint y: 195, endPoint x: 201, endPoint y: 188, distance: 77.5
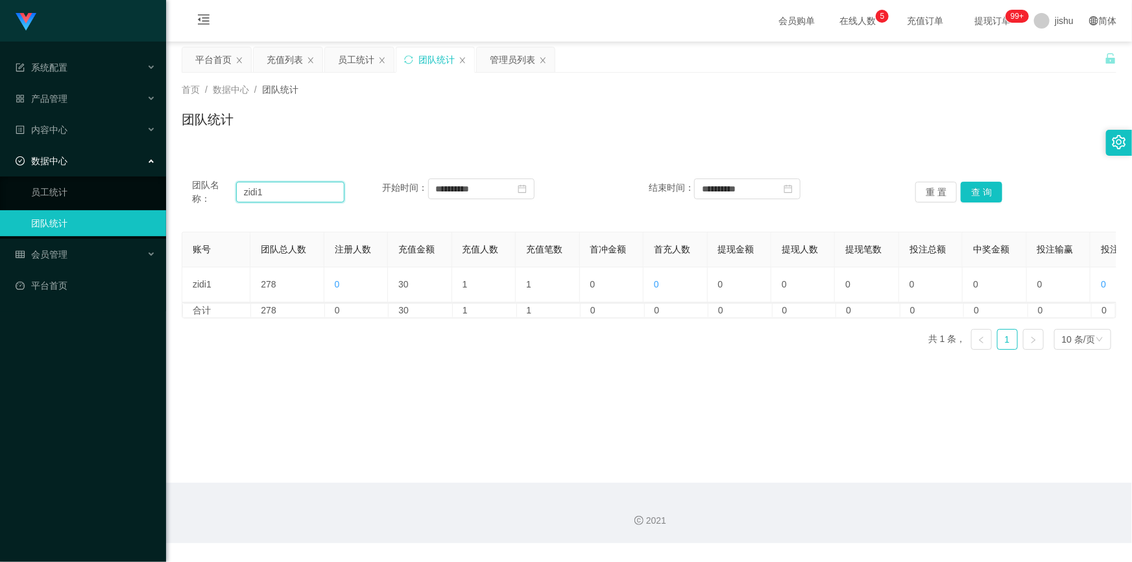
click at [201, 188] on div "团队名称： zidi1" at bounding box center [268, 191] width 152 height 27
paste input "ale"
click at [982, 188] on button "查 询" at bounding box center [982, 192] width 42 height 21
drag, startPoint x: 253, startPoint y: 195, endPoint x: 195, endPoint y: 195, distance: 58.4
click at [195, 195] on div "团队名称： ale1" at bounding box center [268, 191] width 152 height 27
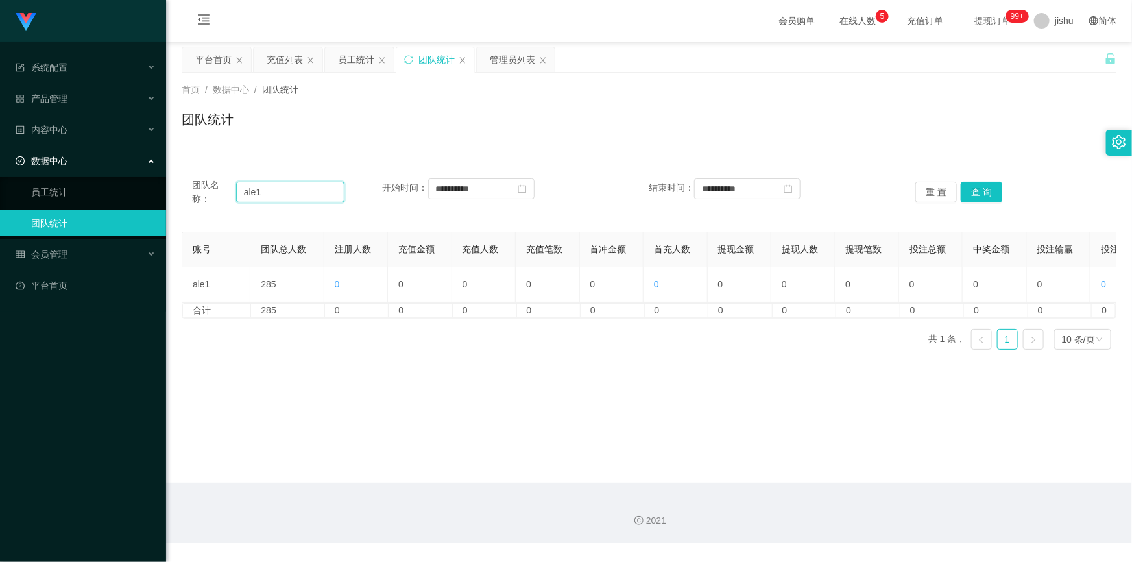
paste input "sanzang"
click at [979, 190] on button "查 询" at bounding box center [982, 192] width 42 height 21
drag, startPoint x: 291, startPoint y: 195, endPoint x: 167, endPoint y: 195, distance: 123.9
click at [167, 195] on main "**********" at bounding box center [649, 262] width 966 height 441
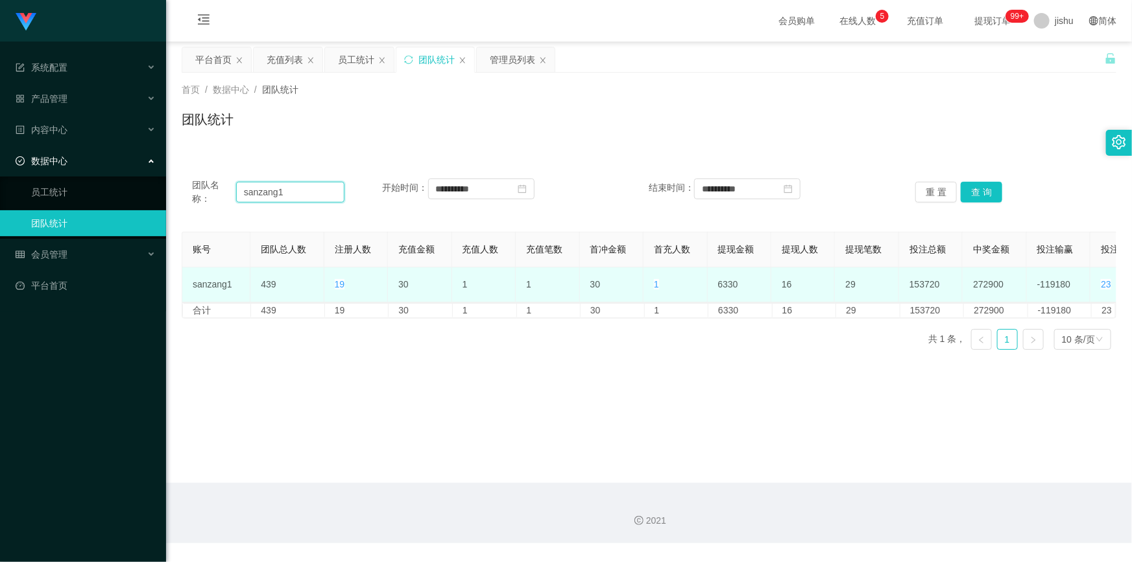
paste input "chuyi"
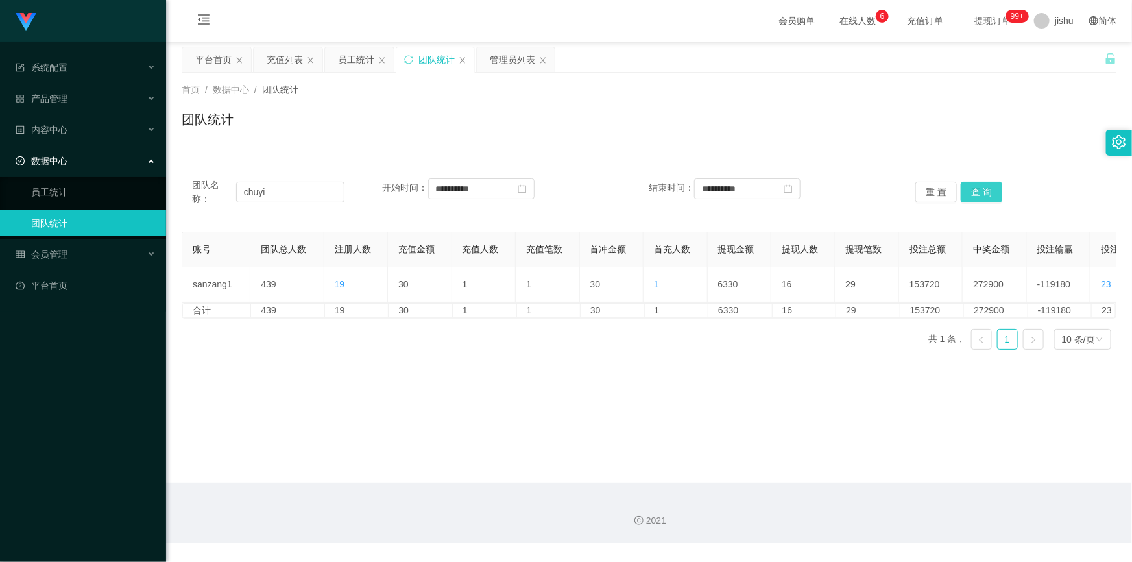
click at [980, 198] on button "查 询" at bounding box center [982, 192] width 42 height 21
drag, startPoint x: 298, startPoint y: 193, endPoint x: 162, endPoint y: 195, distance: 136.3
click at [162, 195] on section "**********" at bounding box center [566, 271] width 1132 height 543
paste input "suqi01"
type input "suqi01"
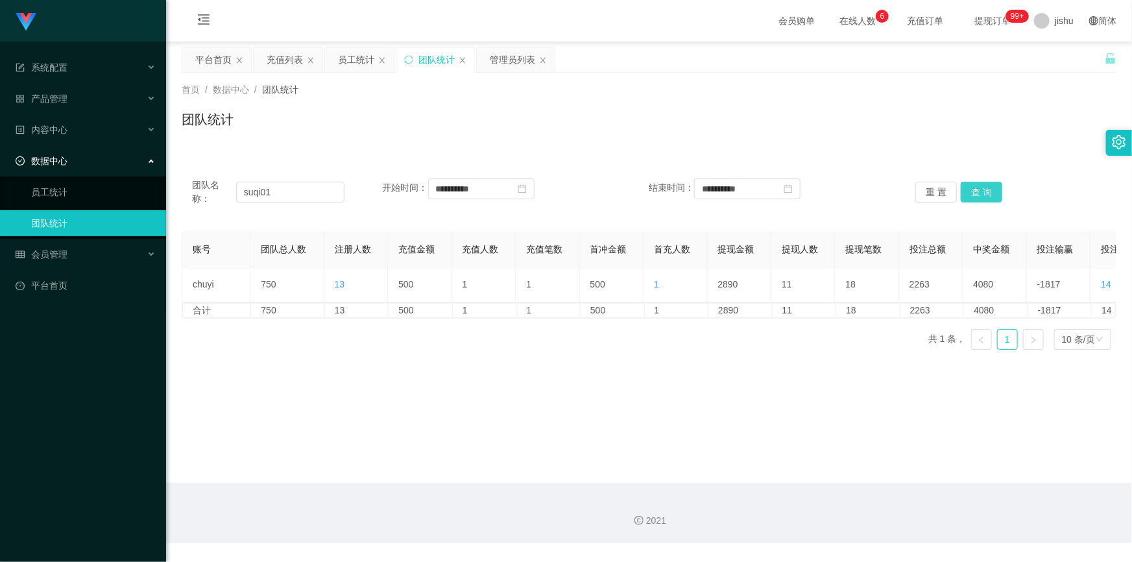
click at [995, 188] on button "查 询" at bounding box center [982, 192] width 42 height 21
drag, startPoint x: 271, startPoint y: 192, endPoint x: 154, endPoint y: 189, distance: 116.2
click at [154, 189] on section "**********" at bounding box center [566, 271] width 1132 height 543
click at [721, 129] on div "团队统计" at bounding box center [649, 125] width 935 height 30
click at [79, 187] on link "员工统计" at bounding box center [93, 192] width 125 height 26
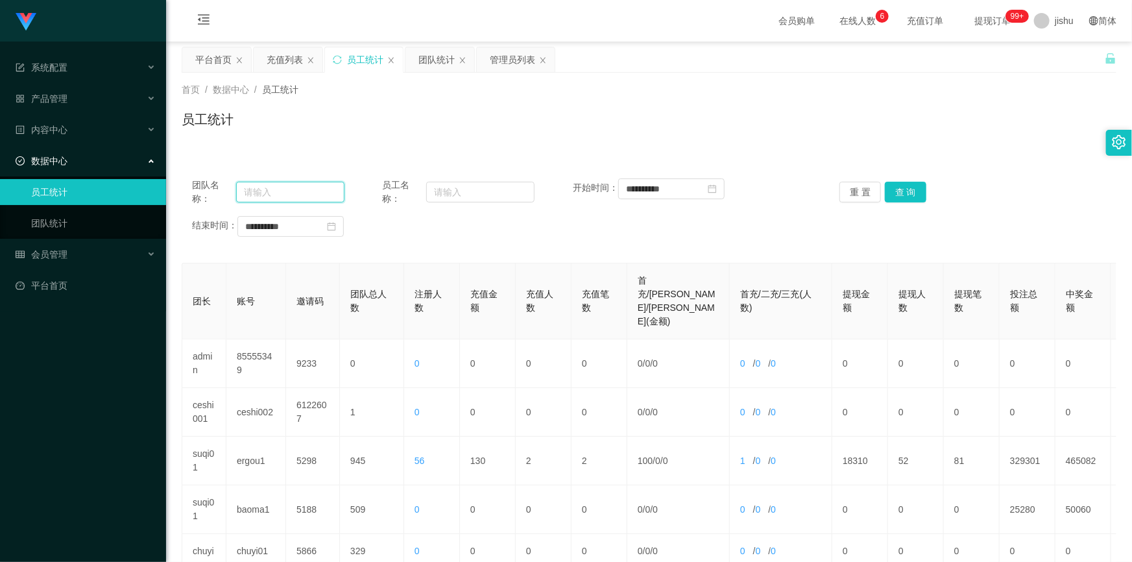
click at [279, 194] on input "text" at bounding box center [290, 192] width 108 height 21
click at [474, 193] on input "text" at bounding box center [480, 192] width 108 height 21
click at [908, 191] on button "查 询" at bounding box center [906, 192] width 42 height 21
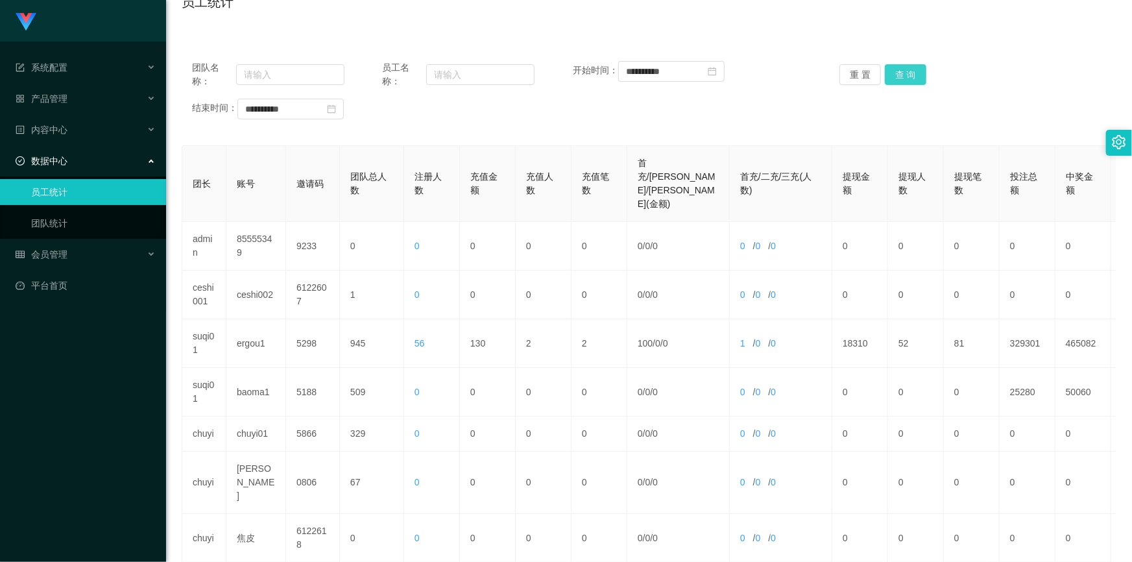
scroll to position [294, 0]
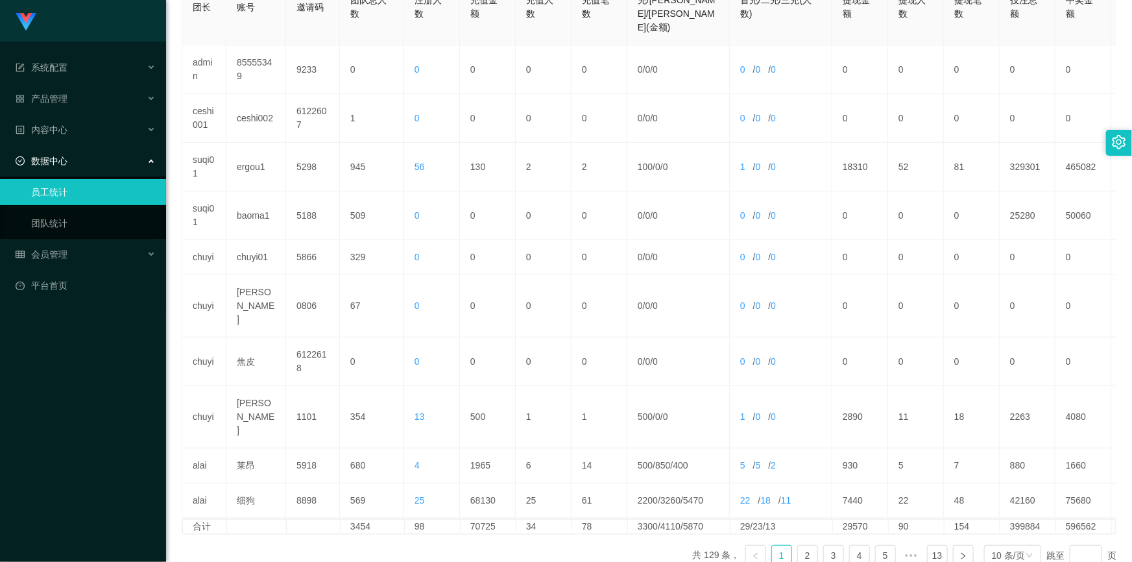
click at [621, 485] on div "团长 账号 邀请码 团队总人数 注册人数 充值金额 充值人数 充值笔数 首充/二充/三充(金额) 首充/二充/三充(人数) 提现金额 提现人数 提现笔数 投注…" at bounding box center [649, 272] width 935 height 607
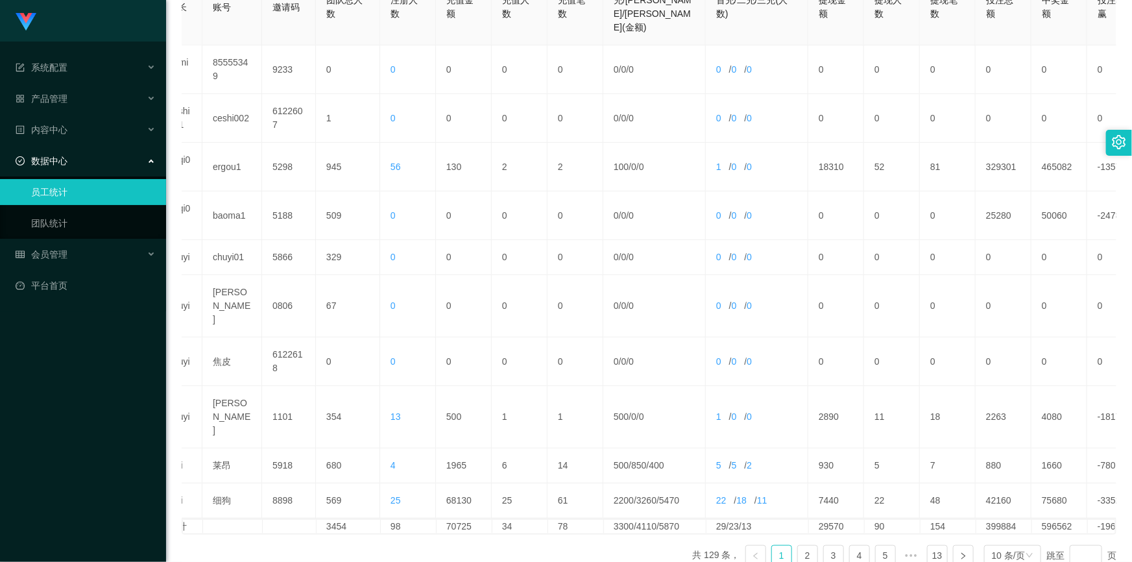
scroll to position [0, 0]
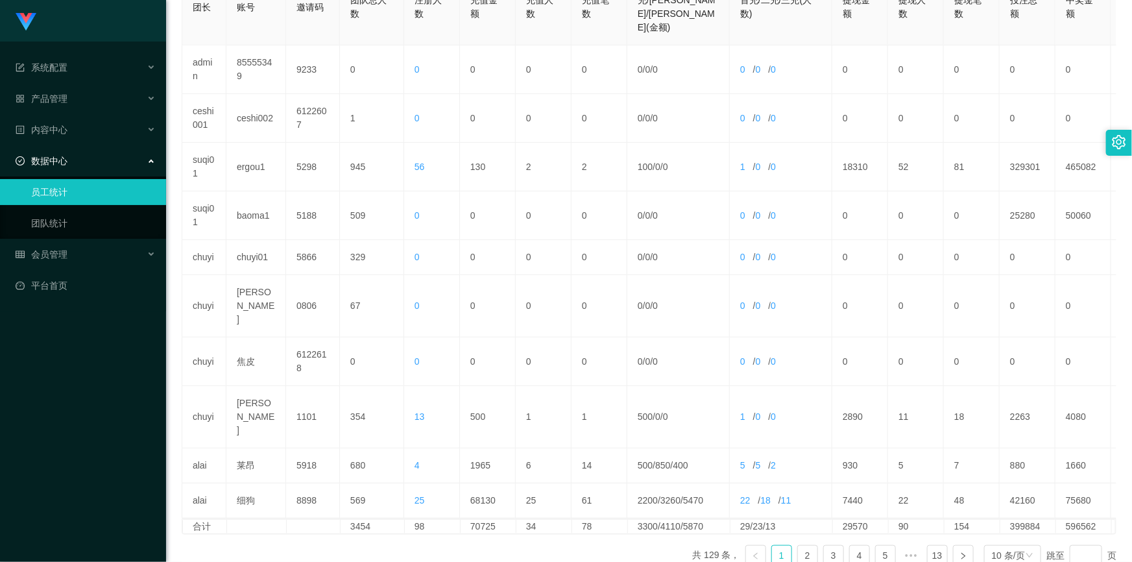
click at [626, 481] on div "团长 账号 邀请码 团队总人数 注册人数 充值金额 充值人数 充值笔数 首充/二充/三充(金额) 首充/二充/三充(人数) 提现金额 提现人数 提现笔数 投注…" at bounding box center [649, 272] width 935 height 607
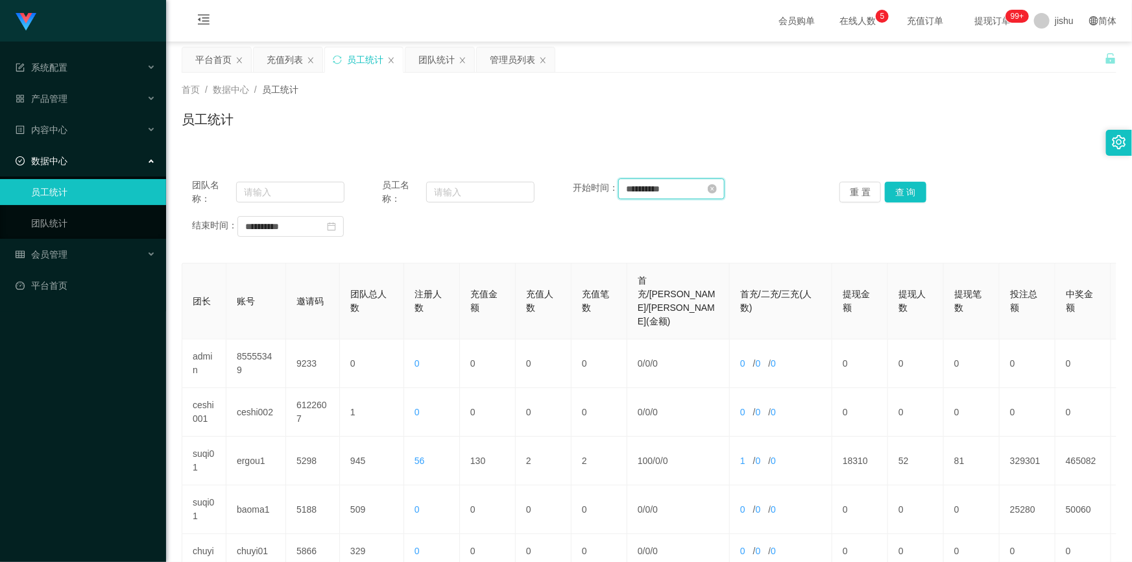
click at [673, 189] on input "**********" at bounding box center [671, 188] width 106 height 21
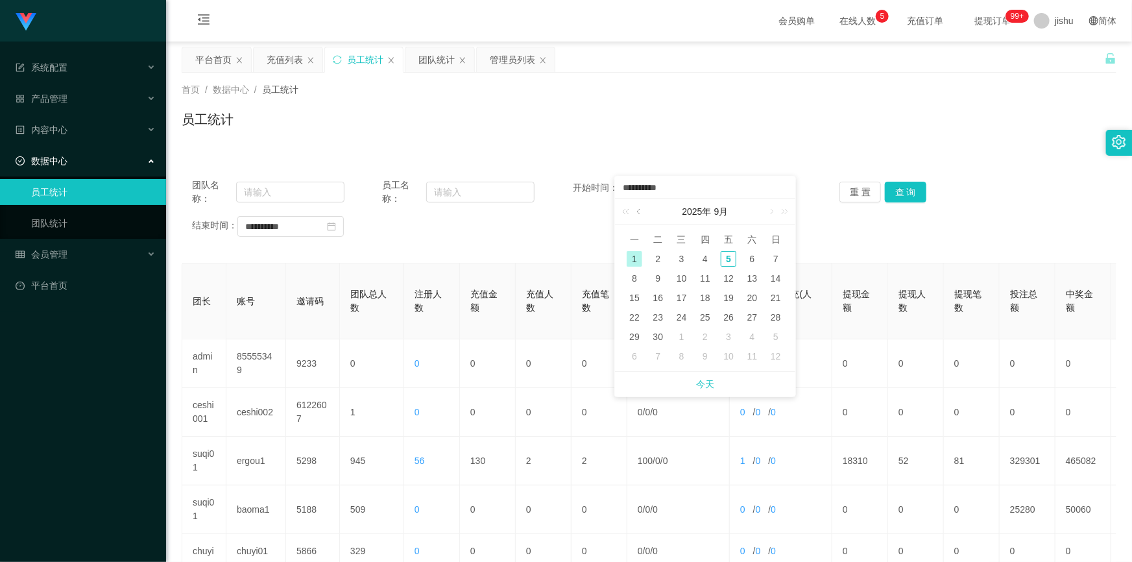
click at [639, 215] on link at bounding box center [640, 212] width 12 height 26
click at [640, 215] on link at bounding box center [640, 212] width 12 height 26
click at [775, 294] on div "15" at bounding box center [776, 298] width 16 height 16
type input "**********"
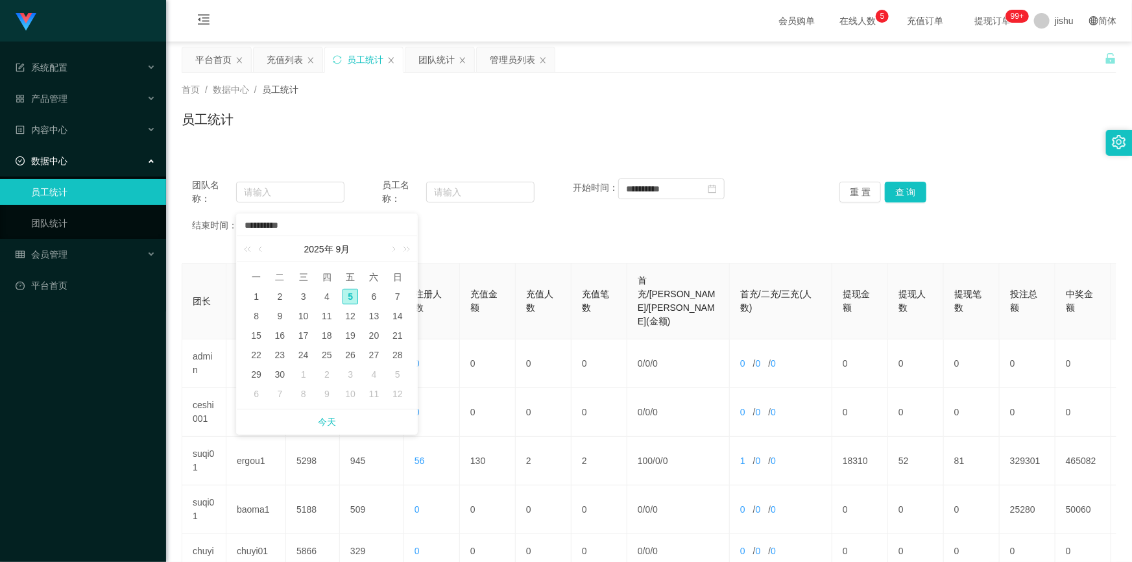
click at [357, 422] on span "今天" at bounding box center [327, 421] width 165 height 25
click at [328, 422] on link "今天" at bounding box center [327, 421] width 18 height 25
click at [910, 193] on button "查 询" at bounding box center [906, 192] width 42 height 21
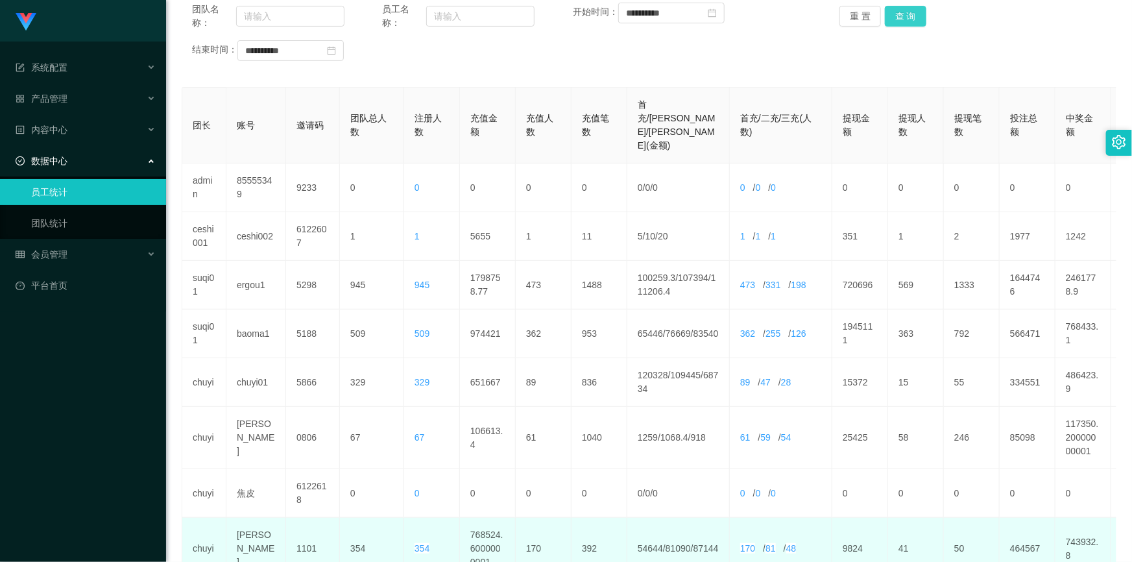
scroll to position [412, 0]
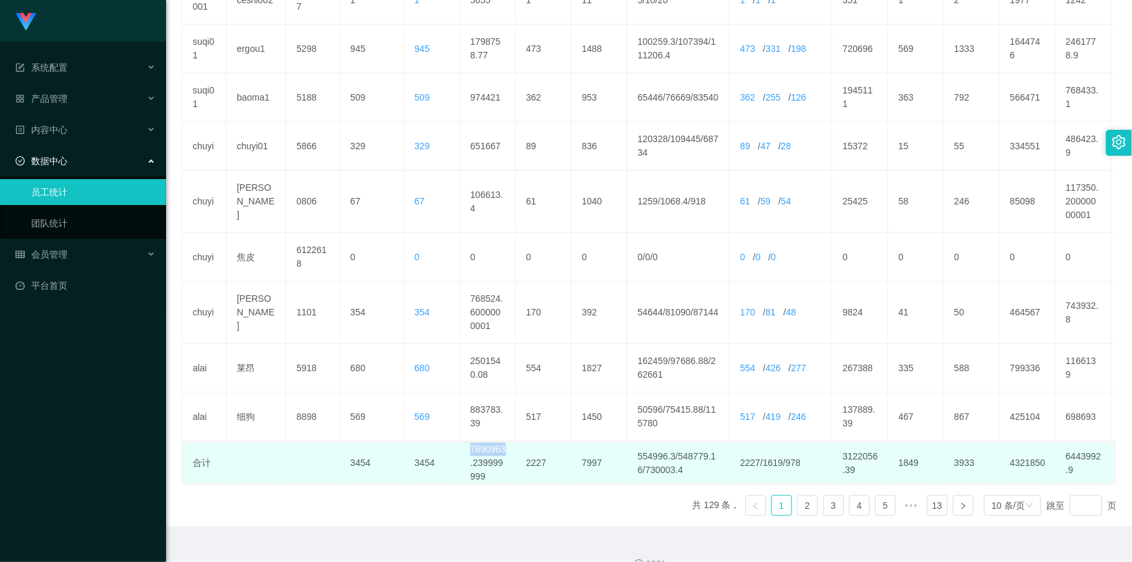
drag, startPoint x: 468, startPoint y: 428, endPoint x: 501, endPoint y: 433, distance: 33.5
click at [501, 442] on td "7690963.239999999" at bounding box center [489, 462] width 56 height 41
click at [500, 456] on td "7690963.239999999" at bounding box center [489, 462] width 56 height 41
drag, startPoint x: 468, startPoint y: 428, endPoint x: 501, endPoint y: 431, distance: 33.9
click at [501, 442] on td "7690963.239999999" at bounding box center [489, 462] width 56 height 41
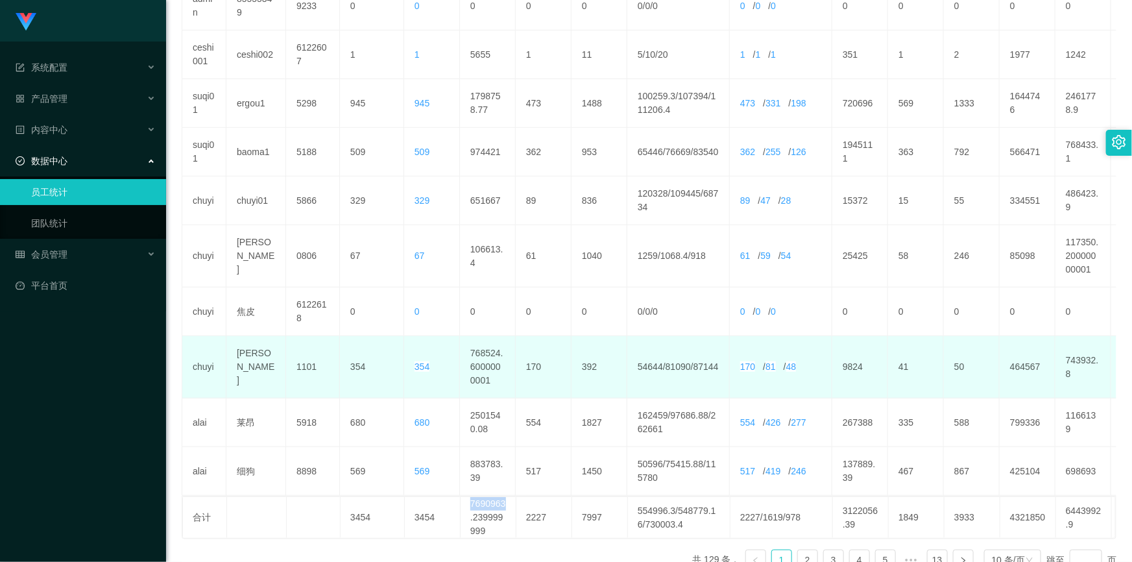
scroll to position [181, 0]
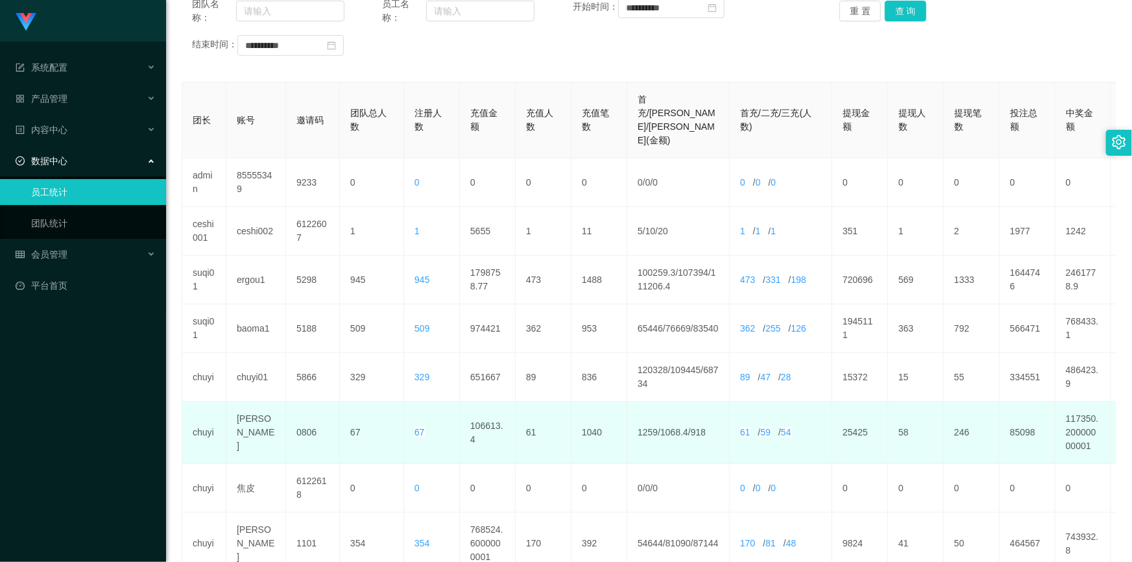
click at [493, 412] on td "106613.4" at bounding box center [488, 433] width 56 height 62
drag, startPoint x: 481, startPoint y: 411, endPoint x: 470, endPoint y: 394, distance: 20.7
click at [470, 402] on td "106613.4" at bounding box center [488, 433] width 56 height 62
click at [485, 412] on td "106613.4" at bounding box center [488, 433] width 56 height 62
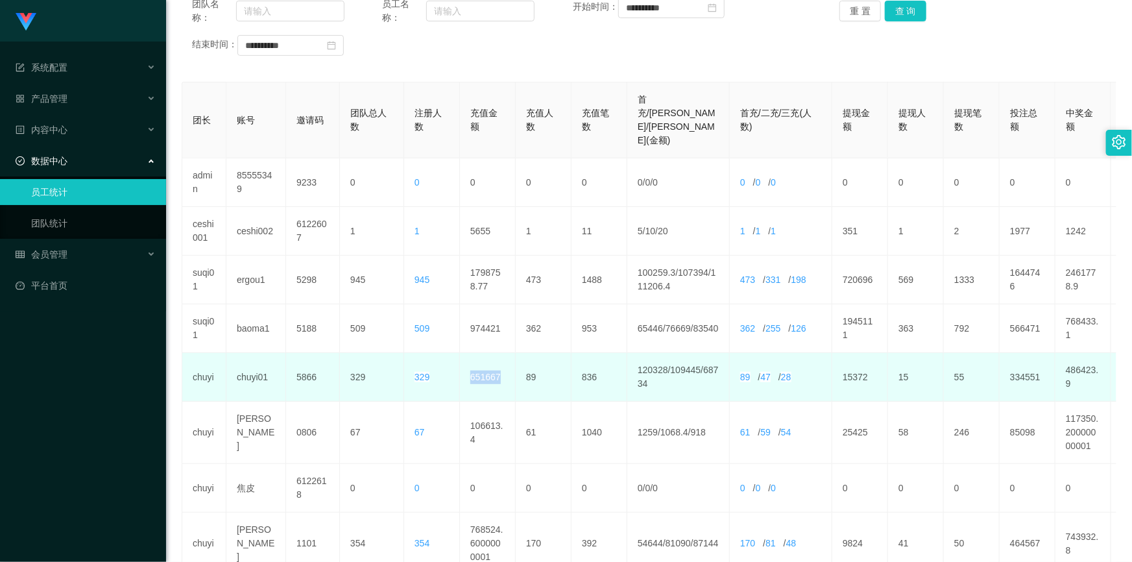
drag, startPoint x: 499, startPoint y: 354, endPoint x: 468, endPoint y: 351, distance: 30.6
click at [468, 353] on td "651667" at bounding box center [488, 377] width 56 height 49
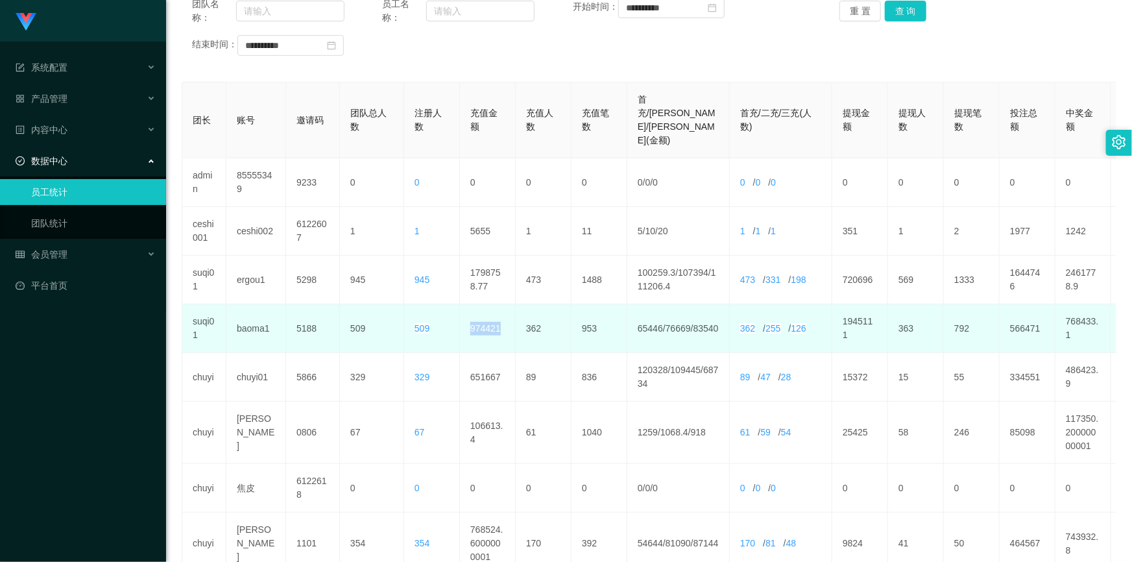
drag, startPoint x: 497, startPoint y: 303, endPoint x: 470, endPoint y: 302, distance: 27.3
click at [470, 304] on td "974421" at bounding box center [488, 328] width 56 height 49
click at [507, 317] on td "974421" at bounding box center [488, 328] width 56 height 49
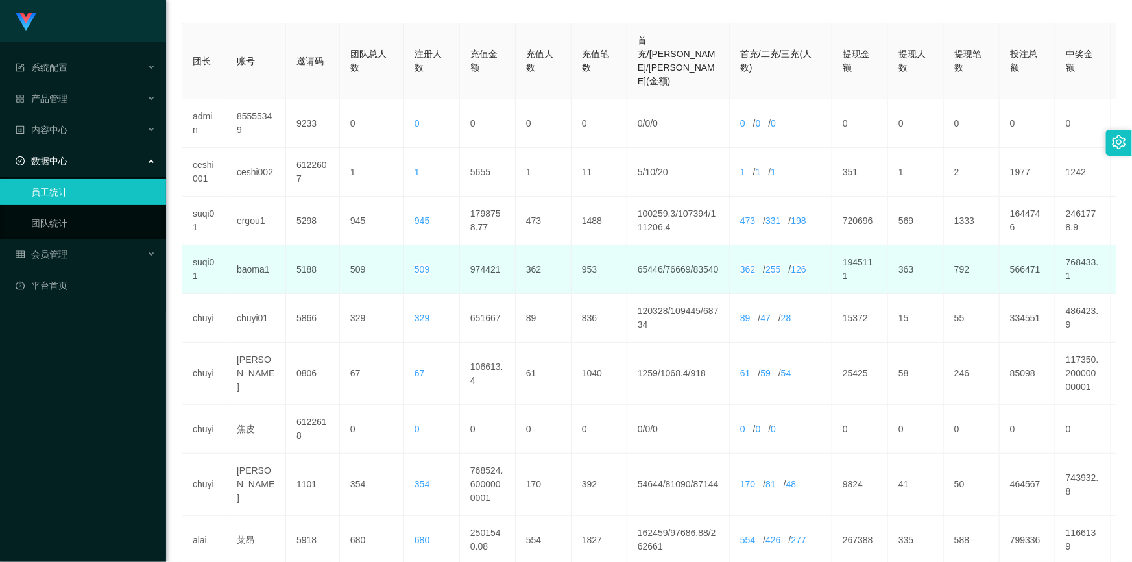
scroll to position [122, 0]
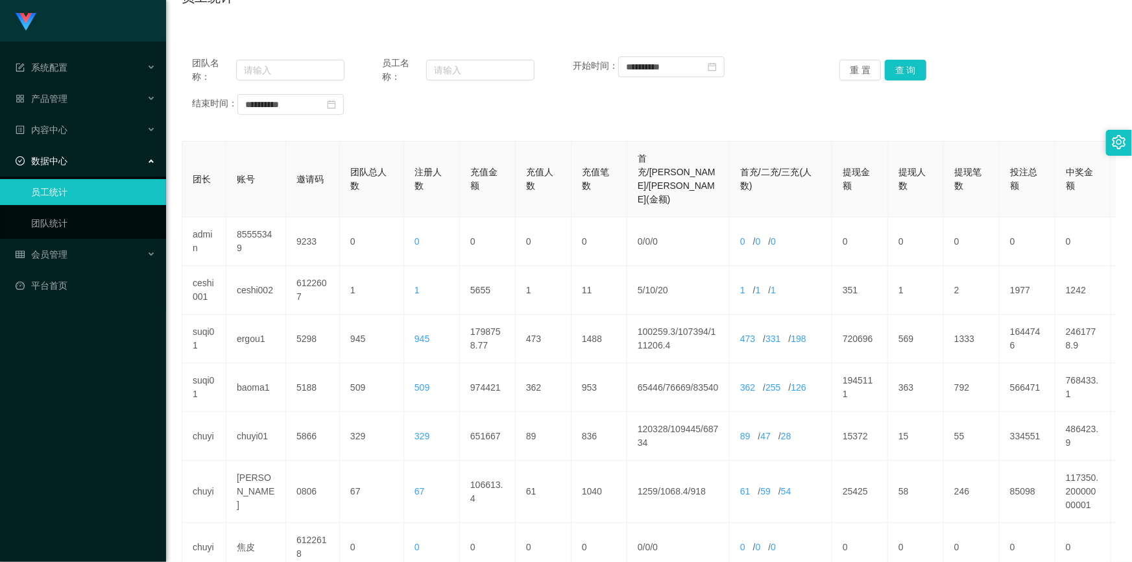
click at [98, 155] on div "数据中心" at bounding box center [83, 161] width 166 height 26
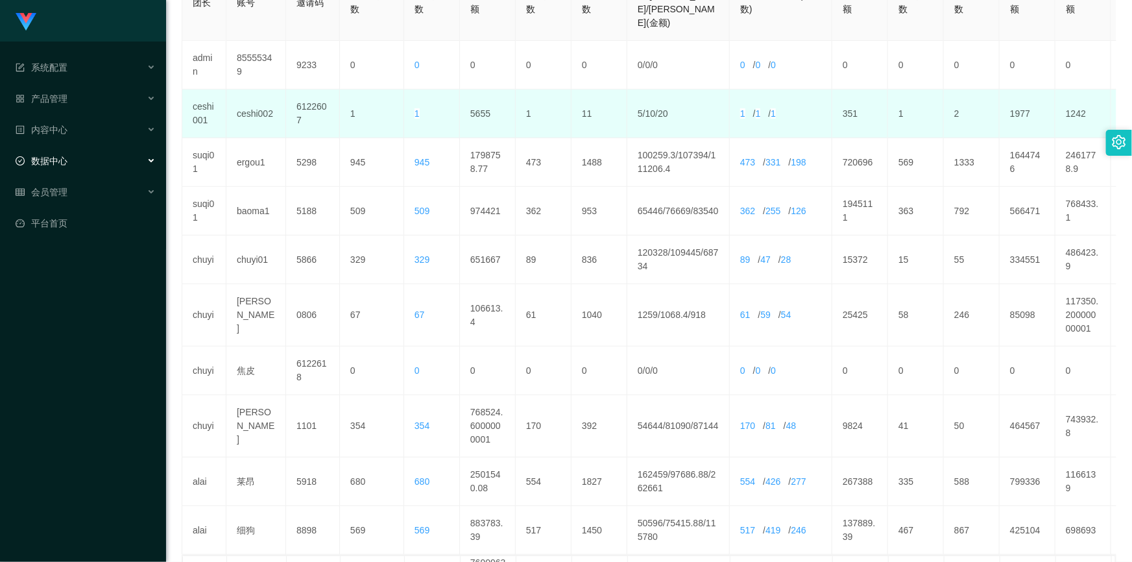
scroll to position [357, 0]
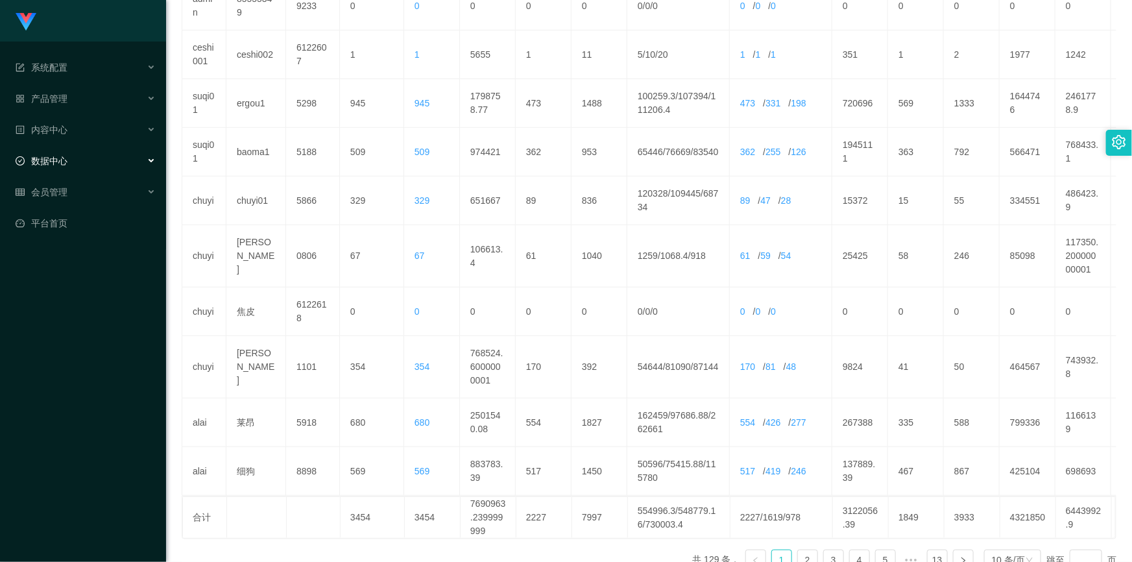
click at [1039, 496] on div "合计 3454 3454 7690963.239999999 2227 7997 554996.3/548779.16/730003.4 2227/1619/…" at bounding box center [649, 517] width 935 height 43
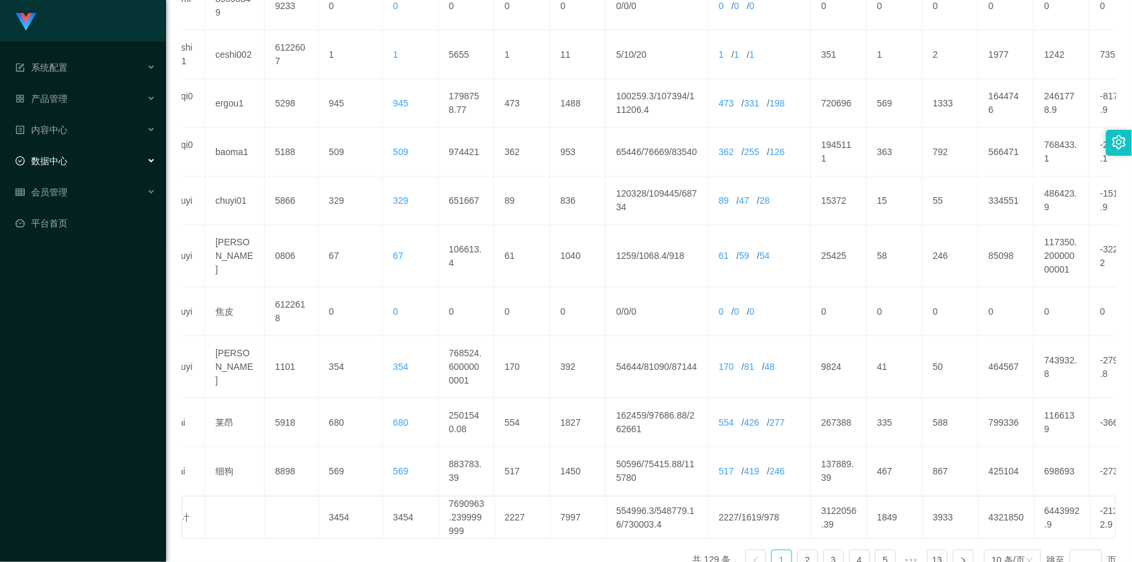
scroll to position [0, 0]
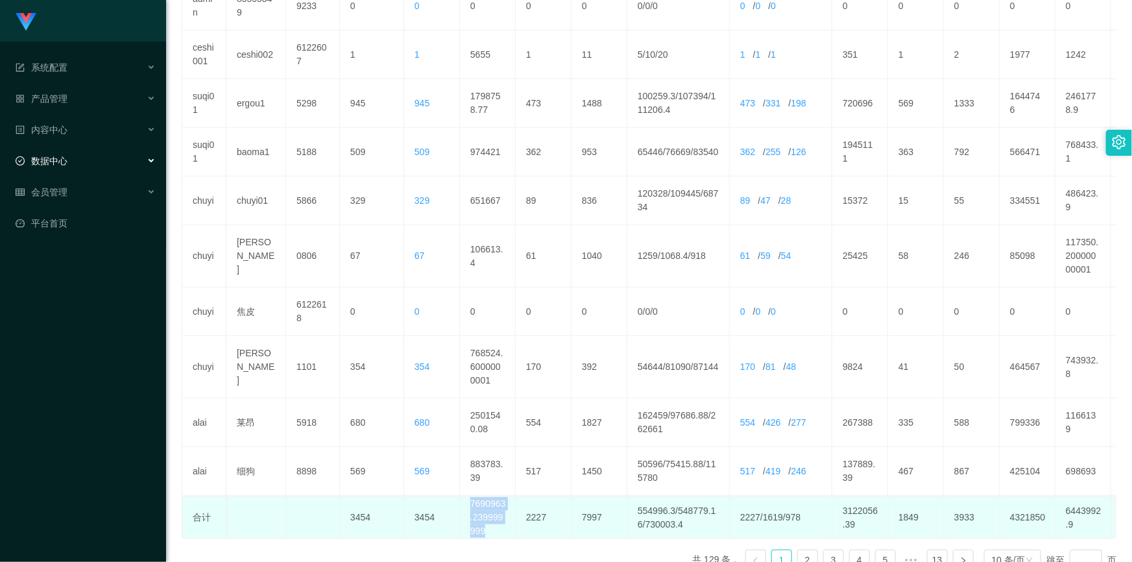
drag, startPoint x: 492, startPoint y: 509, endPoint x: 466, endPoint y: 484, distance: 35.8
click at [466, 497] on td "7690963.239999999" at bounding box center [489, 517] width 56 height 41
click at [492, 509] on td "7690963.239999999" at bounding box center [489, 517] width 56 height 41
drag, startPoint x: 487, startPoint y: 512, endPoint x: 470, endPoint y: 483, distance: 33.7
click at [470, 497] on td "7690963.239999999" at bounding box center [489, 517] width 56 height 41
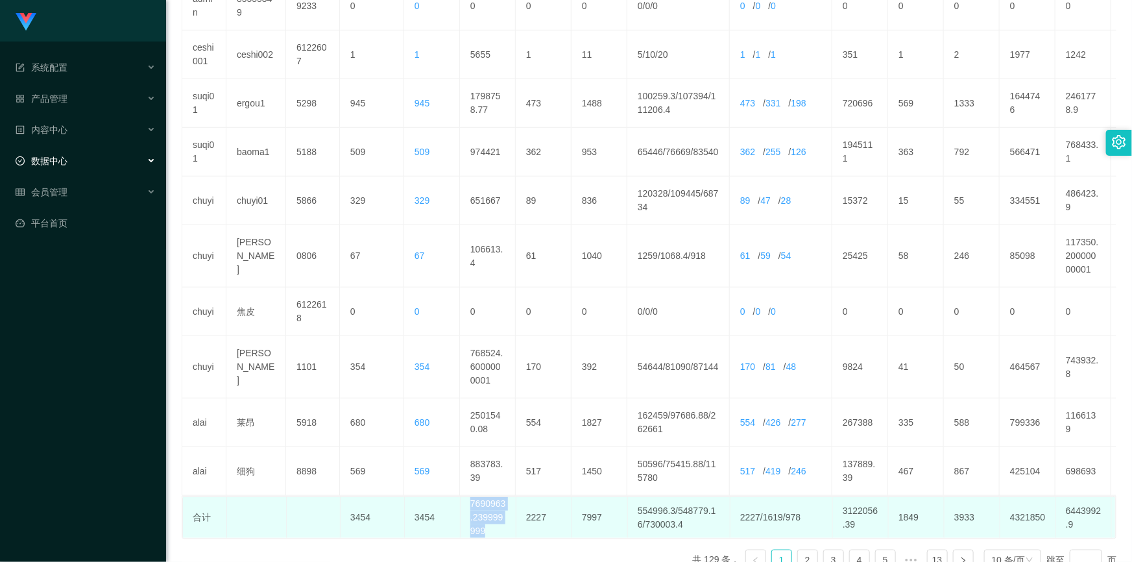
click at [493, 513] on td "7690963.239999999" at bounding box center [489, 517] width 56 height 41
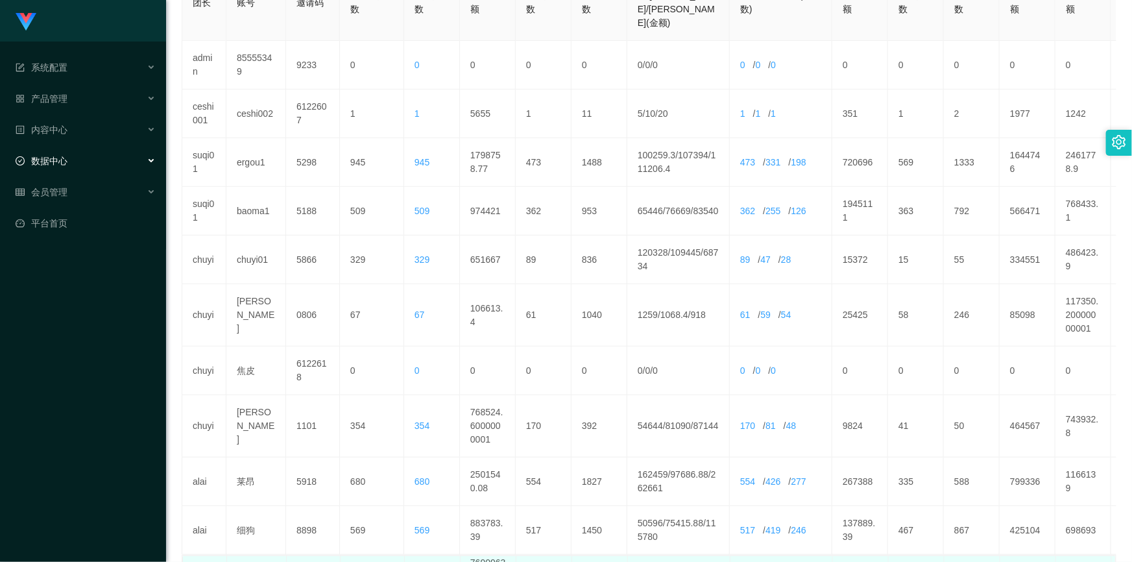
scroll to position [357, 0]
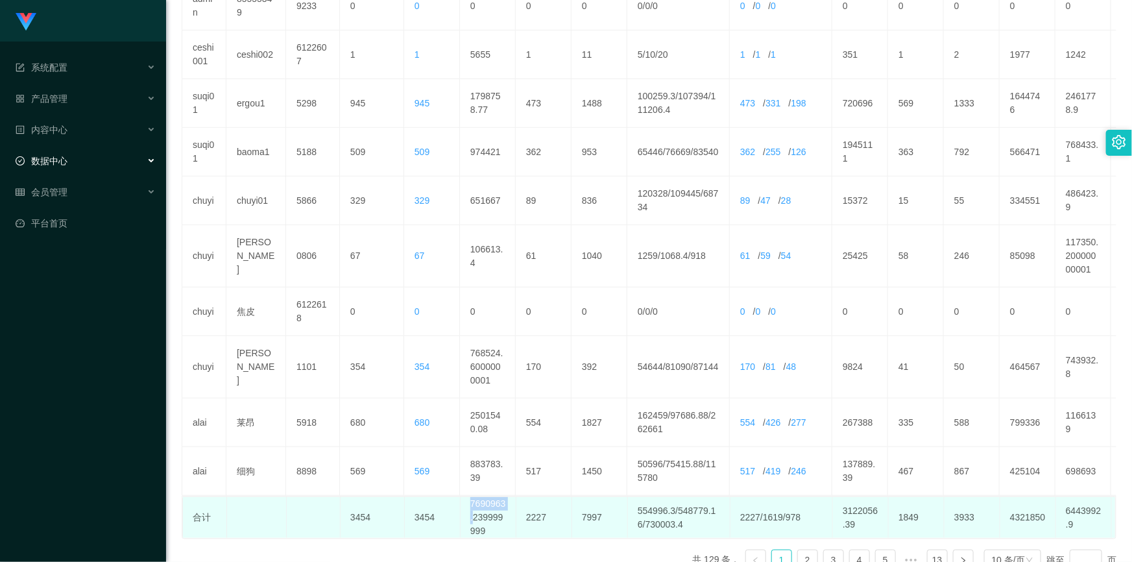
drag, startPoint x: 470, startPoint y: 486, endPoint x: 506, endPoint y: 486, distance: 35.7
click at [506, 497] on td "7690963.239999999" at bounding box center [489, 517] width 56 height 41
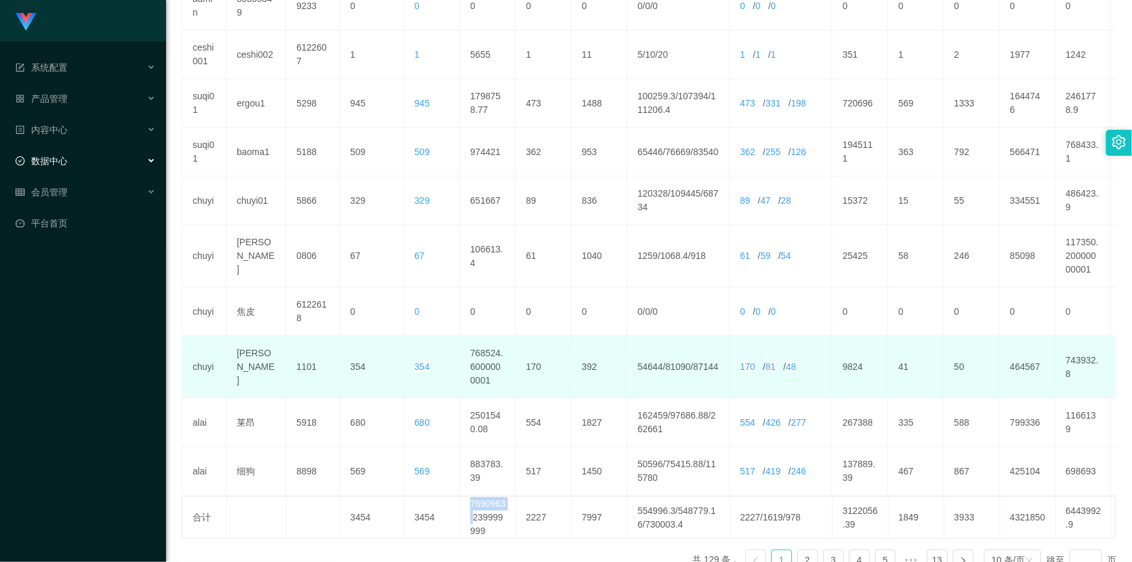
scroll to position [417, 0]
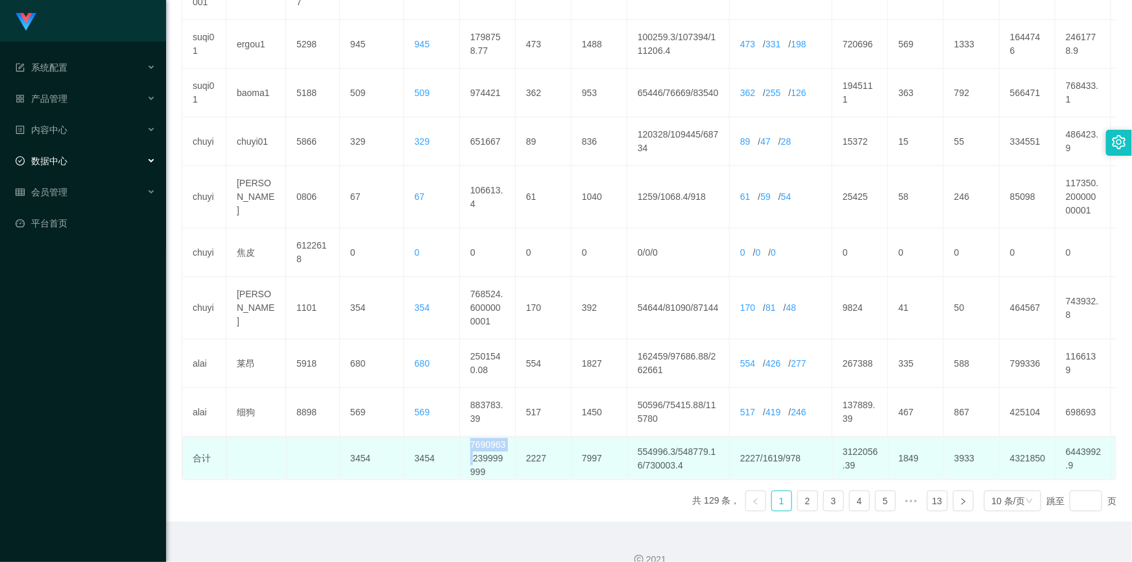
click at [486, 439] on td "7690963.239999999" at bounding box center [489, 458] width 56 height 41
drag, startPoint x: 468, startPoint y: 428, endPoint x: 503, endPoint y: 428, distance: 35.0
click at [503, 438] on td "7690963.239999999" at bounding box center [489, 458] width 56 height 41
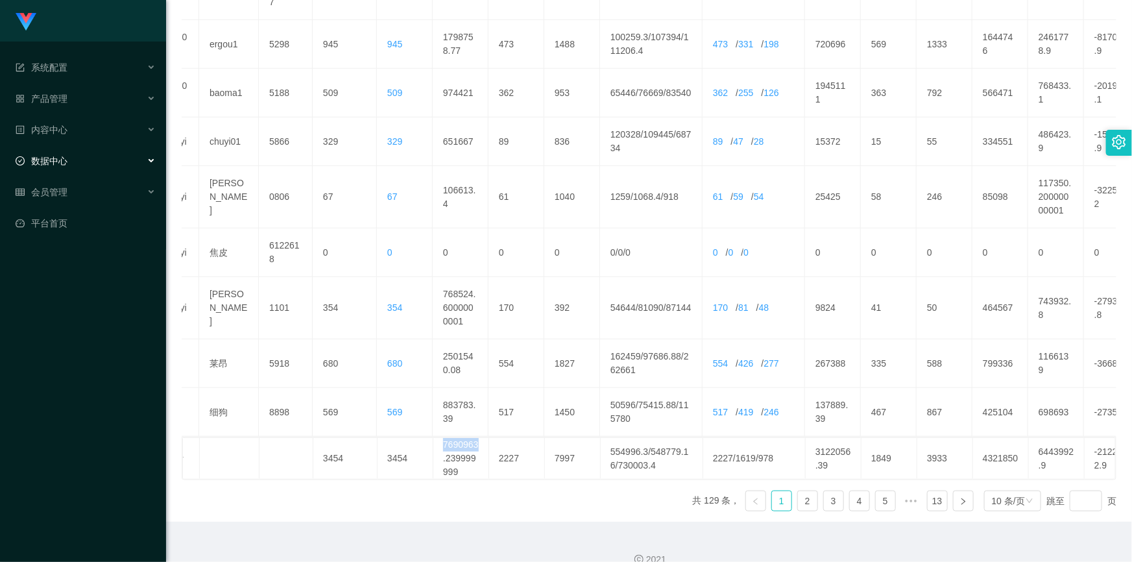
scroll to position [0, 111]
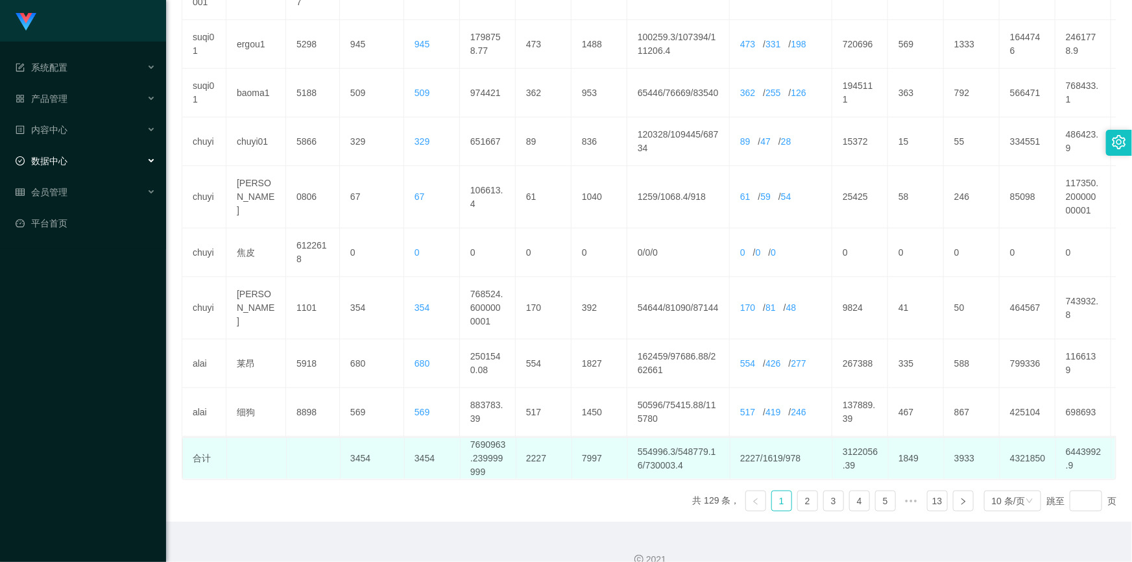
click at [492, 441] on td "7690963.239999999" at bounding box center [489, 458] width 56 height 41
drag, startPoint x: 470, startPoint y: 426, endPoint x: 505, endPoint y: 427, distance: 35.0
click at [505, 438] on td "7690963.239999999" at bounding box center [489, 458] width 56 height 41
click at [496, 441] on td "7690963.239999999" at bounding box center [489, 458] width 56 height 41
drag, startPoint x: 471, startPoint y: 428, endPoint x: 503, endPoint y: 428, distance: 31.8
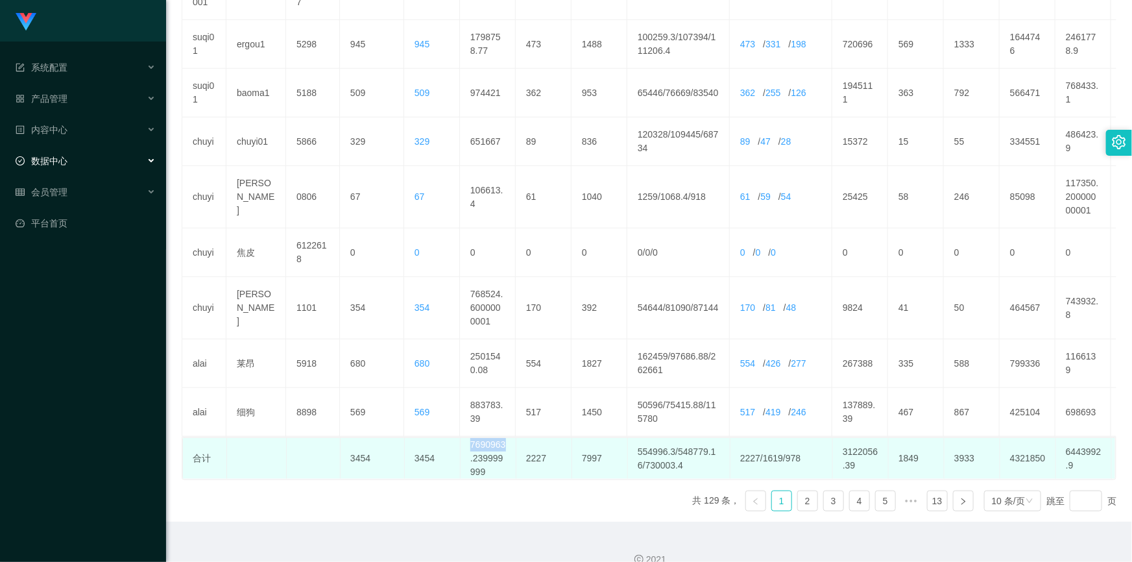
click at [503, 438] on td "7690963.239999999" at bounding box center [489, 458] width 56 height 41
